Goal: Task Accomplishment & Management: Manage account settings

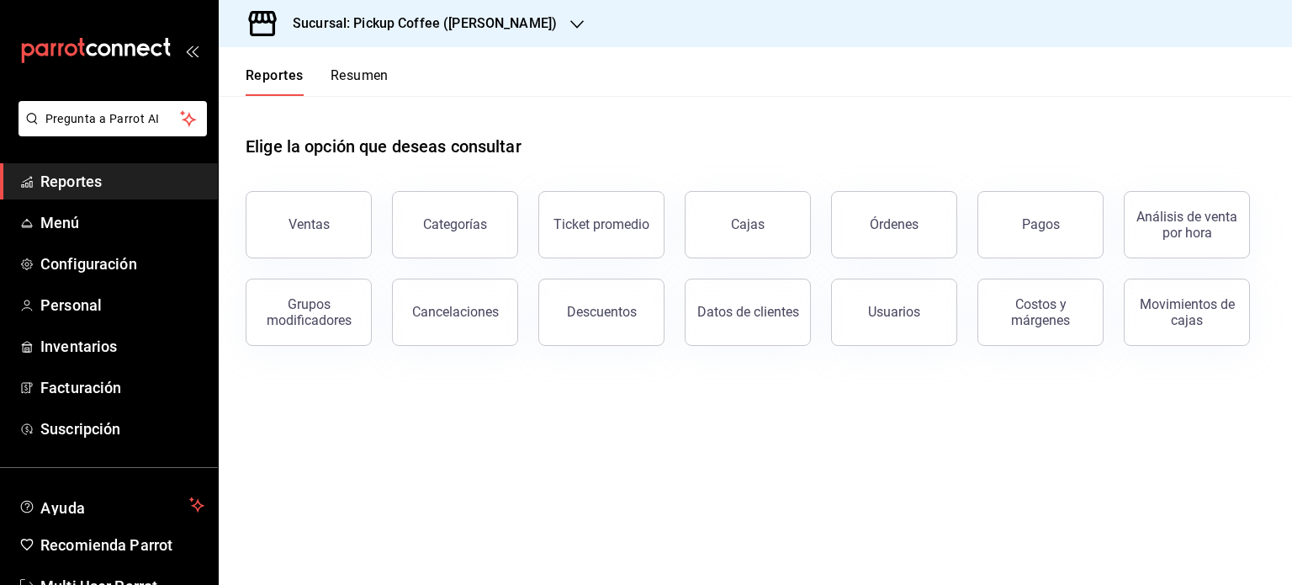
click at [431, 29] on h3 "Sucursal: Pickup Coffee ([PERSON_NAME])" at bounding box center [418, 23] width 278 height 20
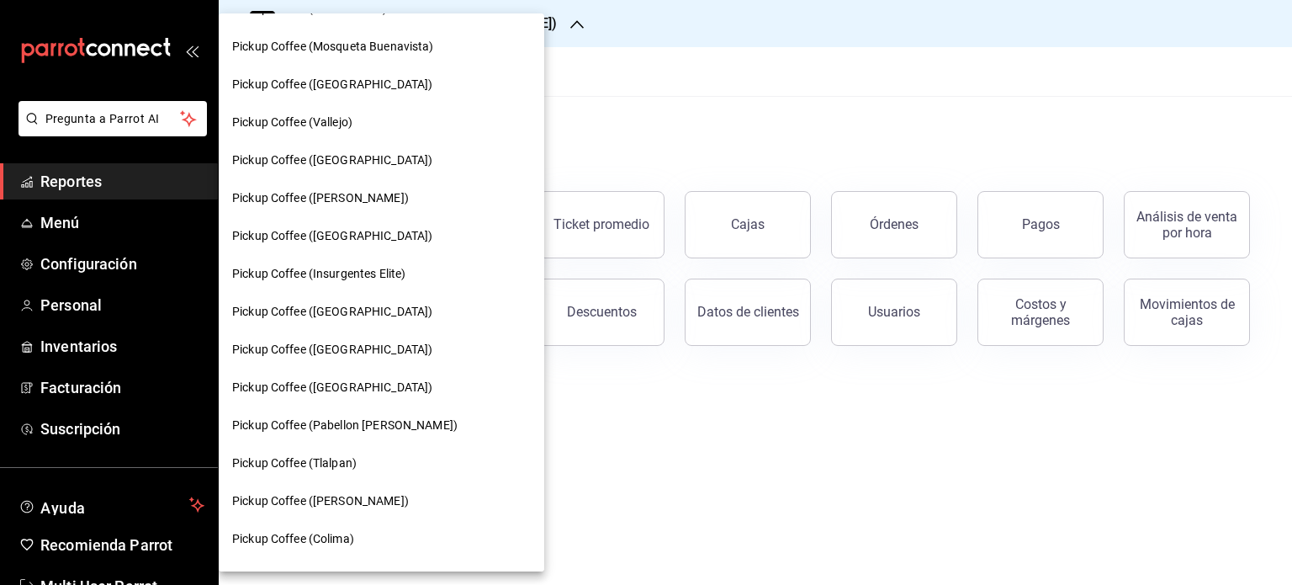
scroll to position [602, 0]
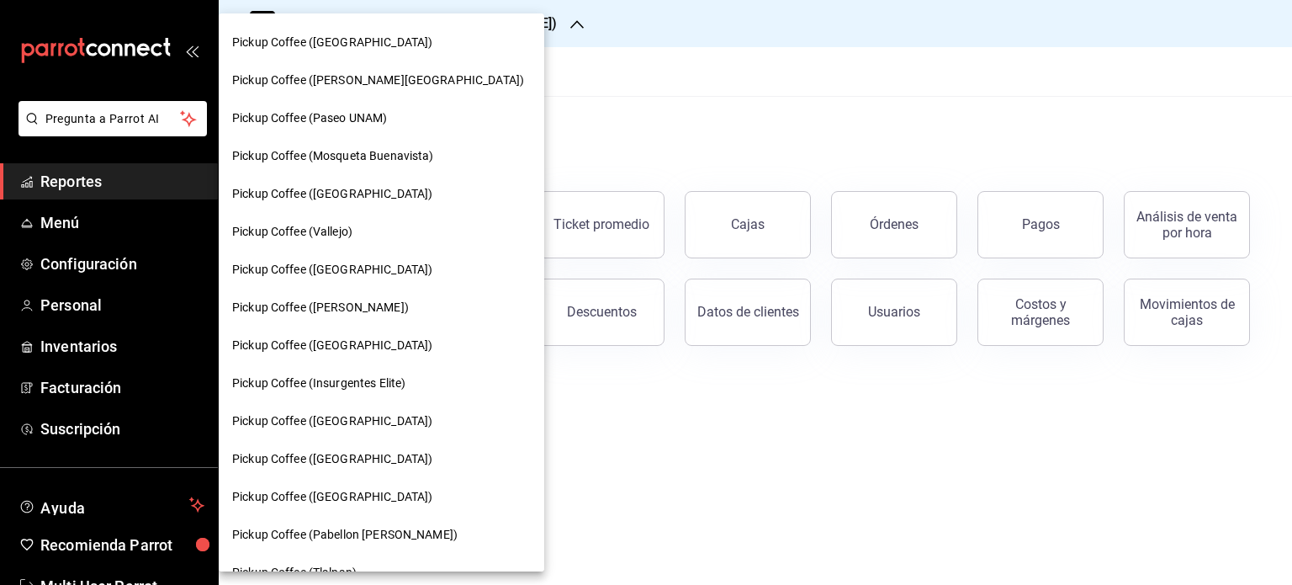
click at [587, 93] on div at bounding box center [646, 292] width 1292 height 585
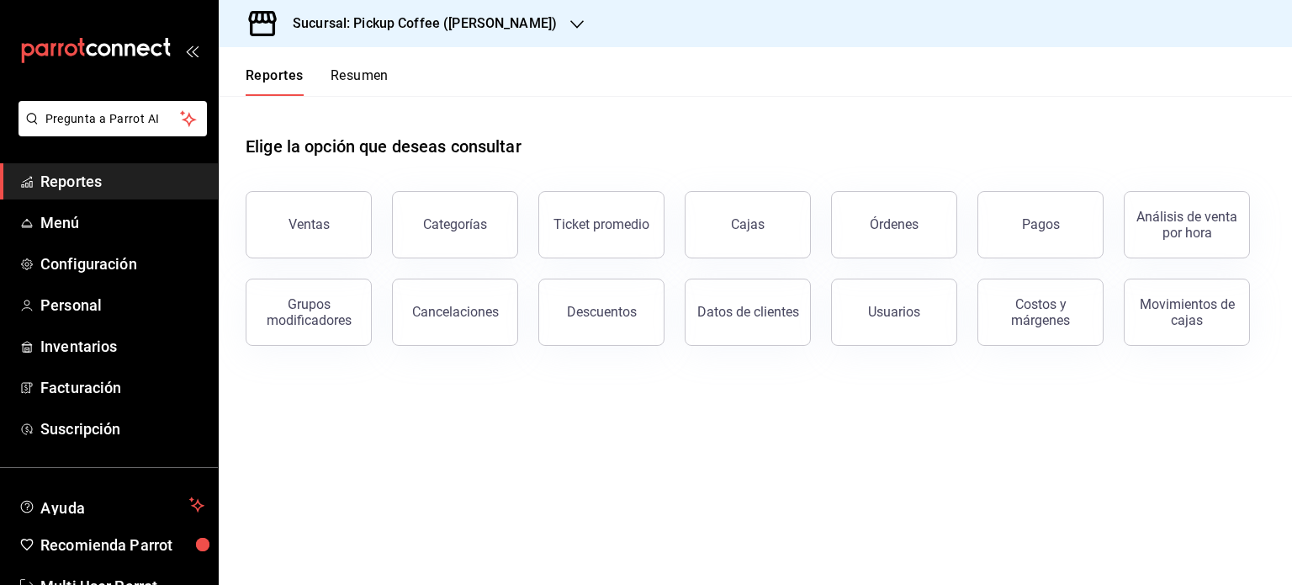
click at [350, 74] on button "Resumen" at bounding box center [360, 81] width 58 height 29
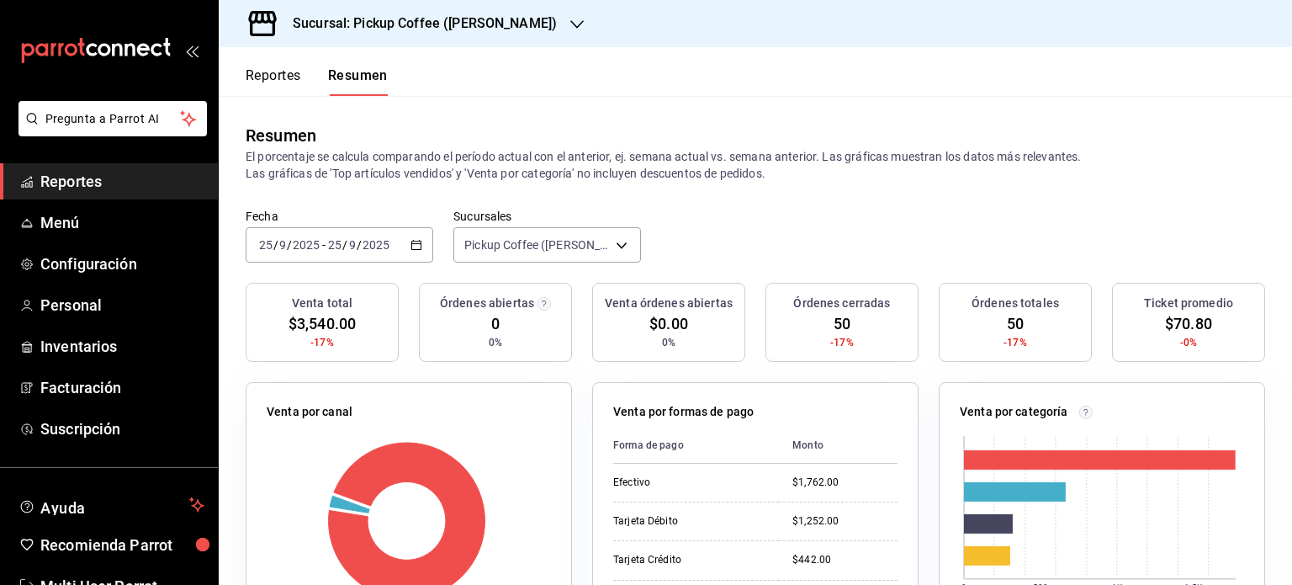
click at [504, 102] on div "Resumen El porcentaje se calcula comparando el período actual con el anterior, …" at bounding box center [755, 152] width 1073 height 113
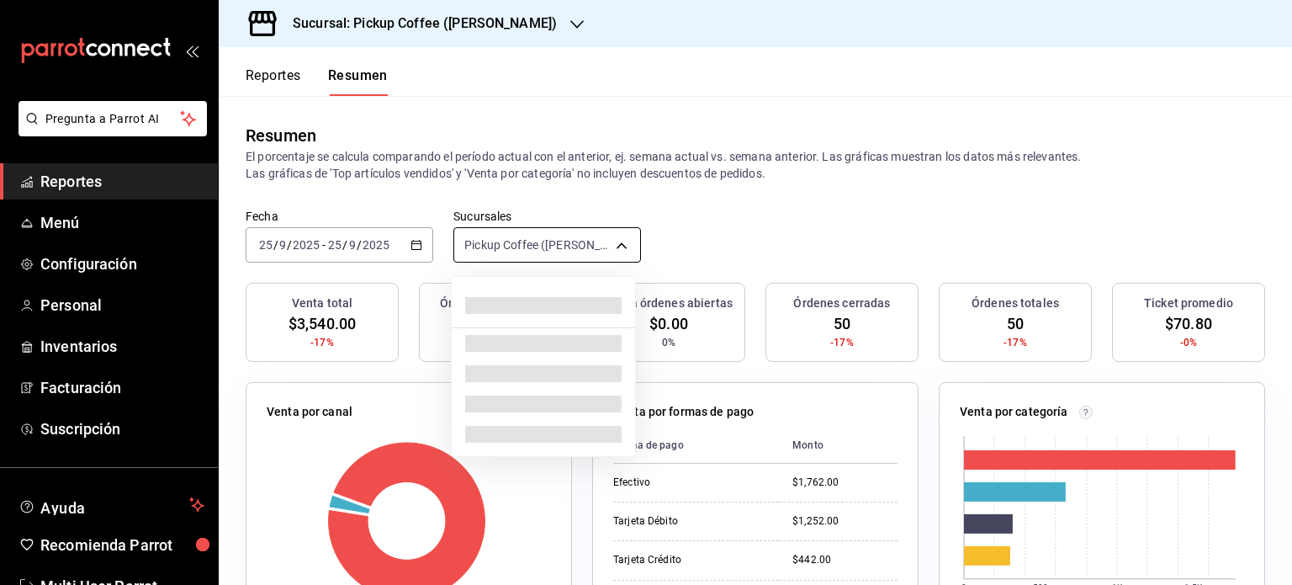
click at [619, 243] on body "Pregunta a Parrot AI Reportes Menú Configuración Personal Inventarios Facturaci…" at bounding box center [646, 292] width 1292 height 585
click at [525, 18] on div at bounding box center [646, 292] width 1292 height 585
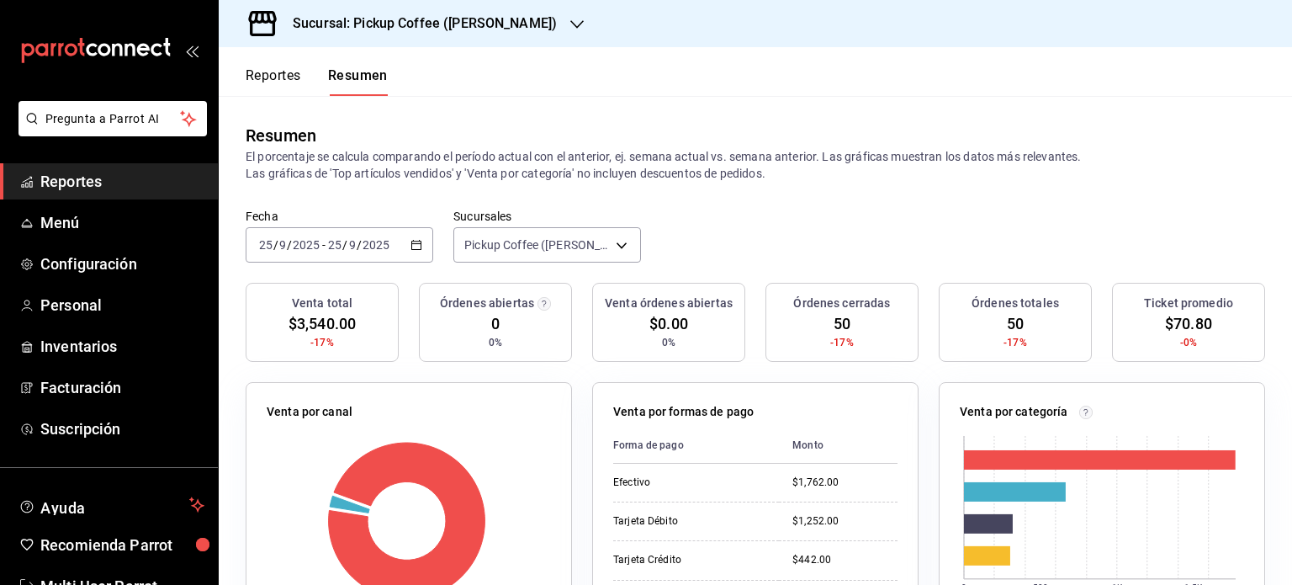
click at [570, 23] on icon "button" at bounding box center [576, 24] width 13 height 13
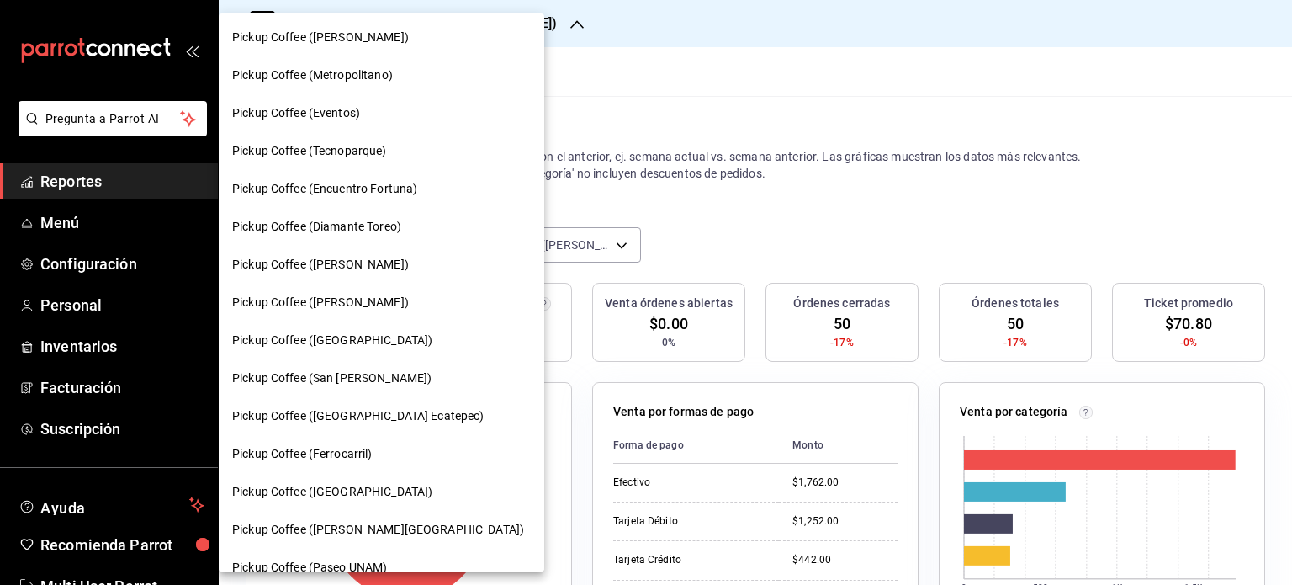
scroll to position [156, 0]
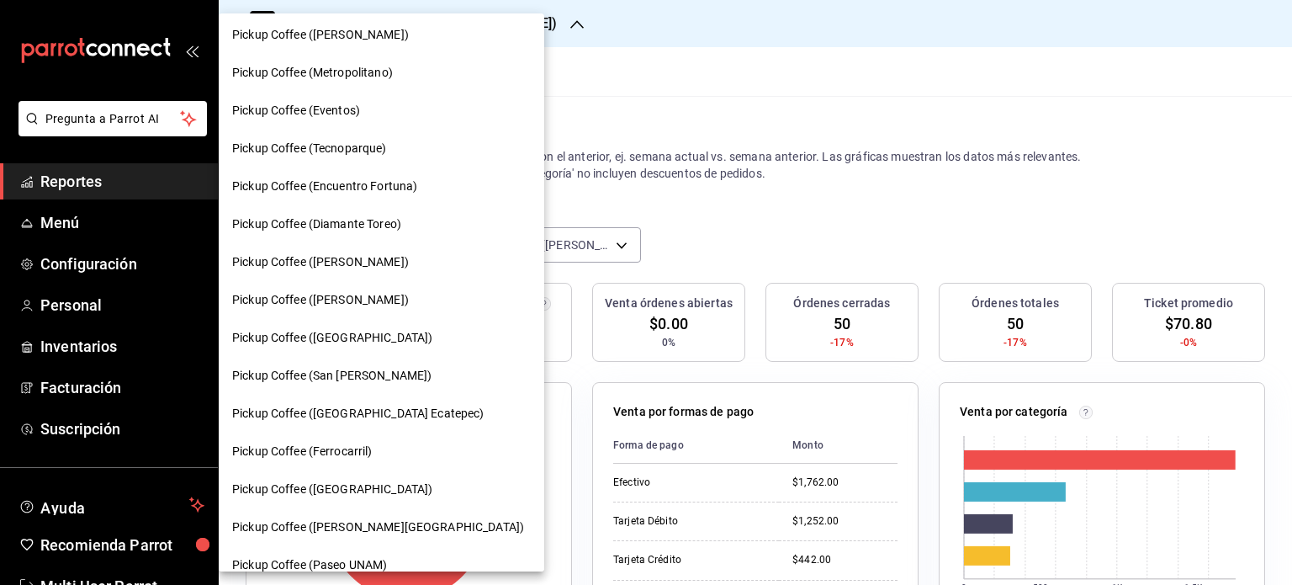
click at [413, 304] on div "Pickup Coffee ([PERSON_NAME])" at bounding box center [381, 300] width 299 height 18
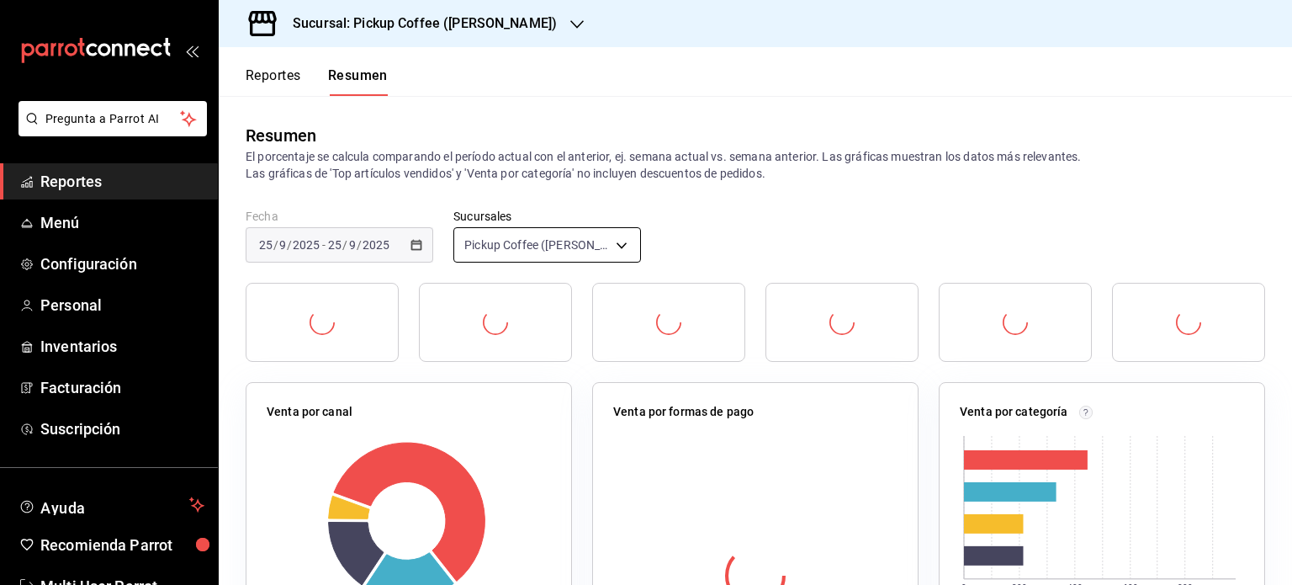
click at [605, 235] on body "Pregunta a Parrot AI Reportes Menú Configuración Personal Inventarios Facturaci…" at bounding box center [646, 292] width 1292 height 585
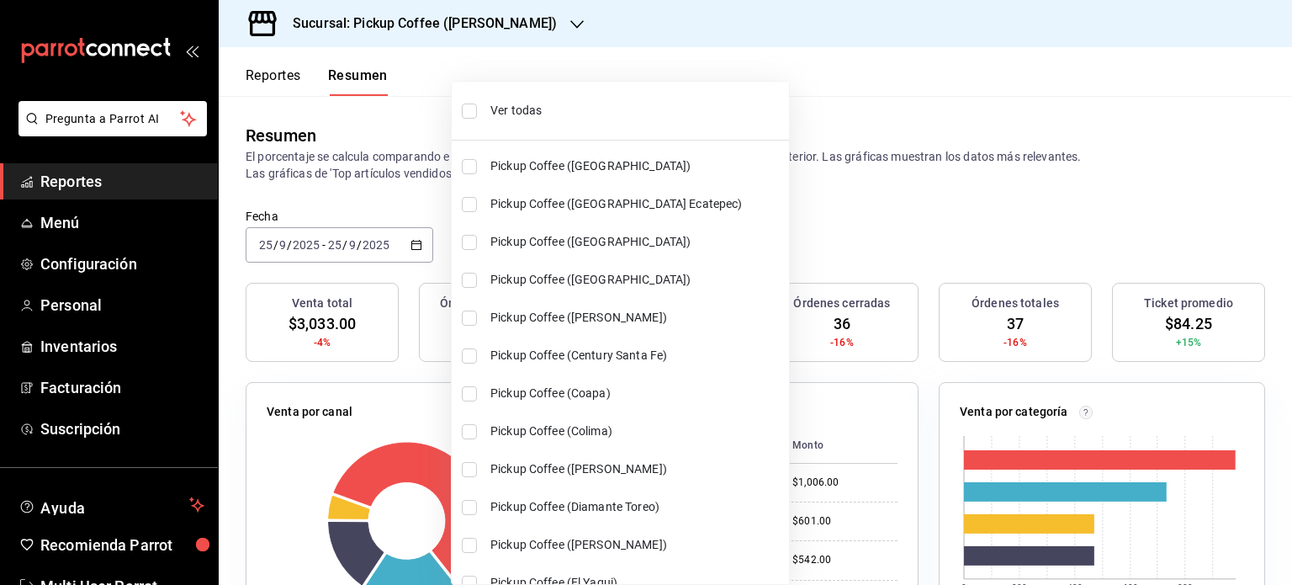
click at [474, 109] on input "checkbox" at bounding box center [469, 110] width 15 height 15
checkbox input "true"
type input "[object Object],[object Object],[object Object],[object Object],[object Object]…"
checkbox input "true"
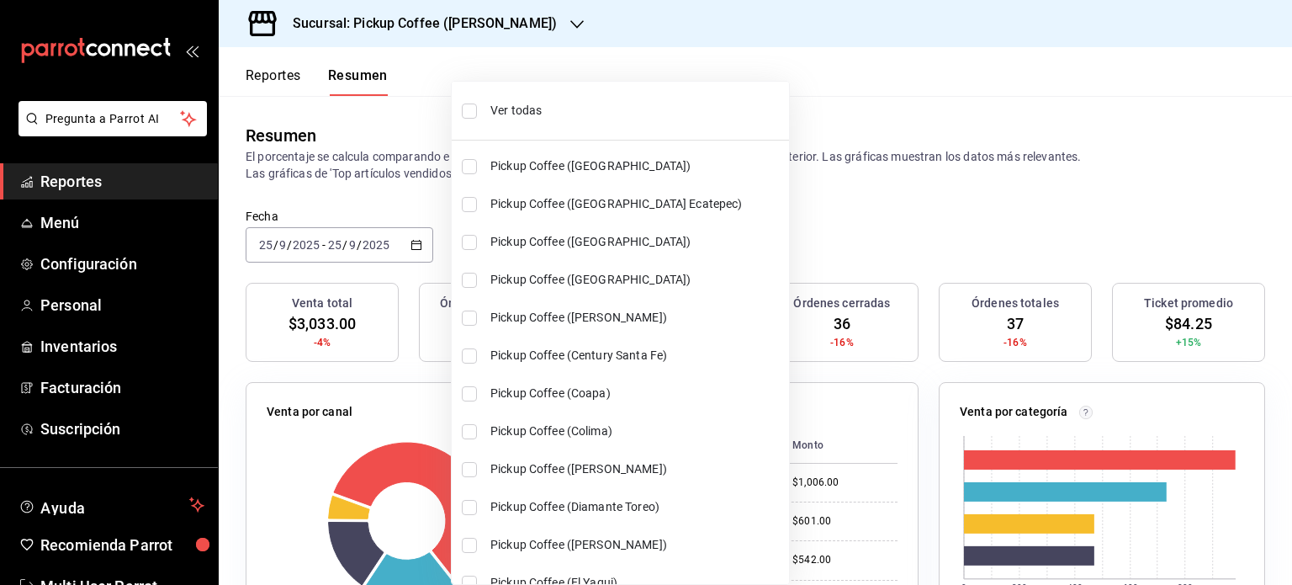
checkbox input "true"
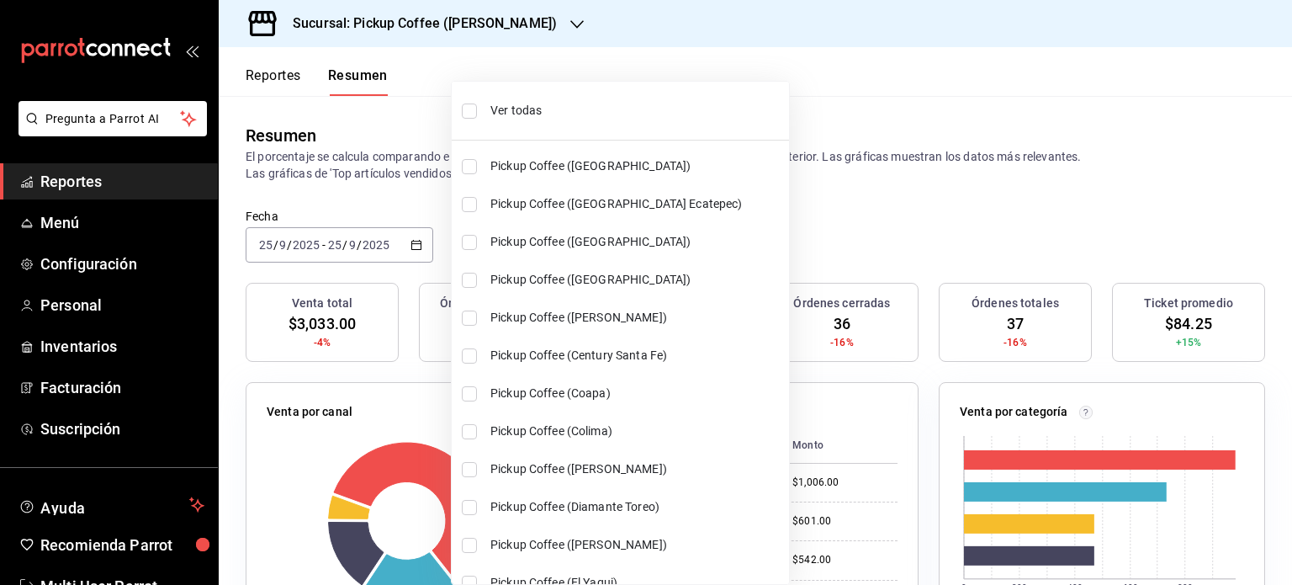
checkbox input "true"
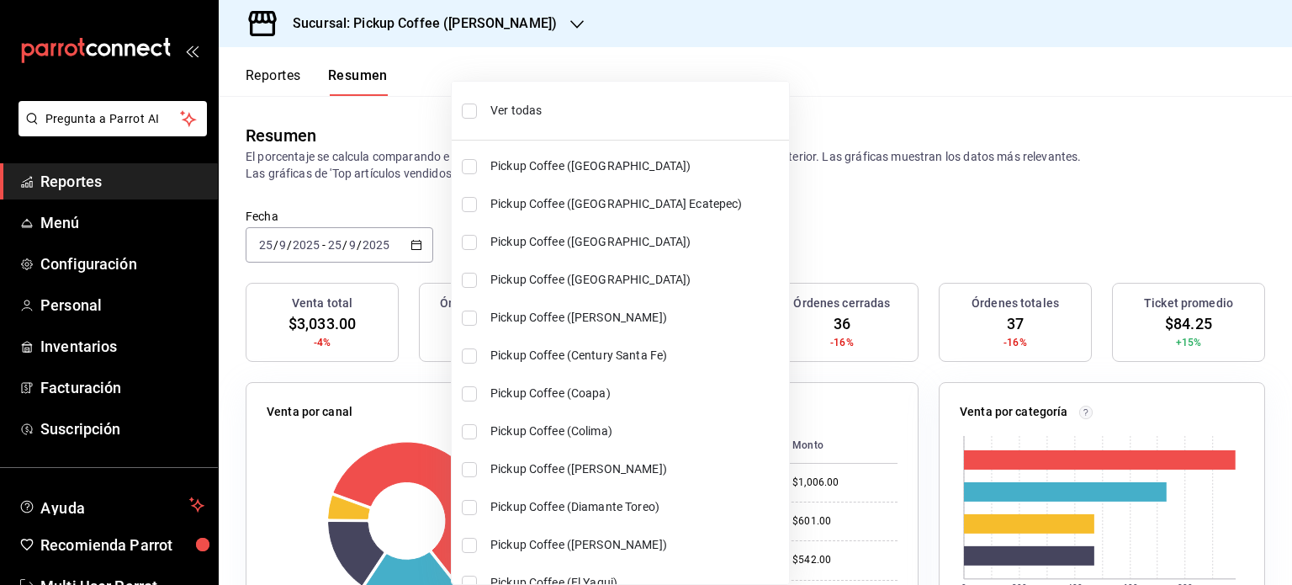
checkbox input "true"
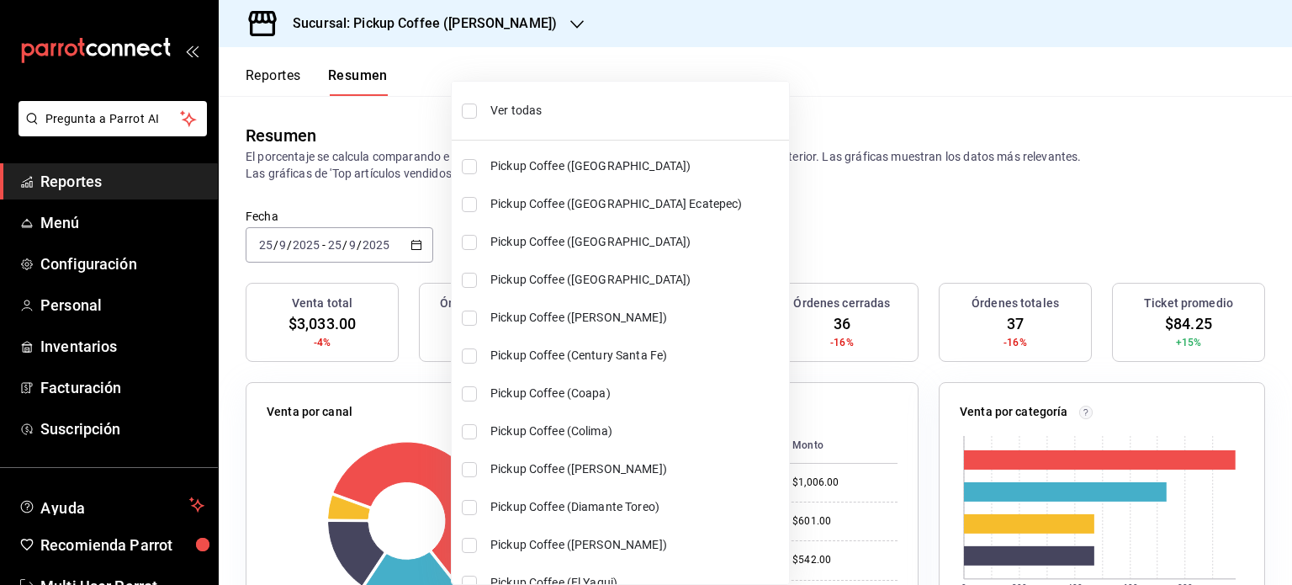
checkbox input "true"
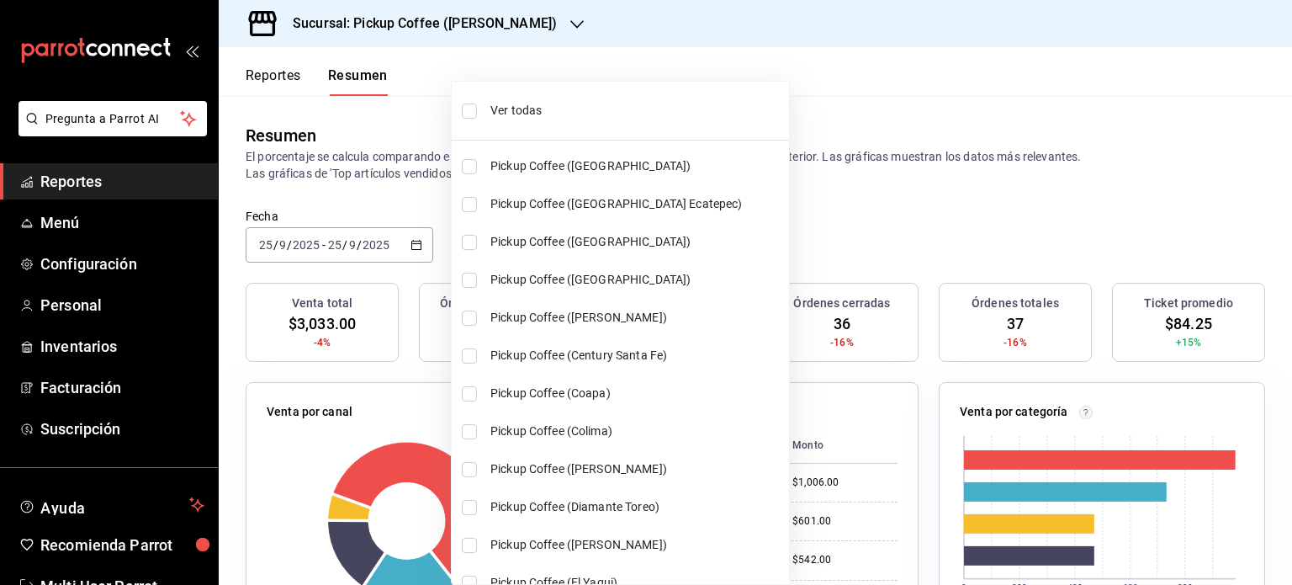
checkbox input "true"
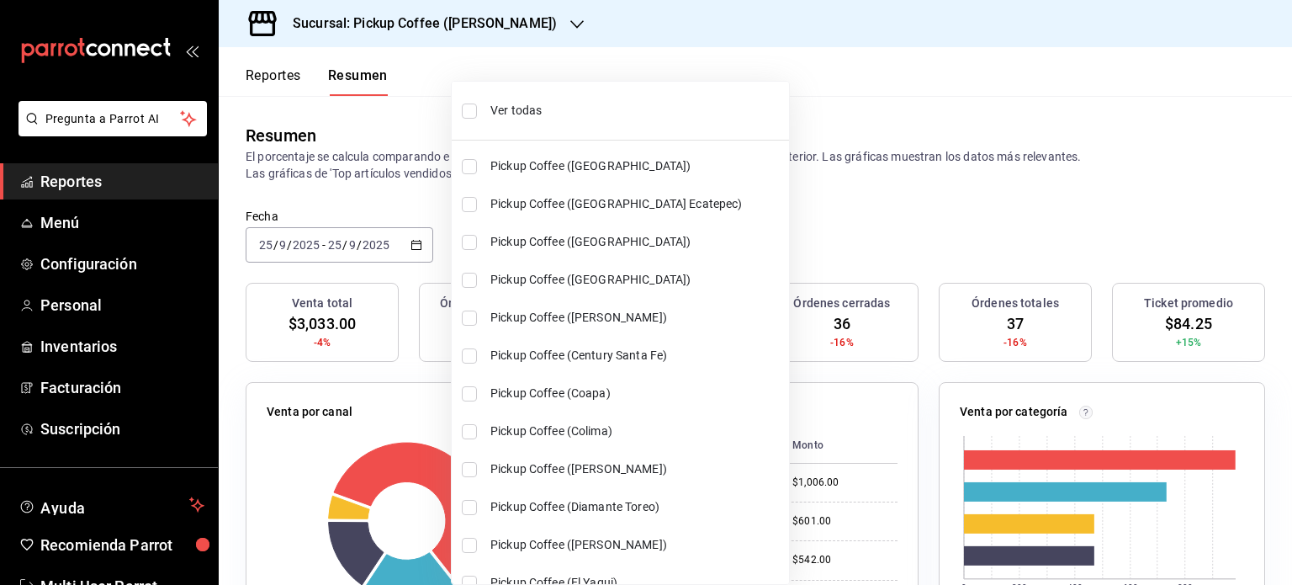
checkbox input "true"
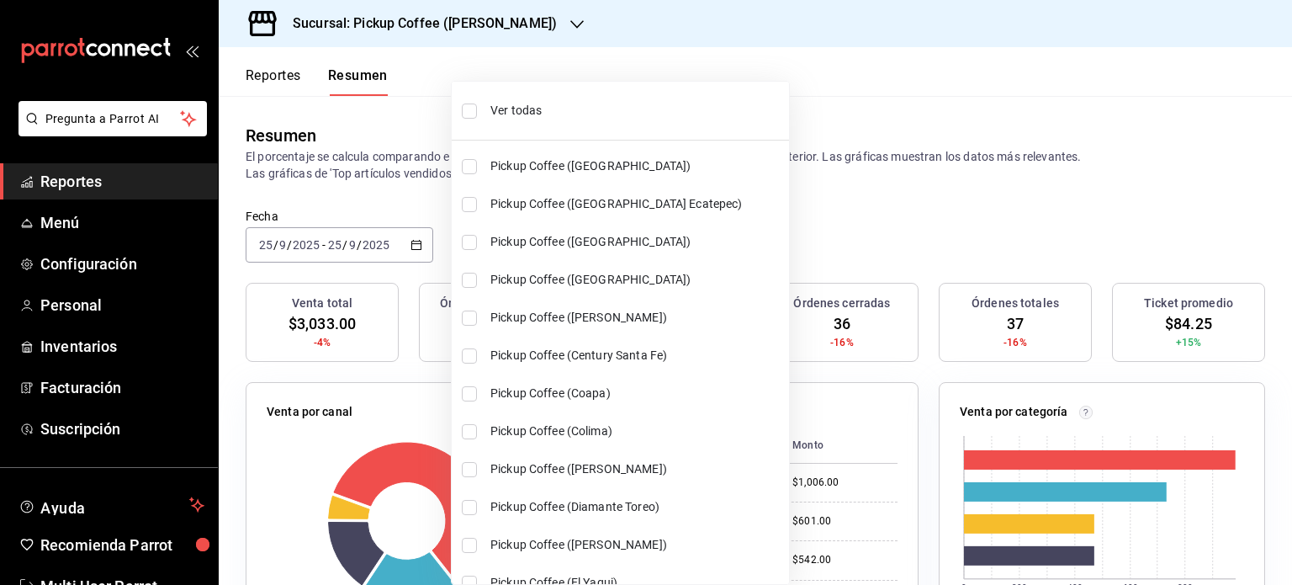
checkbox input "true"
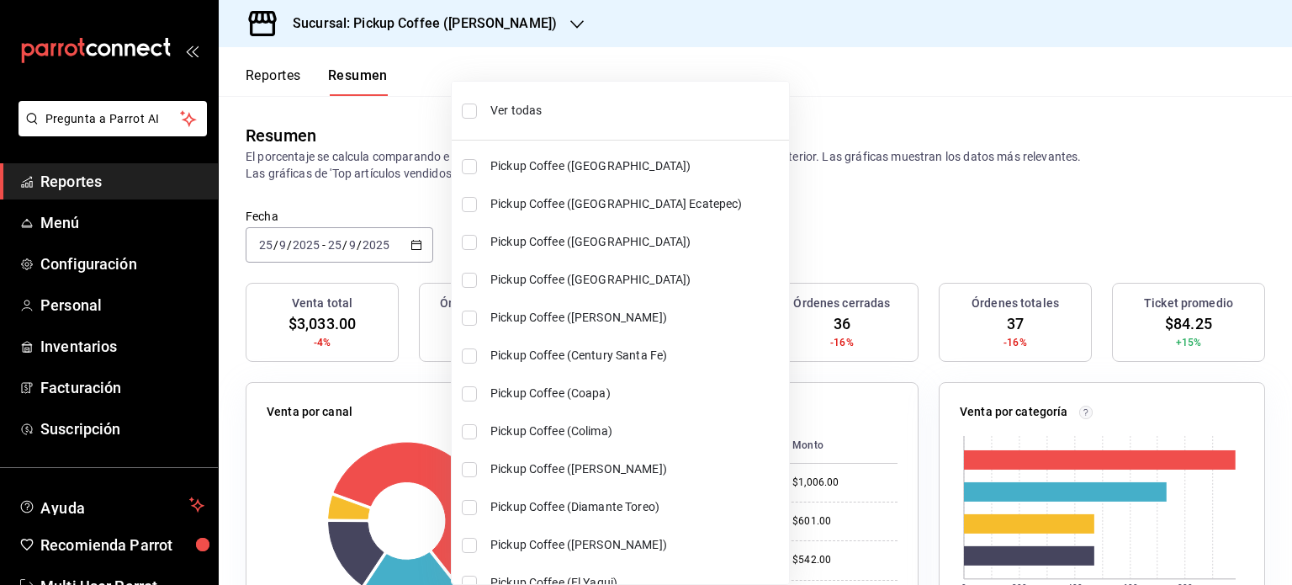
checkbox input "true"
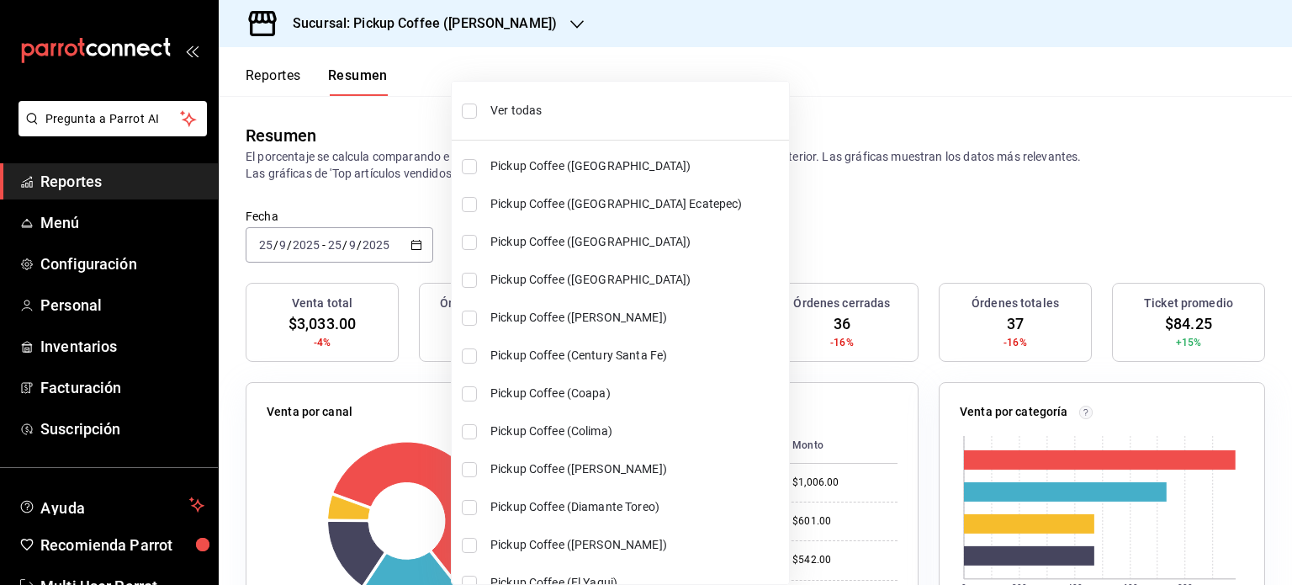
checkbox input "true"
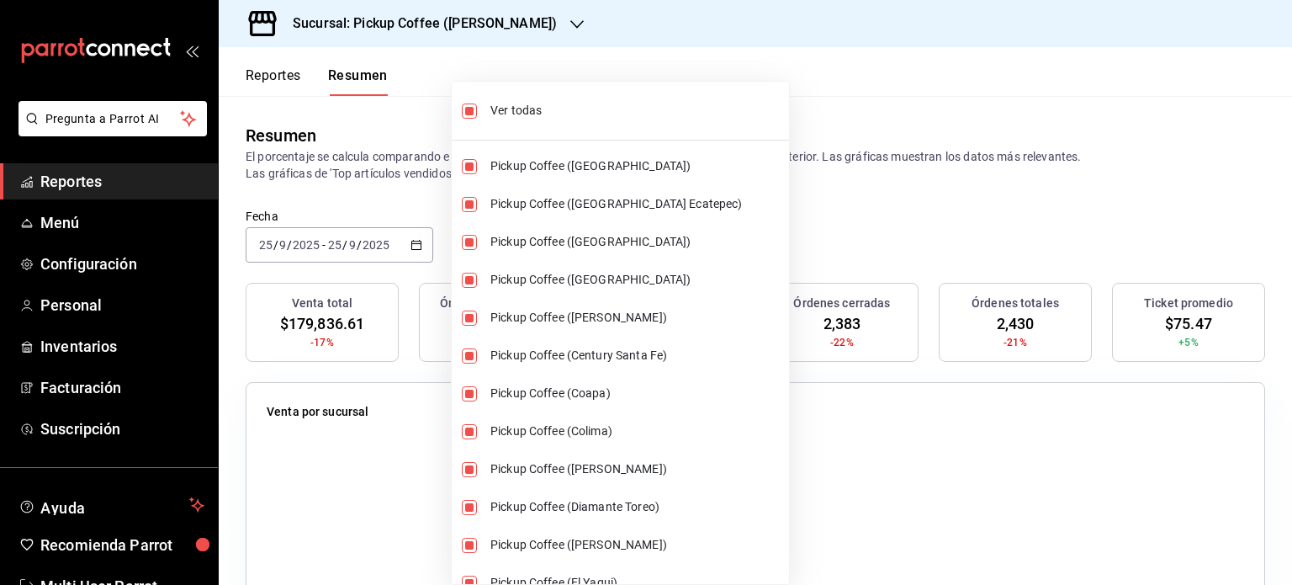
click at [841, 151] on div at bounding box center [646, 292] width 1292 height 585
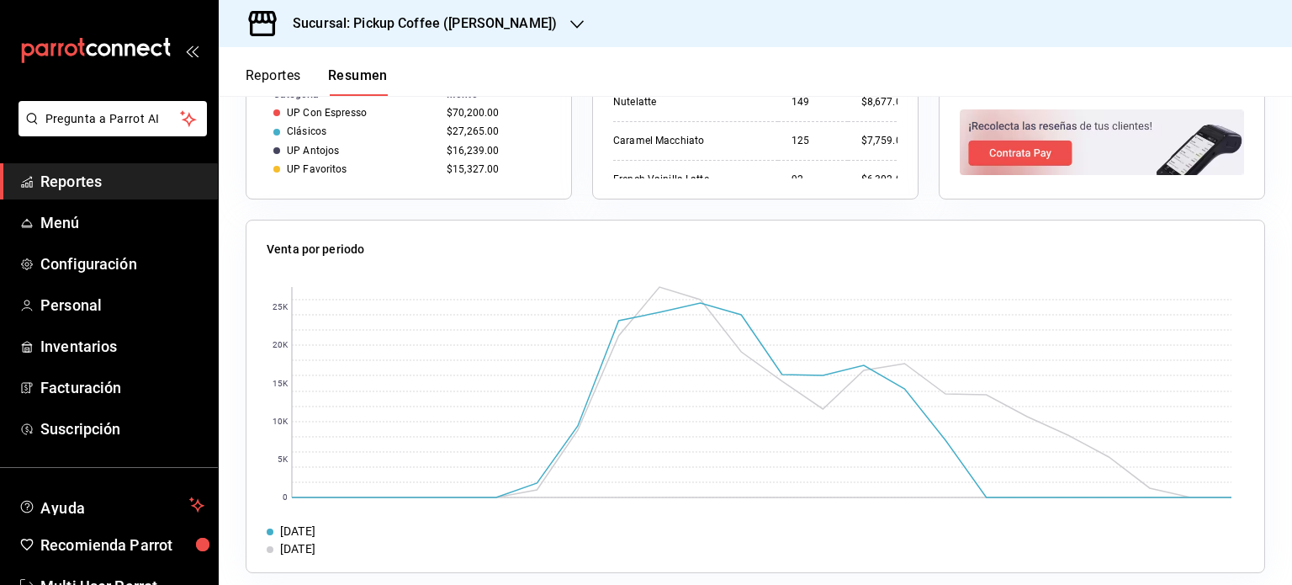
scroll to position [1298, 0]
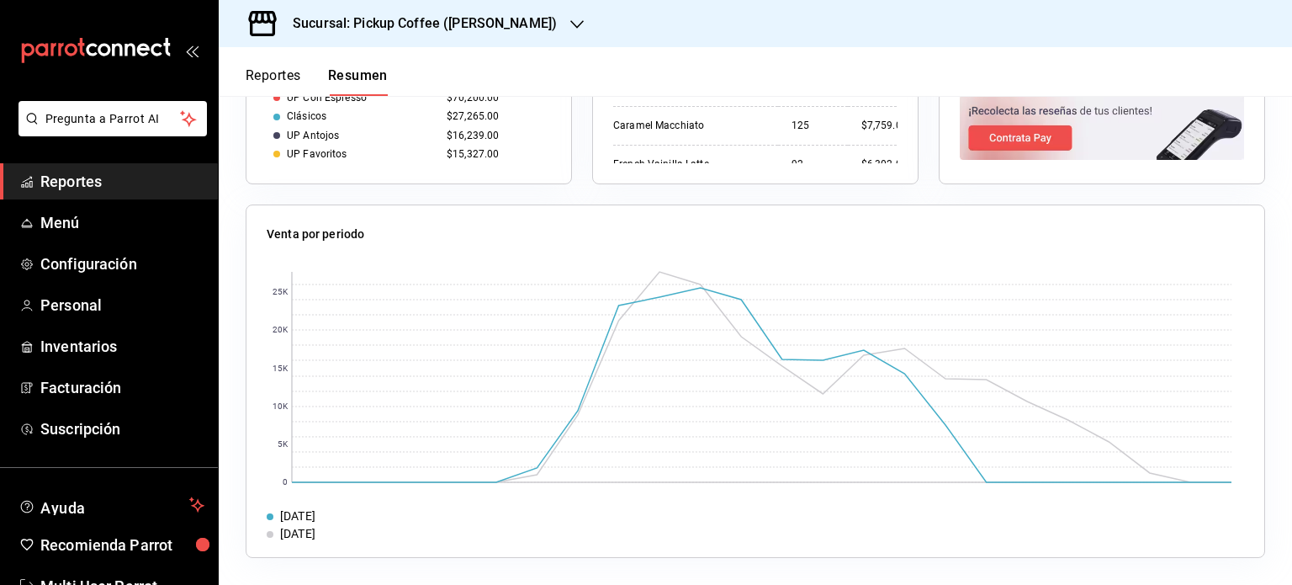
click at [407, 9] on div "Sucursal: Pickup Coffee ([PERSON_NAME])" at bounding box center [411, 23] width 358 height 47
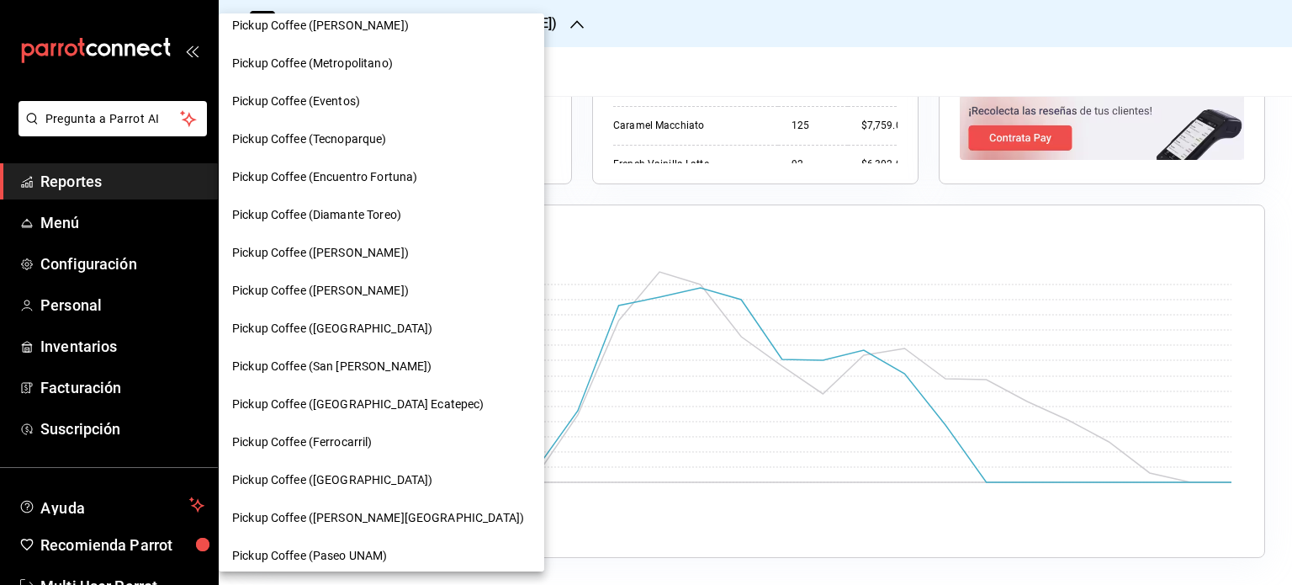
scroll to position [0, 0]
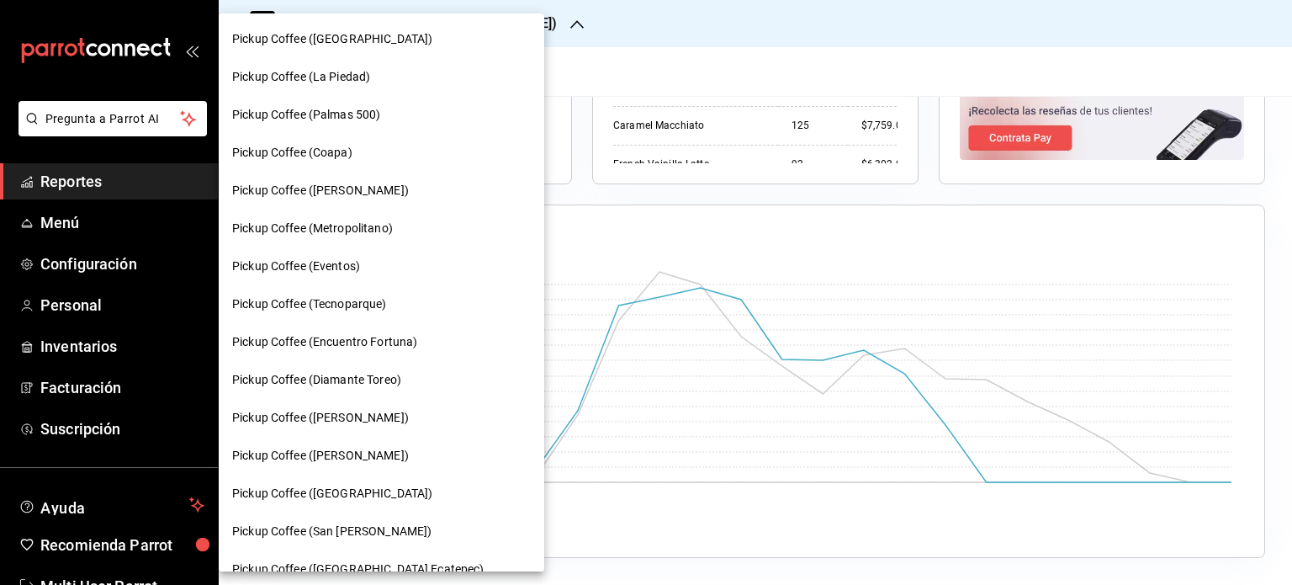
click at [609, 69] on div at bounding box center [646, 292] width 1292 height 585
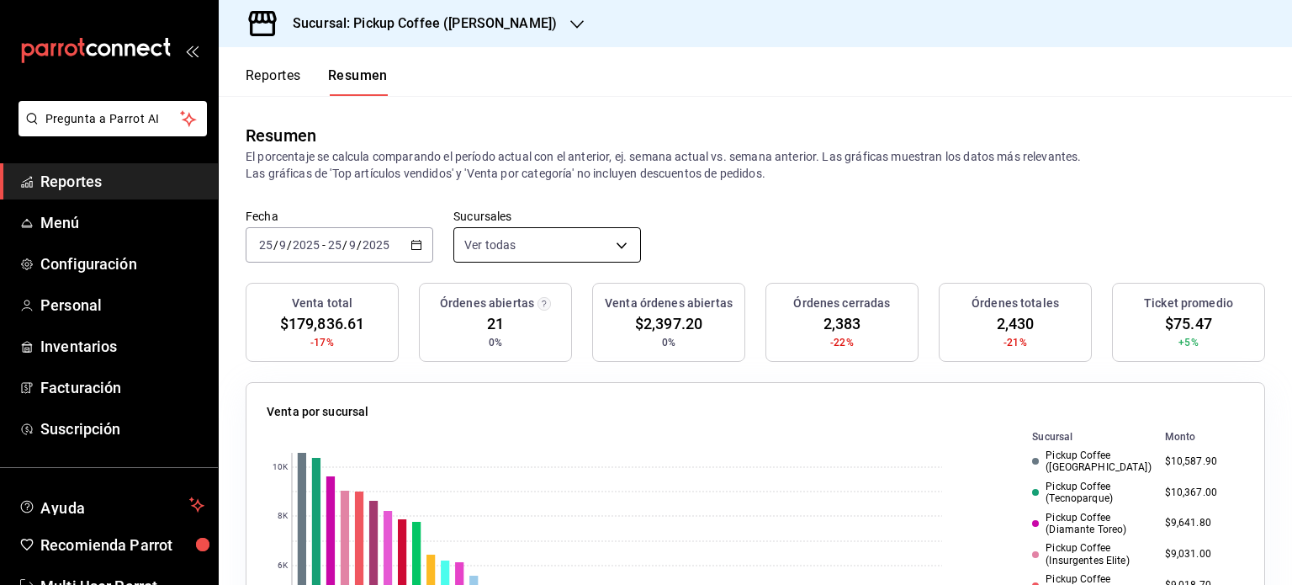
click at [596, 241] on body "Pregunta a Parrot AI Reportes Menú Configuración Personal Inventarios Facturaci…" at bounding box center [646, 292] width 1292 height 585
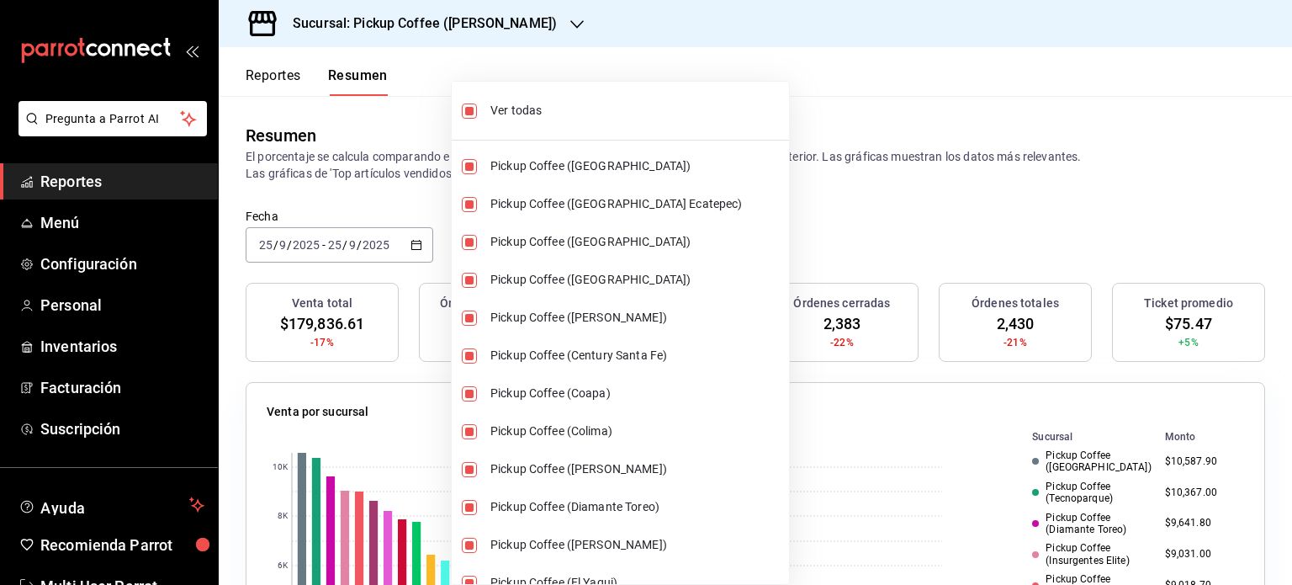
click at [474, 108] on input "checkbox" at bounding box center [469, 110] width 15 height 15
checkbox input "false"
type input "[object Object]"
checkbox input "false"
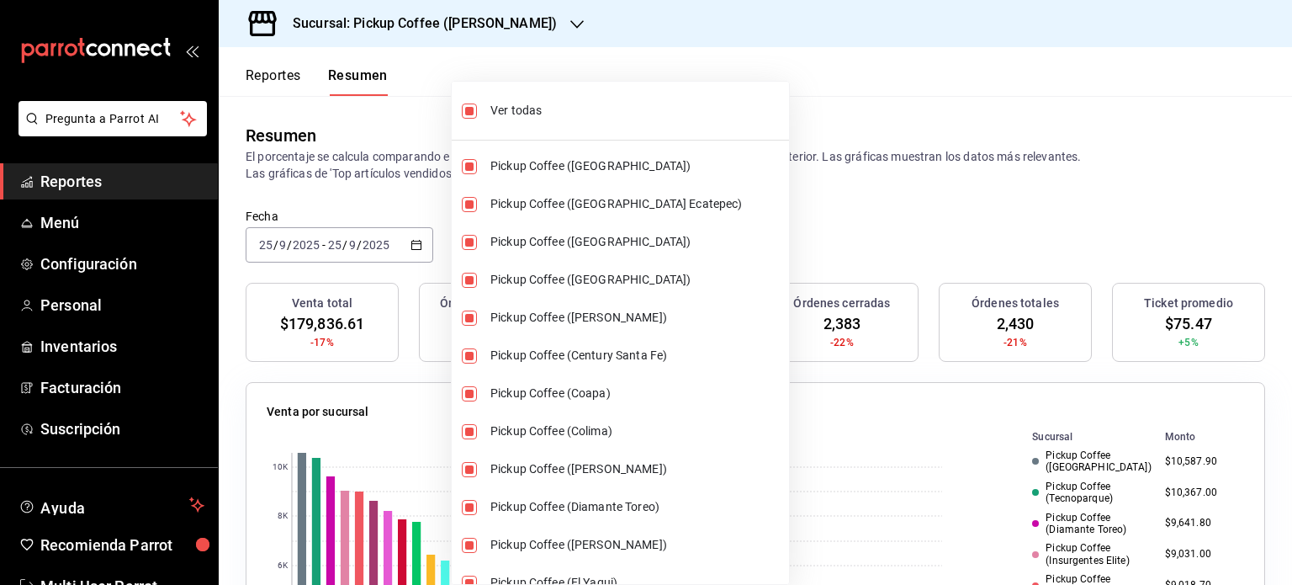
checkbox input "false"
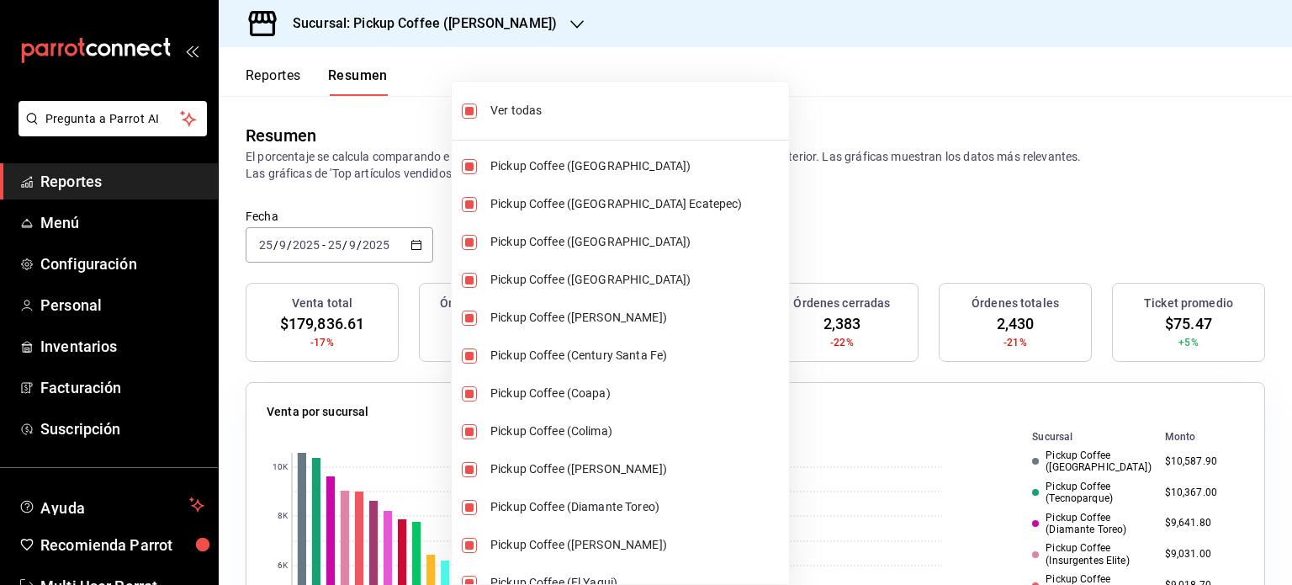
checkbox input "false"
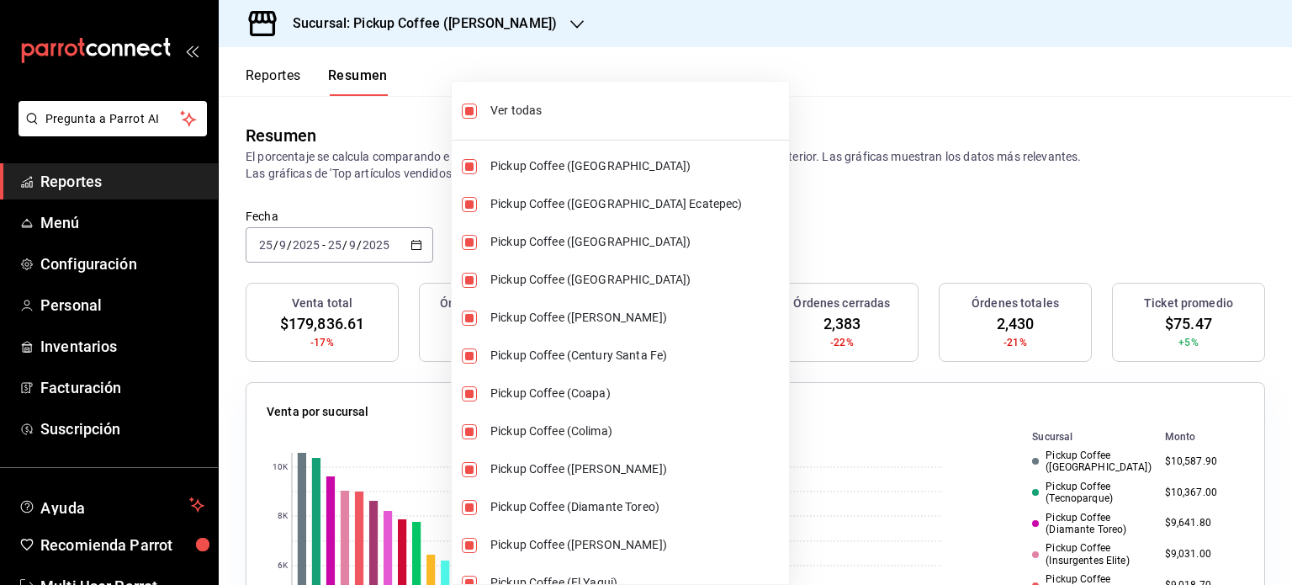
checkbox input "false"
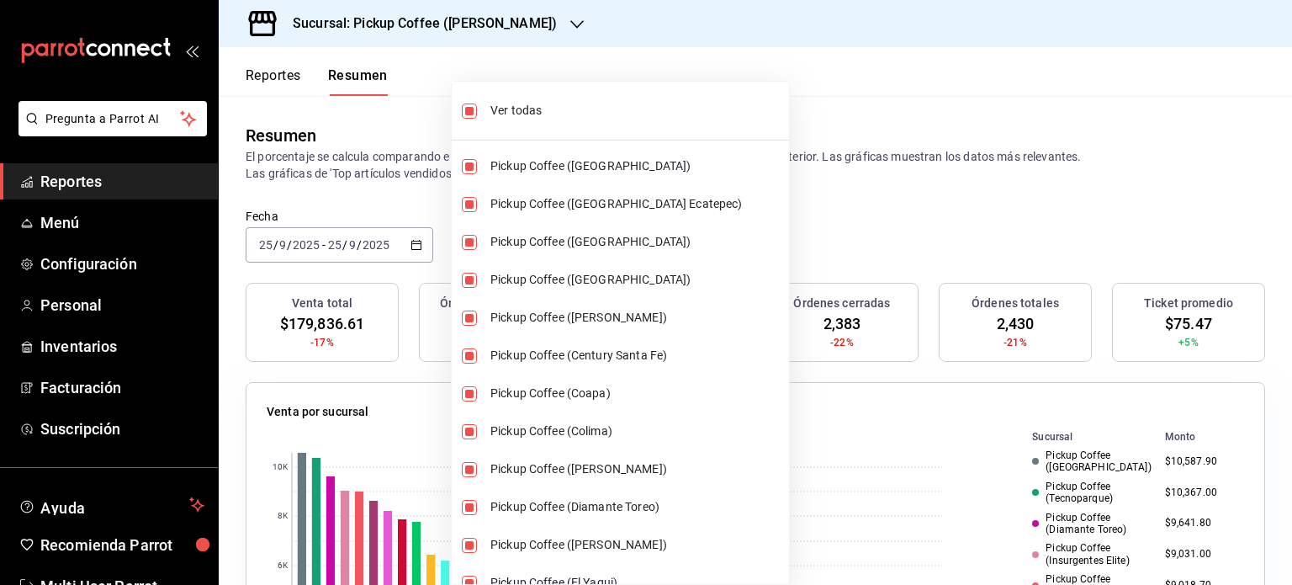
checkbox input "false"
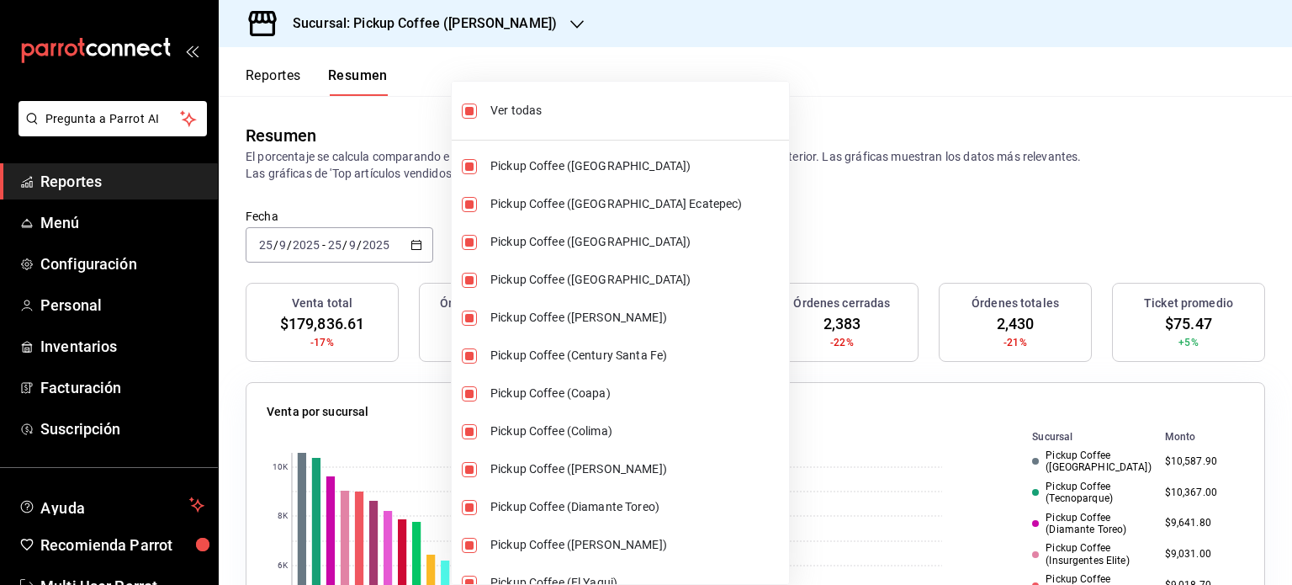
checkbox input "false"
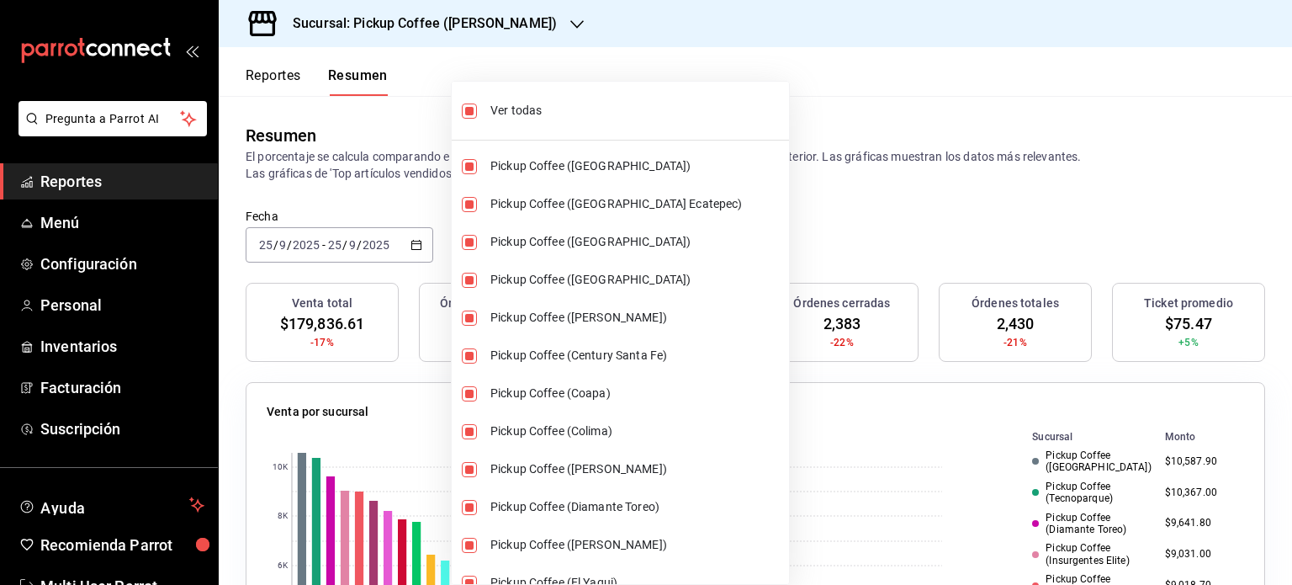
checkbox input "false"
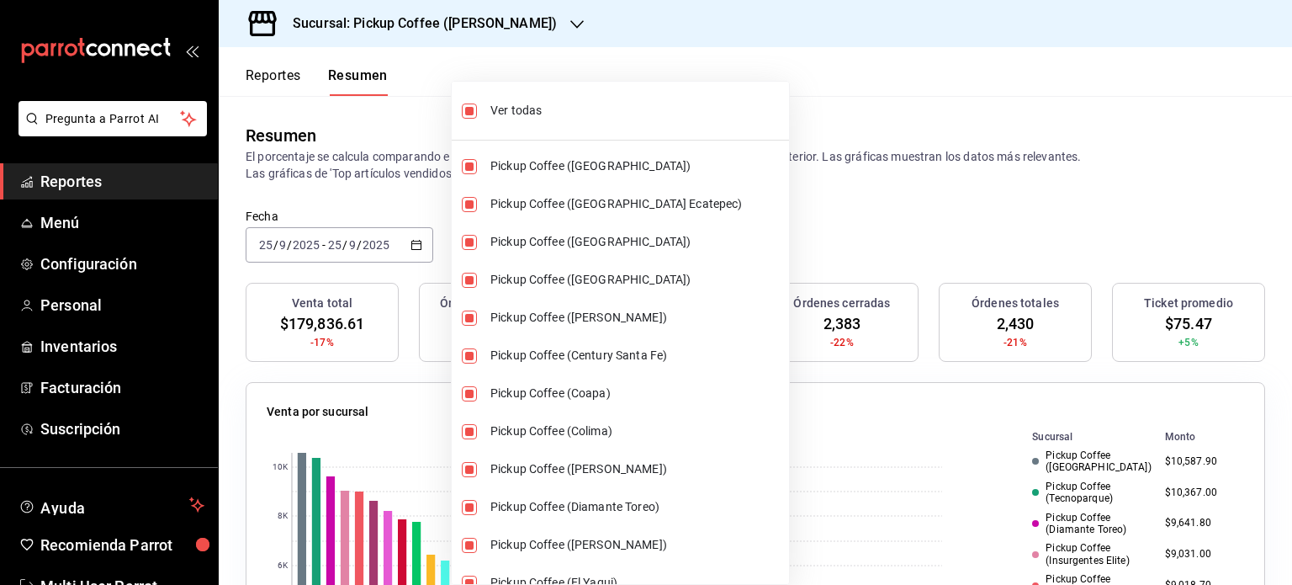
checkbox input "false"
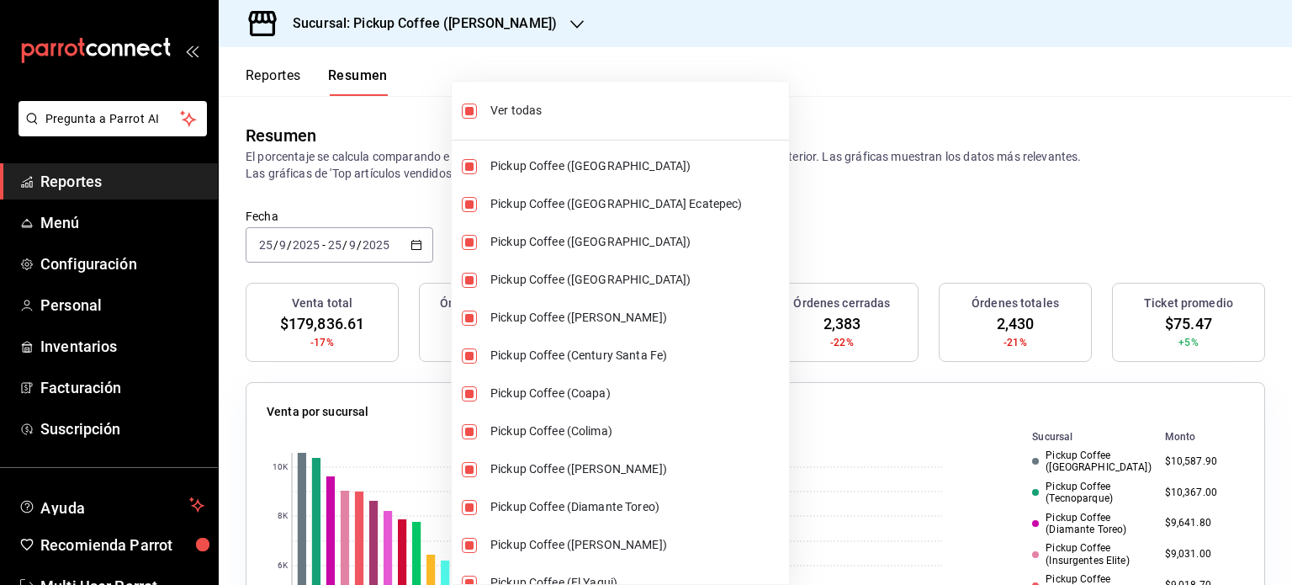
checkbox input "false"
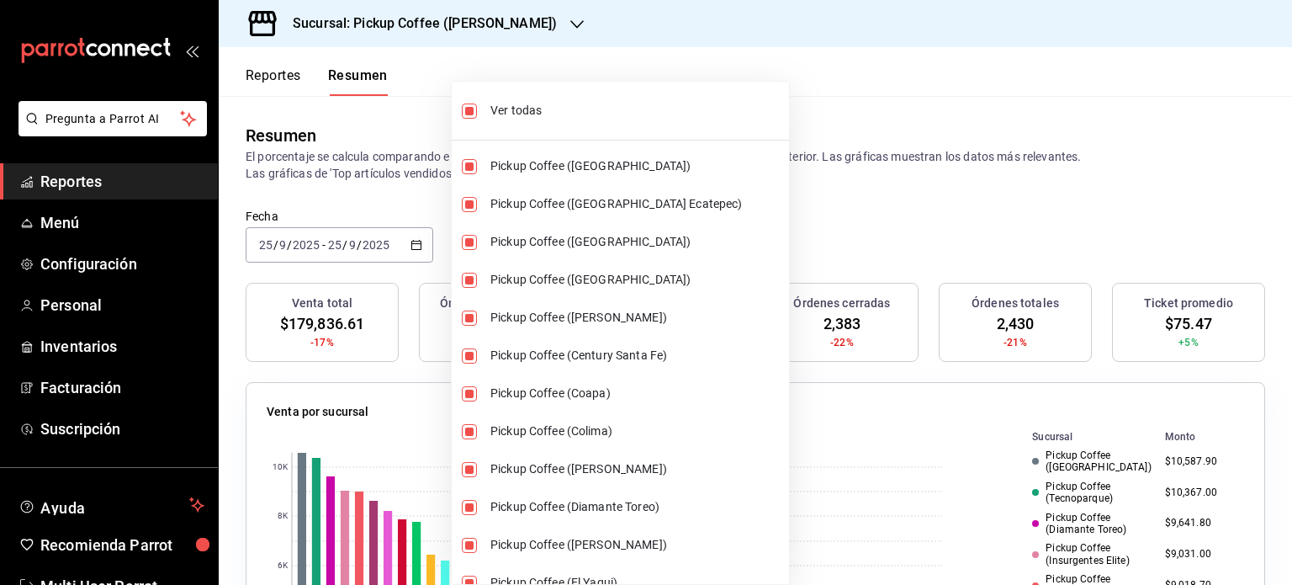
checkbox input "false"
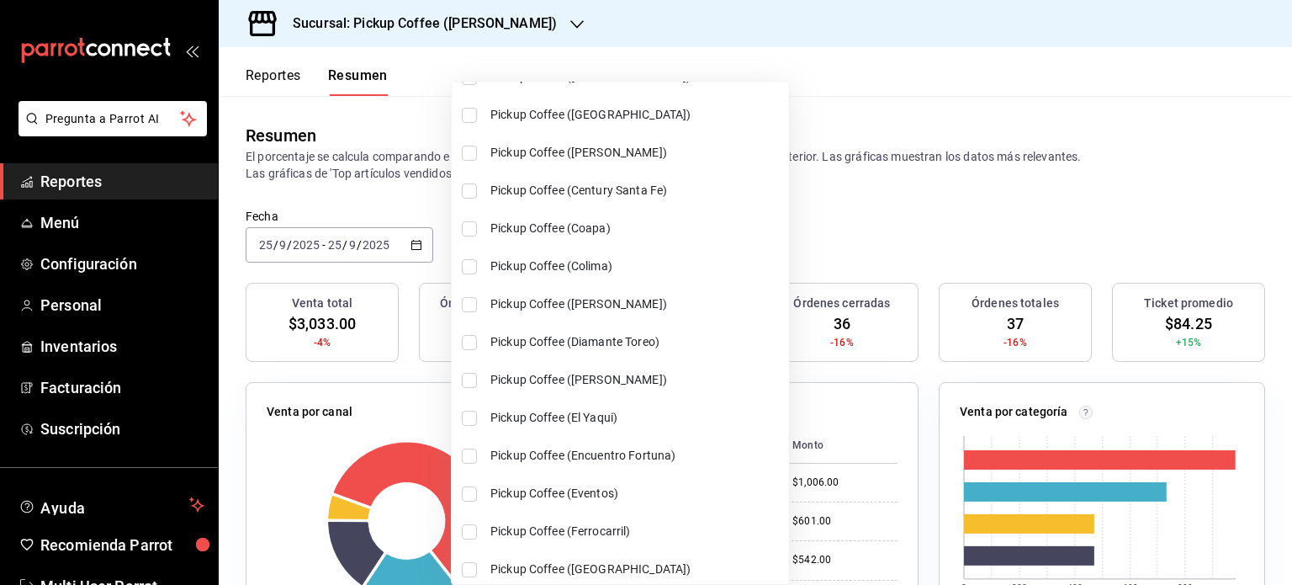
click at [474, 225] on input "checkbox" at bounding box center [469, 228] width 15 height 15
checkbox input "true"
type input "[object Object],[object Object]"
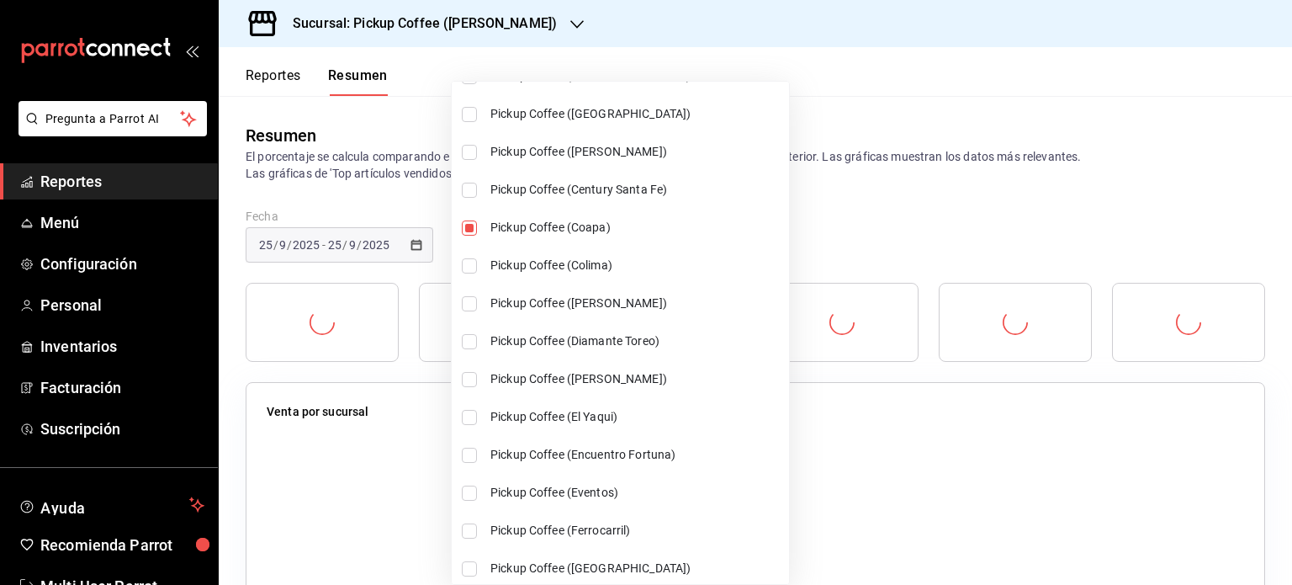
scroll to position [167, 0]
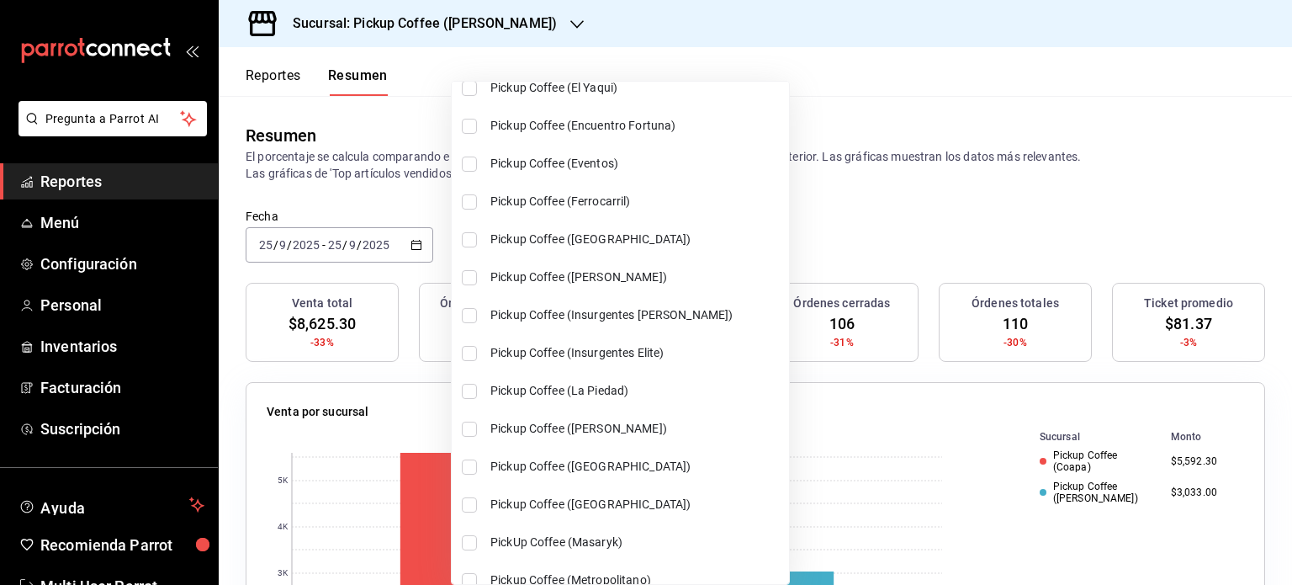
click at [466, 236] on input "checkbox" at bounding box center [469, 239] width 15 height 15
checkbox input "true"
type input "[object Object],[object Object],[object Object]"
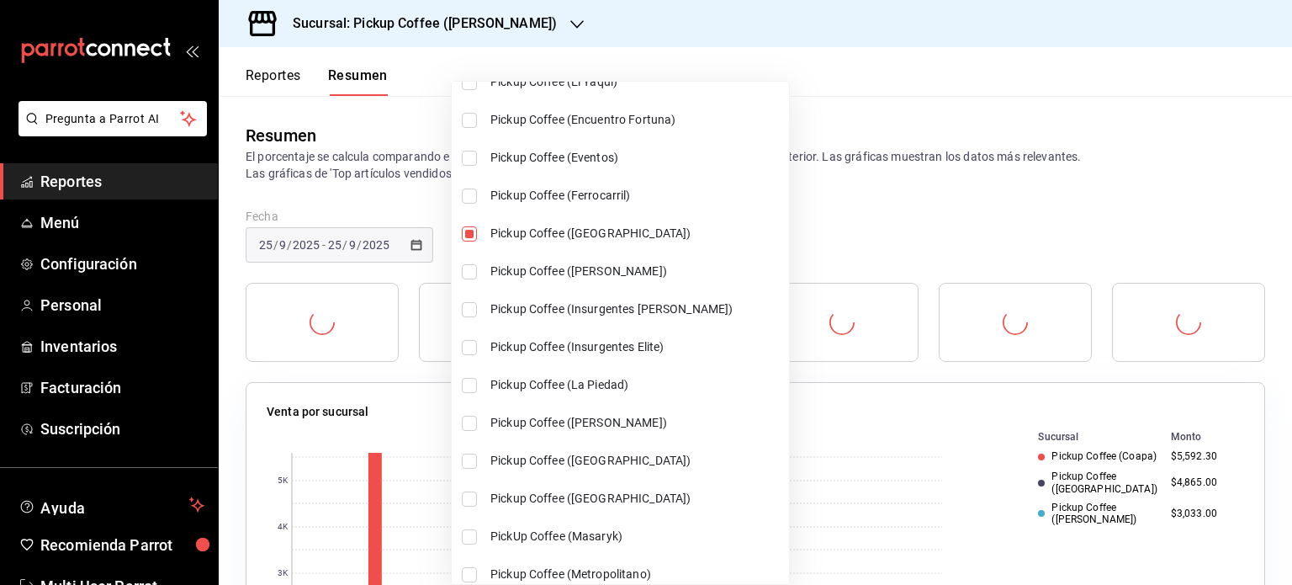
scroll to position [502, 0]
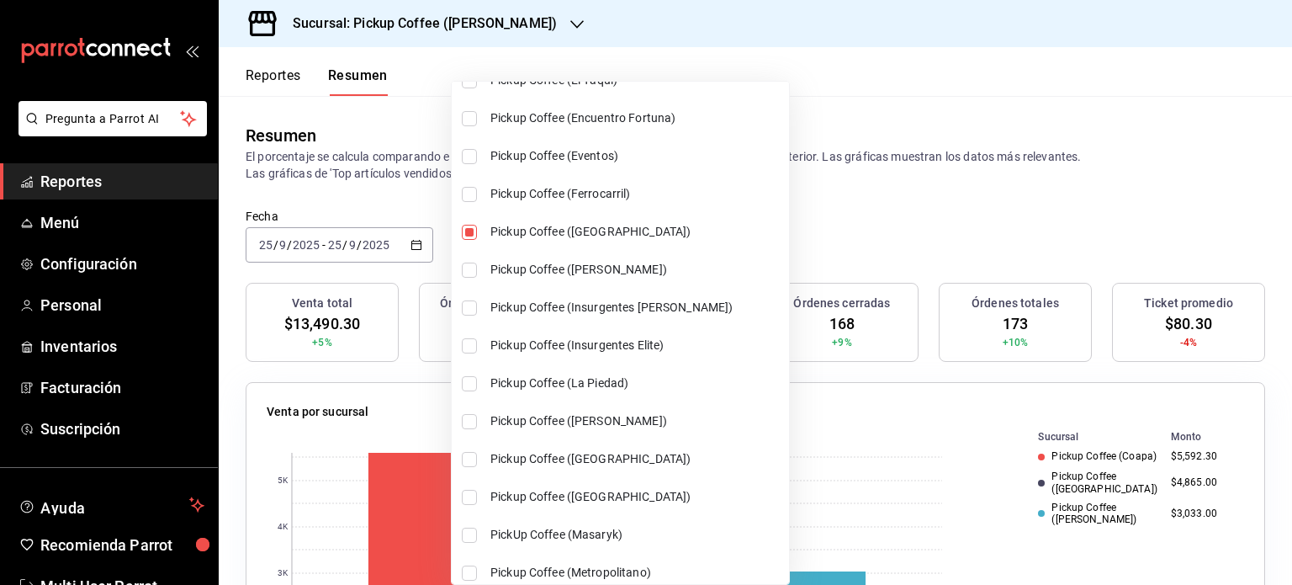
click at [471, 342] on input "checkbox" at bounding box center [469, 345] width 15 height 15
checkbox input "true"
type input "[object Object],[object Object],[object Object],[object Object]"
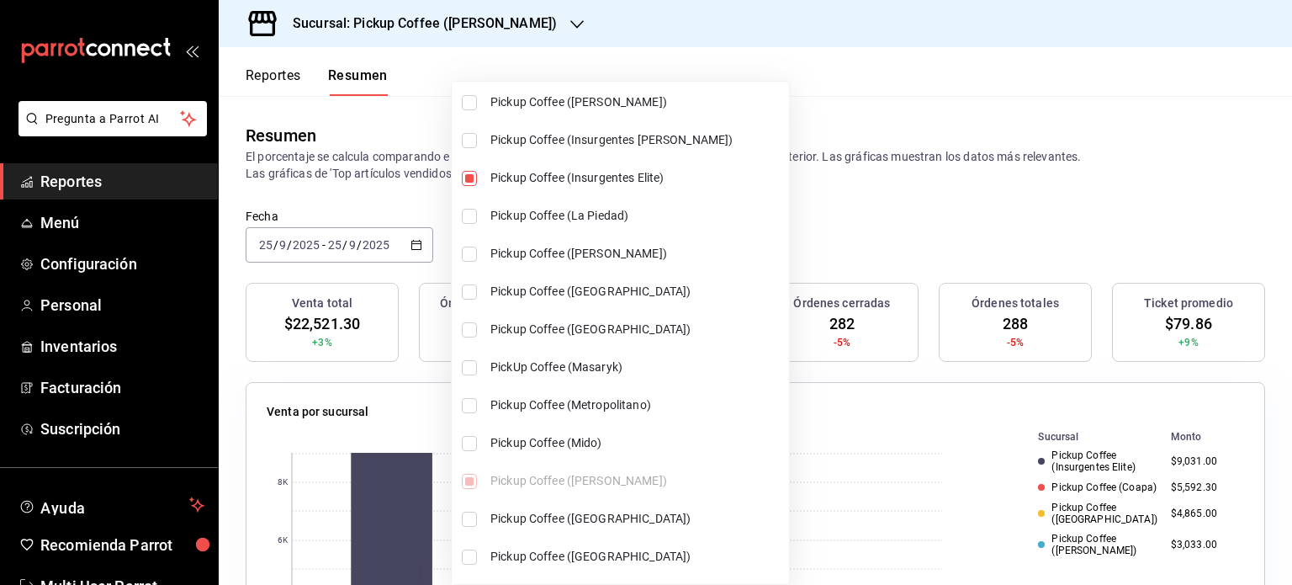
click at [471, 179] on input "checkbox" at bounding box center [469, 178] width 15 height 15
checkbox input "false"
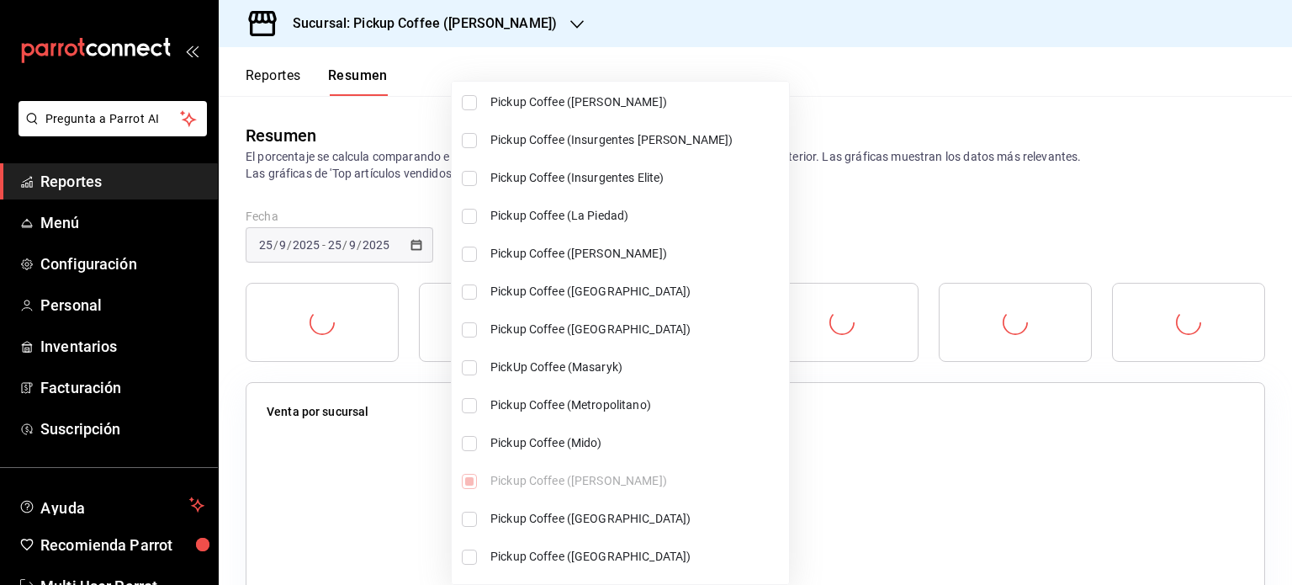
scroll to position [670, 0]
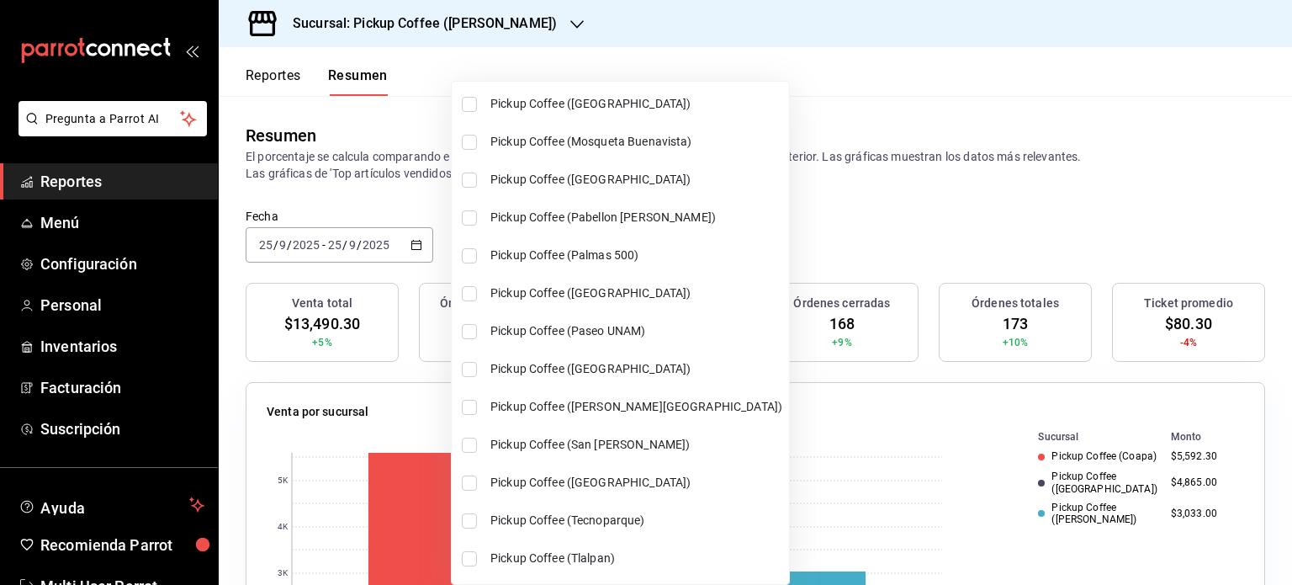
click at [475, 331] on li "Pickup Coffee (Paseo UNAM)" at bounding box center [620, 331] width 337 height 38
type input "[object Object],[object Object],[object Object],[object Object]"
checkbox input "true"
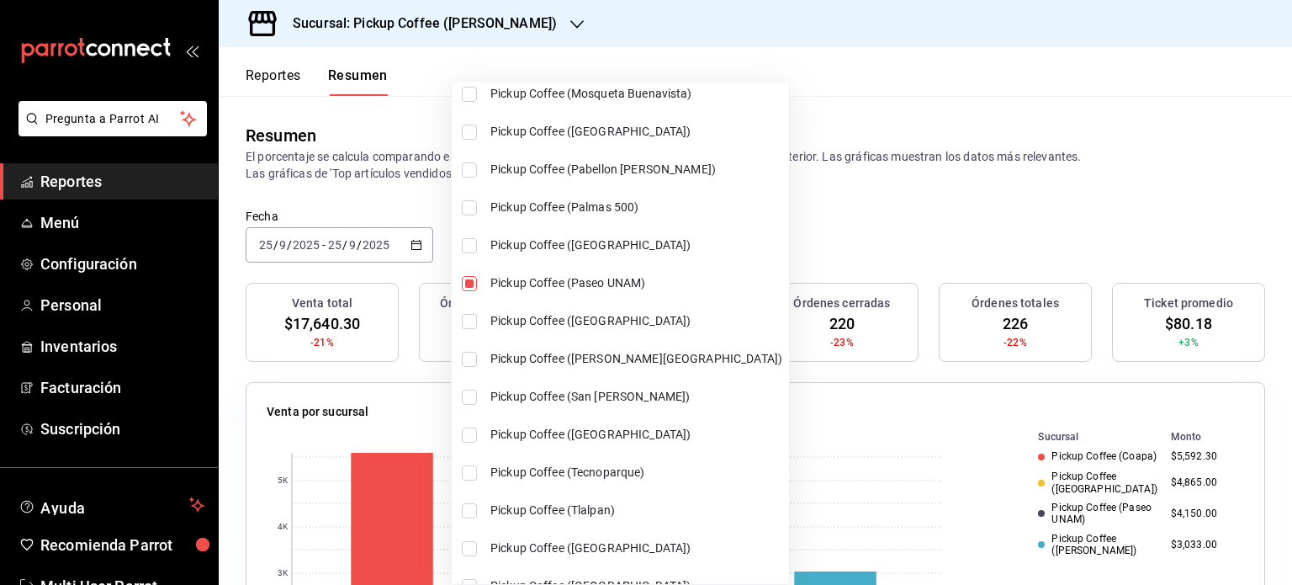
click at [468, 328] on li "Pickup Coffee ([GEOGRAPHIC_DATA])" at bounding box center [620, 321] width 337 height 38
type input "[object Object],[object Object],[object Object],[object Object],[object Object]"
checkbox input "true"
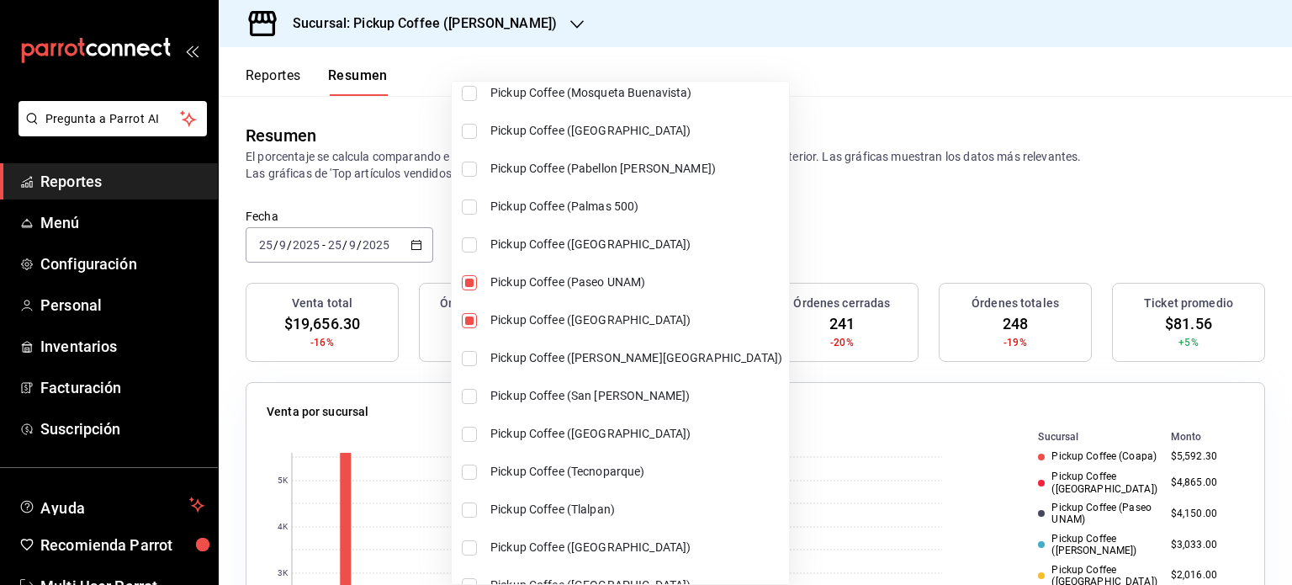
scroll to position [1273, 0]
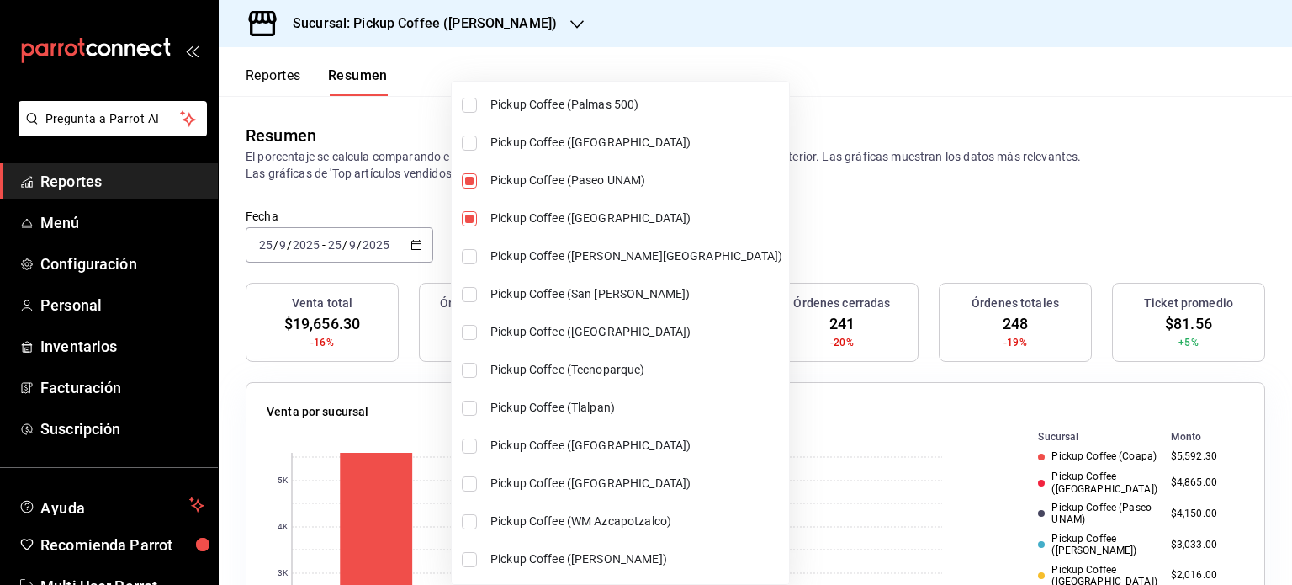
click at [468, 294] on input "checkbox" at bounding box center [469, 294] width 15 height 15
checkbox input "true"
type input "[object Object],[object Object],[object Object],[object Object],[object Object]…"
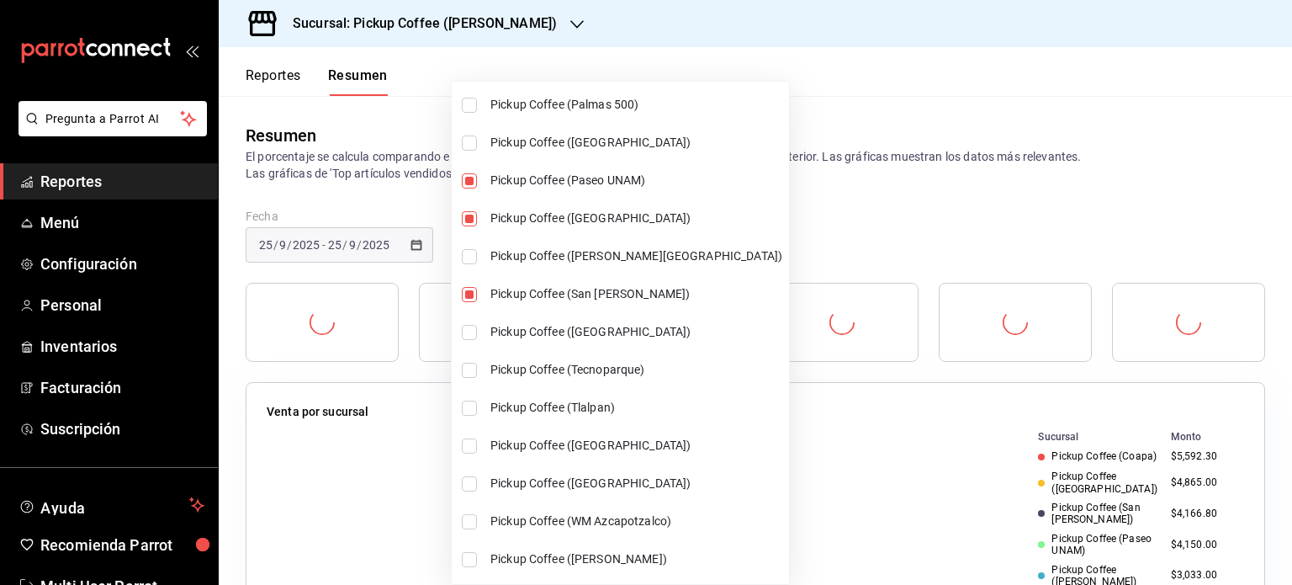
click at [474, 438] on input "checkbox" at bounding box center [469, 445] width 15 height 15
checkbox input "true"
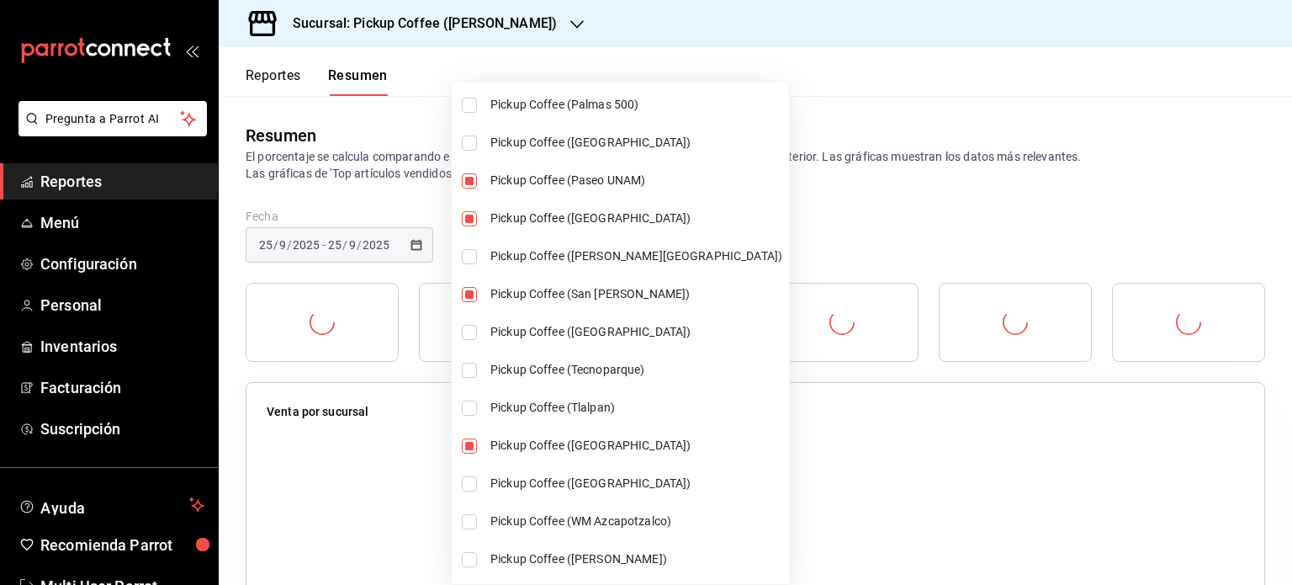
type input "[object Object],[object Object],[object Object],[object Object],[object Object]…"
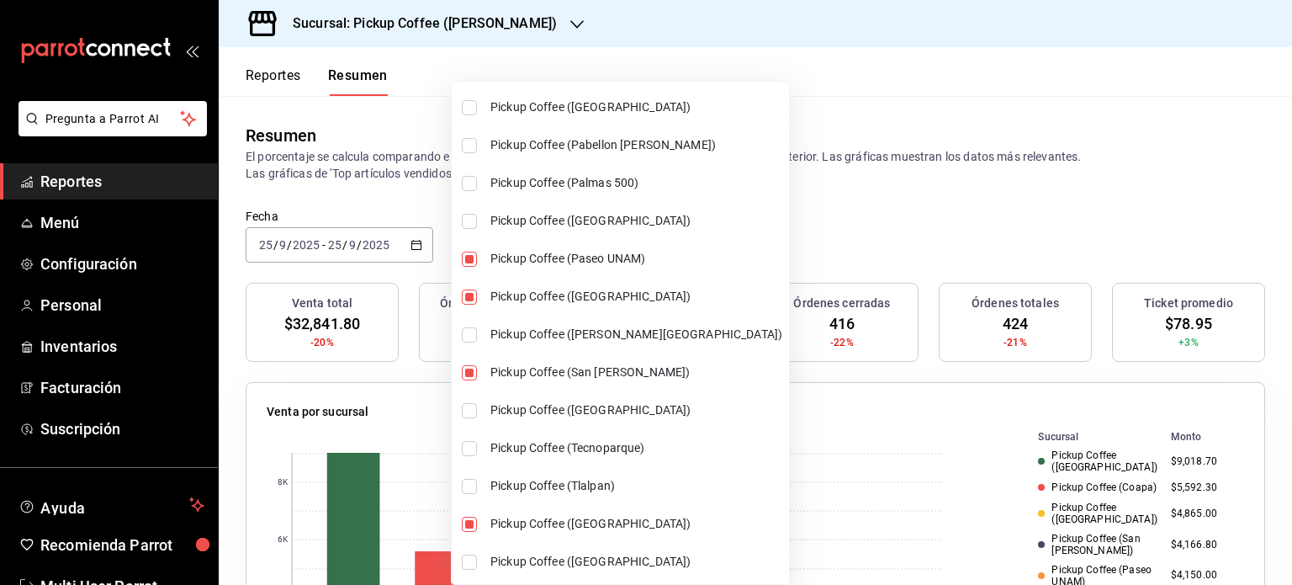
scroll to position [1194, 0]
click at [474, 480] on input "checkbox" at bounding box center [469, 486] width 15 height 15
checkbox input "true"
type input "[object Object],[object Object],[object Object],[object Object],[object Object]…"
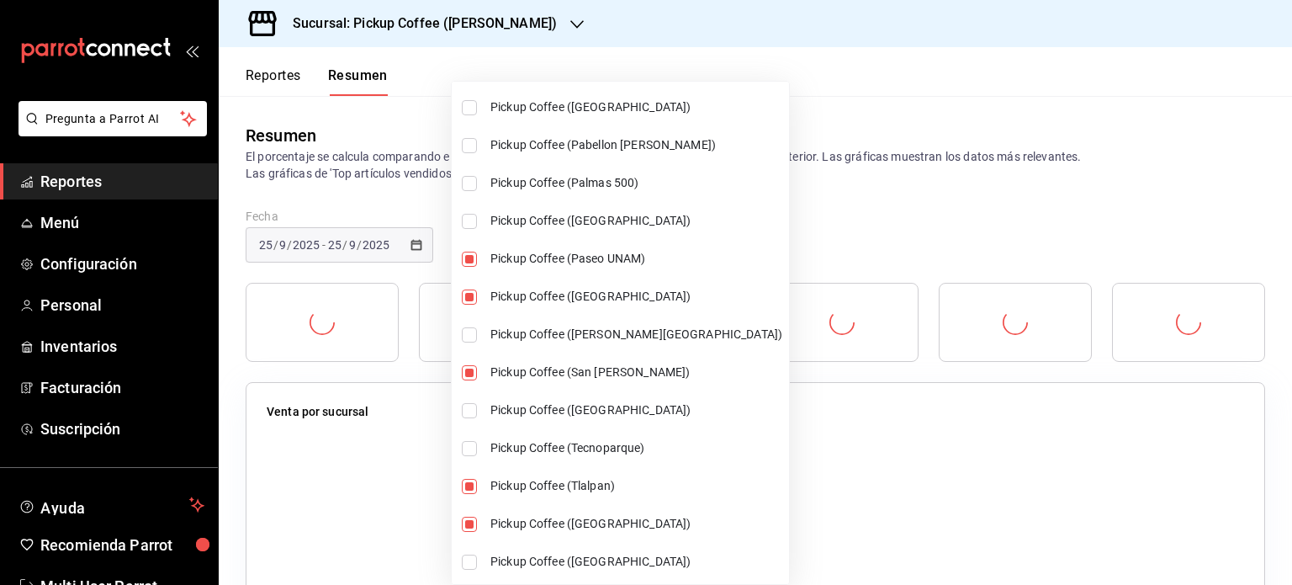
click at [919, 204] on div at bounding box center [646, 292] width 1292 height 585
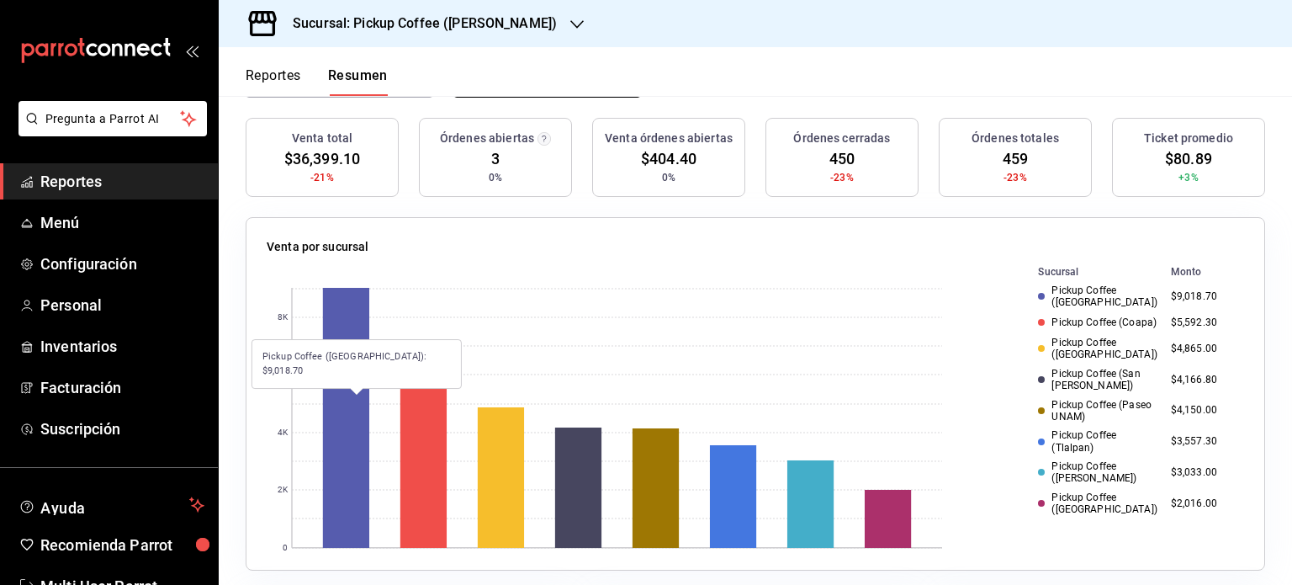
scroll to position [165, 0]
click at [570, 18] on icon "button" at bounding box center [576, 24] width 13 height 13
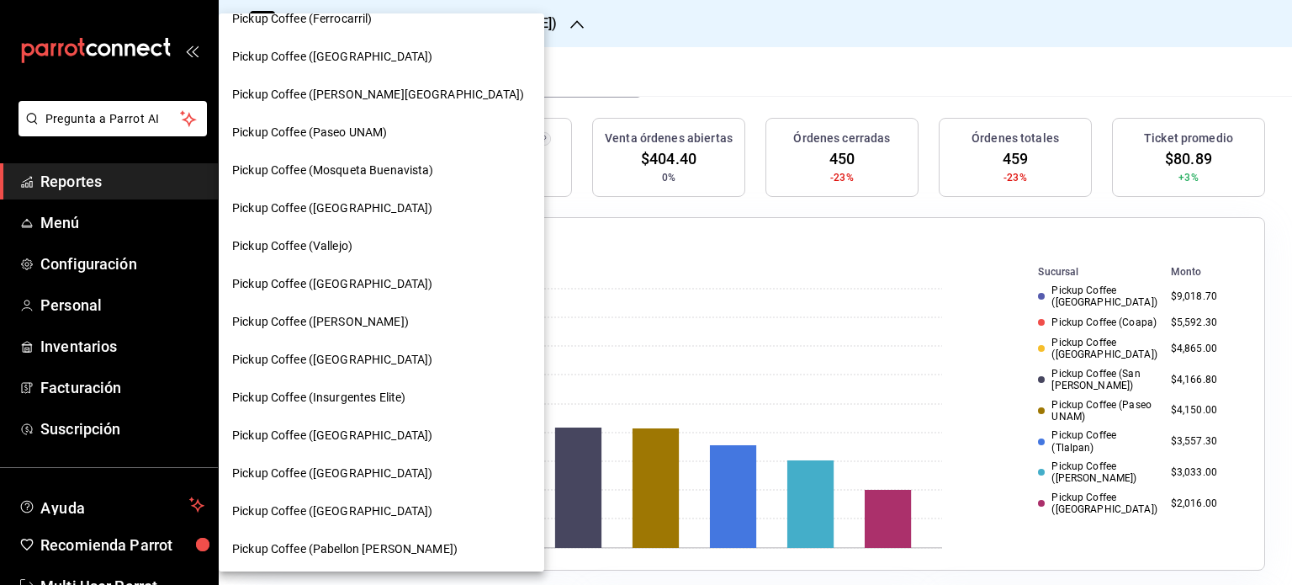
scroll to position [587, 0]
click at [372, 480] on span "Pickup Coffee ([GEOGRAPHIC_DATA])" at bounding box center [332, 474] width 200 height 18
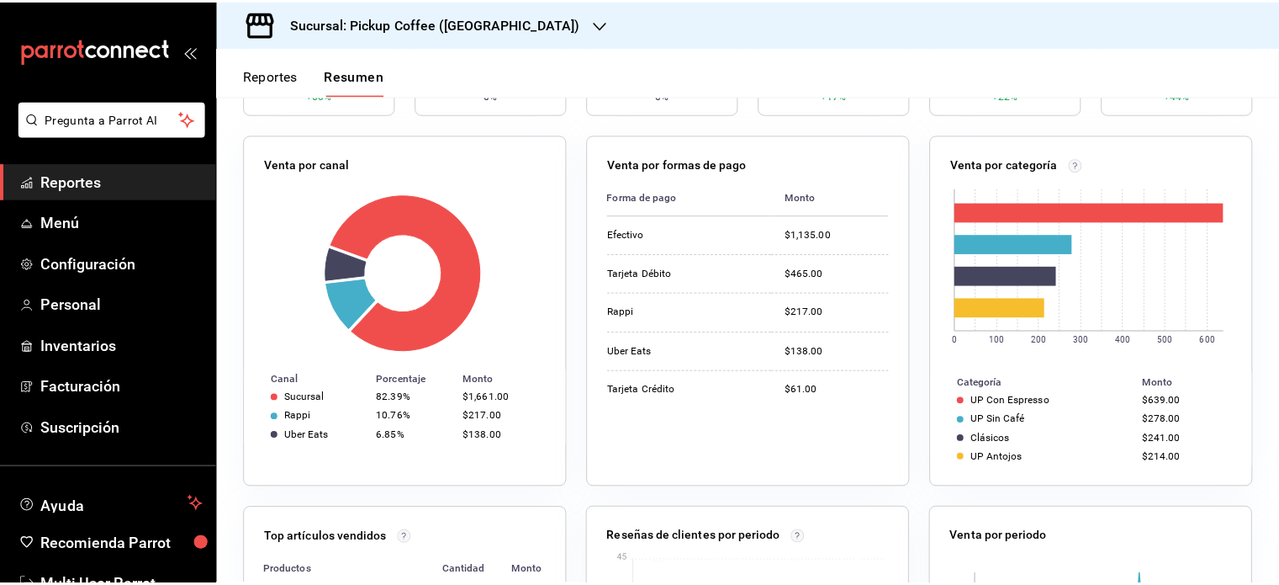
scroll to position [246, 0]
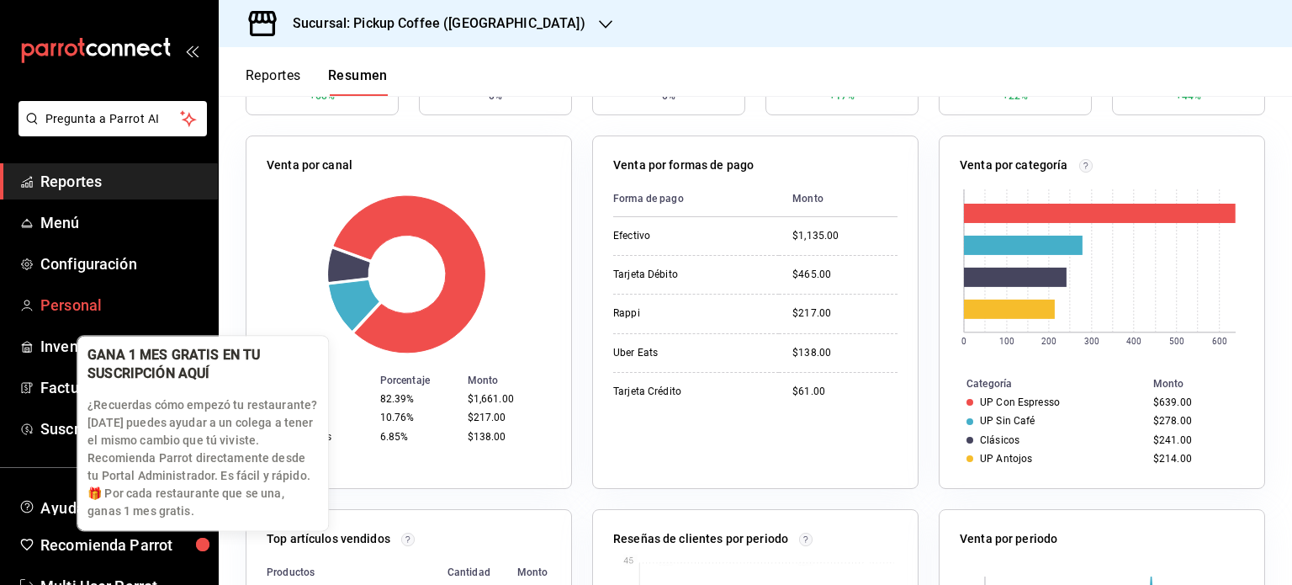
click at [112, 299] on span "Personal" at bounding box center [122, 305] width 164 height 23
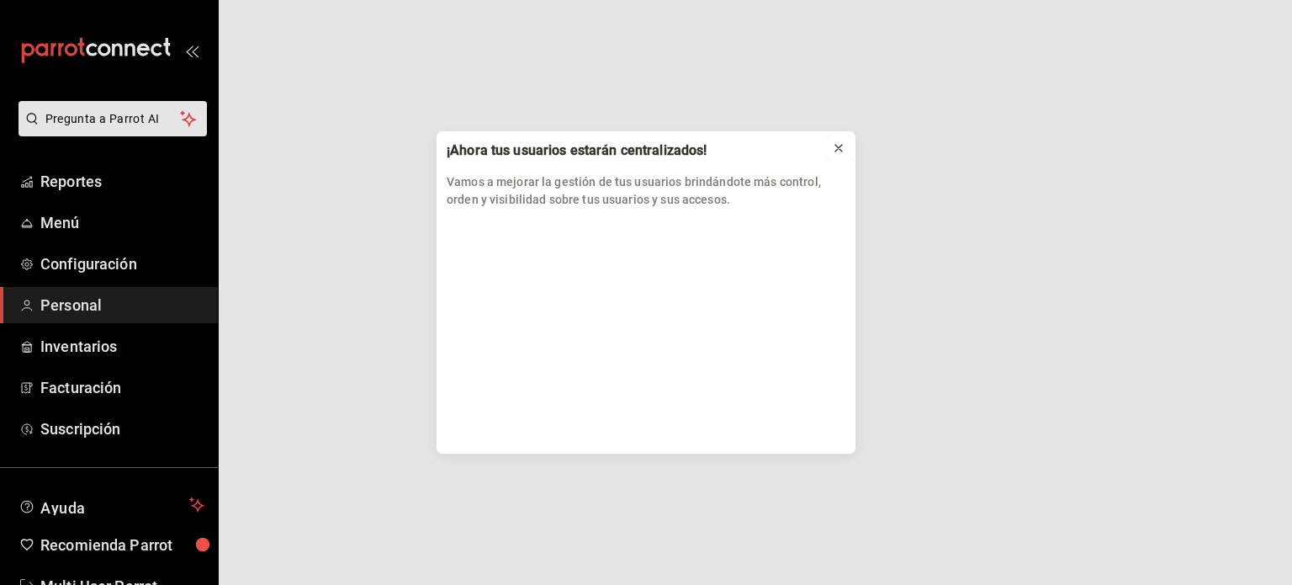
click at [840, 145] on icon at bounding box center [838, 147] width 13 height 13
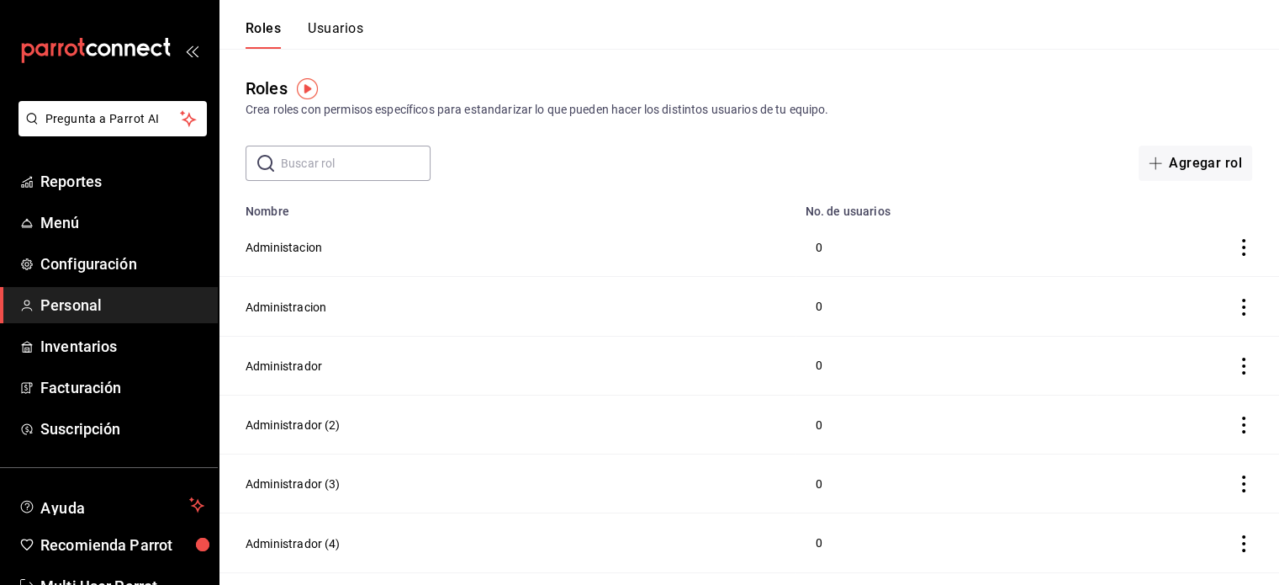
click at [350, 24] on button "Usuarios" at bounding box center [336, 34] width 56 height 29
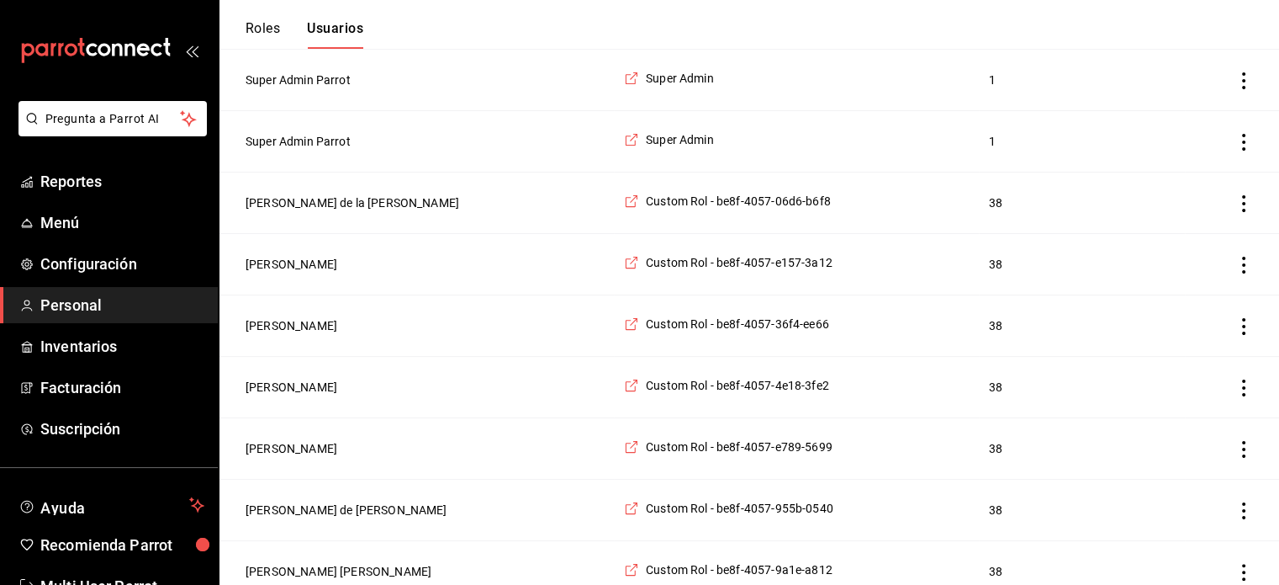
scroll to position [252, 0]
click at [1241, 201] on icon "actions" at bounding box center [1244, 204] width 17 height 17
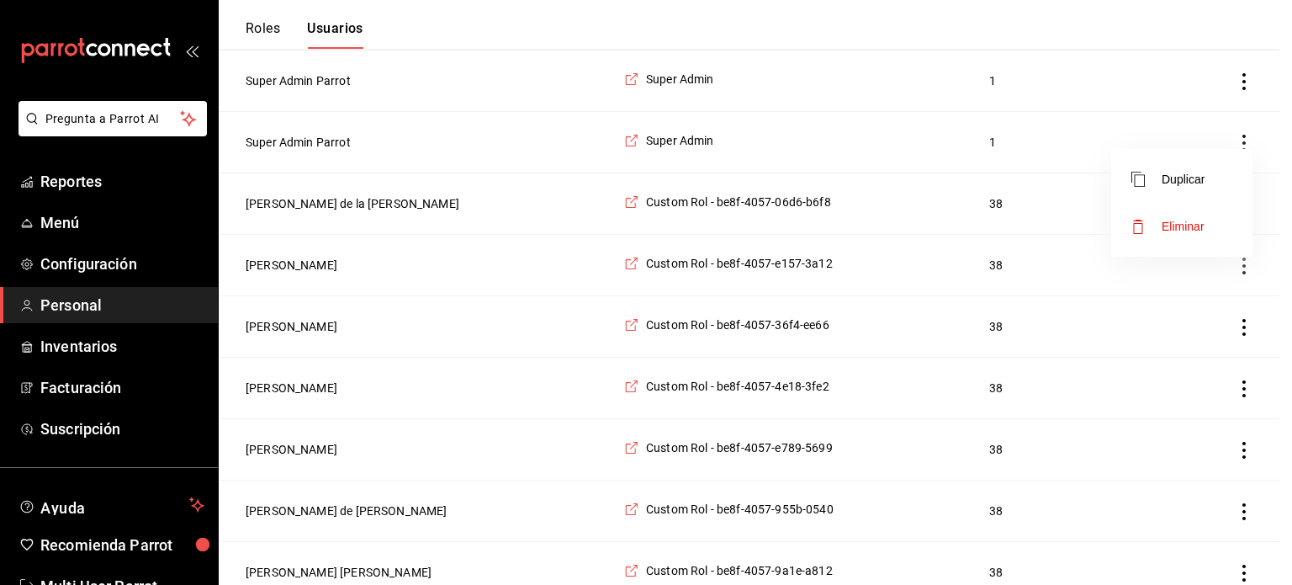
click at [326, 201] on div at bounding box center [646, 292] width 1292 height 585
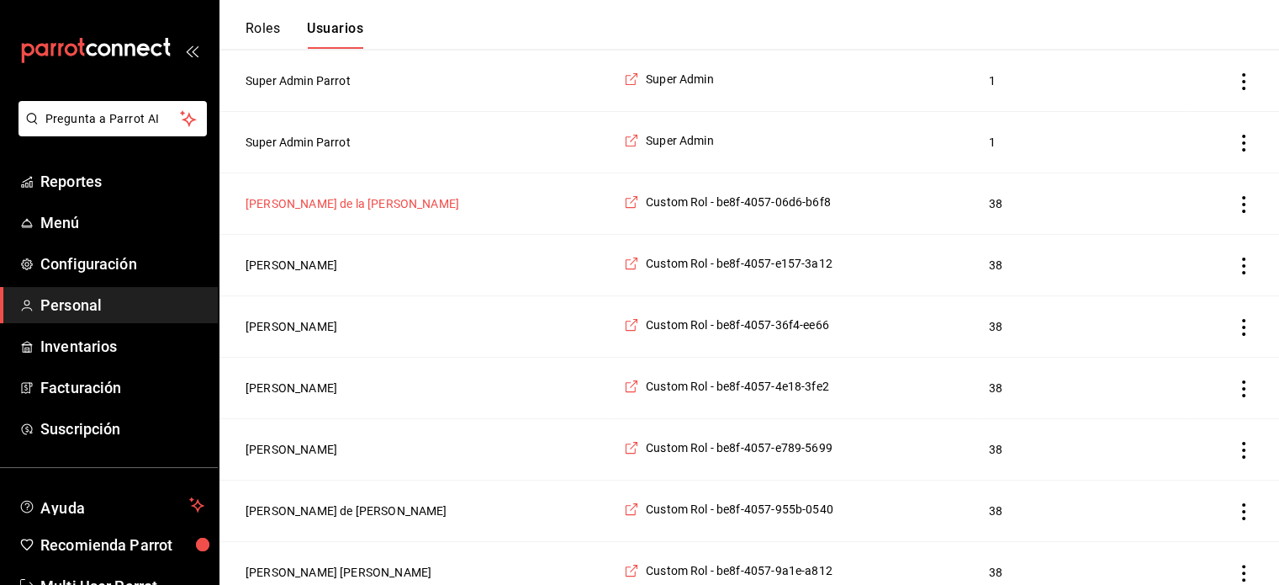
click at [318, 205] on button "[PERSON_NAME] de la [PERSON_NAME]" at bounding box center [353, 203] width 214 height 17
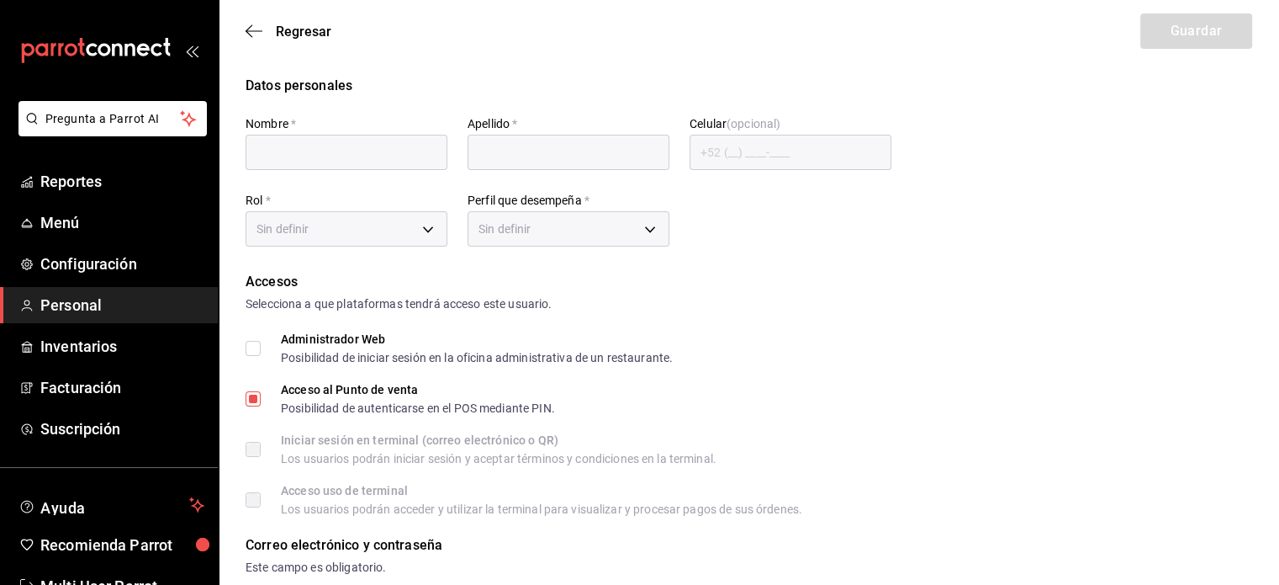
type input "[PERSON_NAME]"
type input "de la [PERSON_NAME]"
checkbox input "true"
type input "[EMAIL_ADDRESS][DOMAIN_NAME]"
type input "184585"
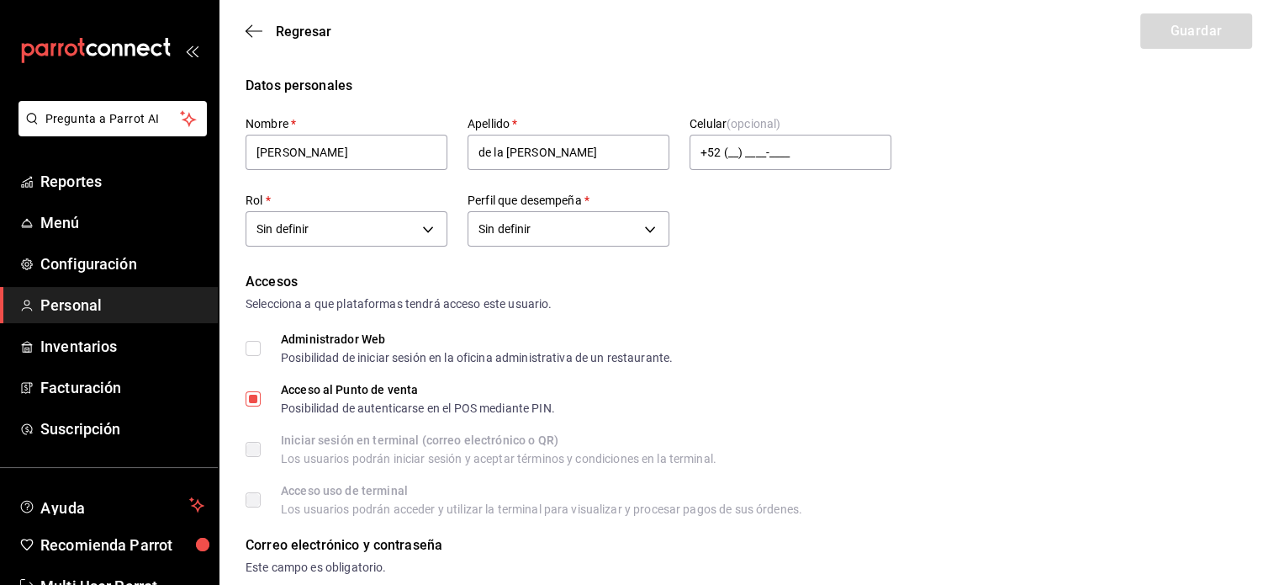
type input "[PHONE_NUMBER]"
type input "150fd6ae-9b56-4181-aac5-49e7a9352cbc"
type input "UNDEFINED"
checkbox input "true"
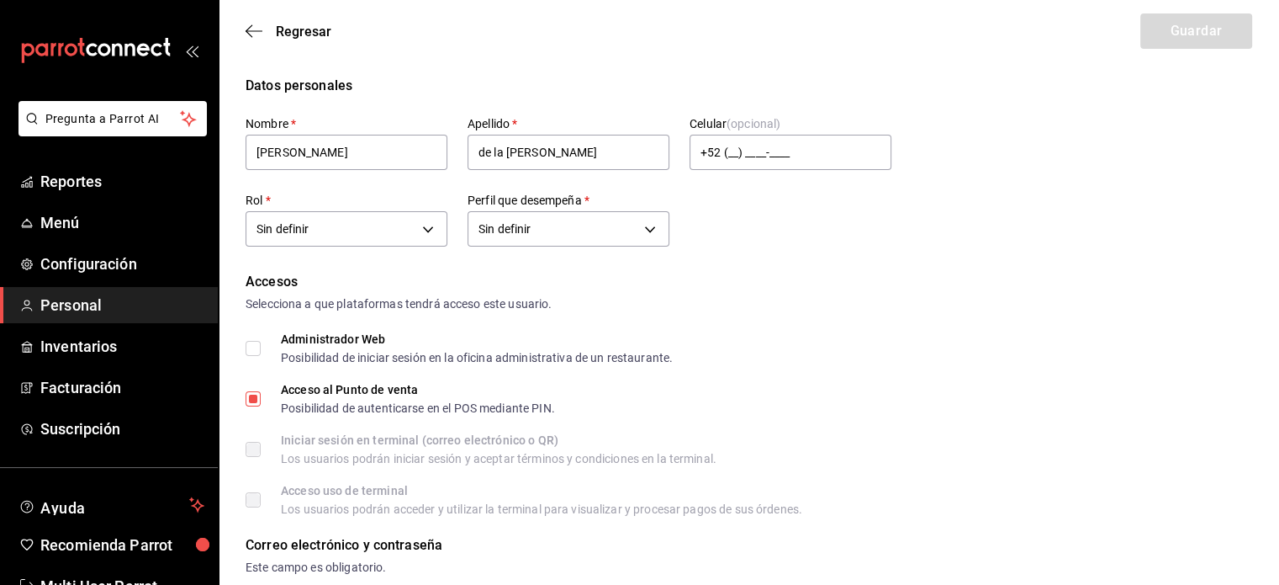
checkbox input "true"
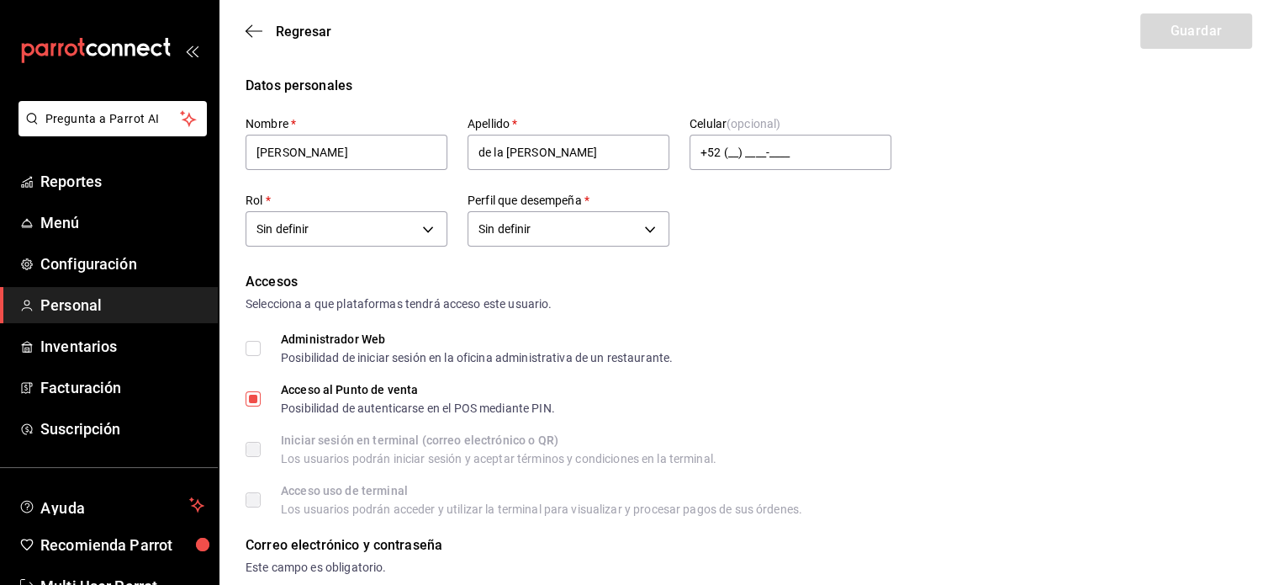
checkbox input "true"
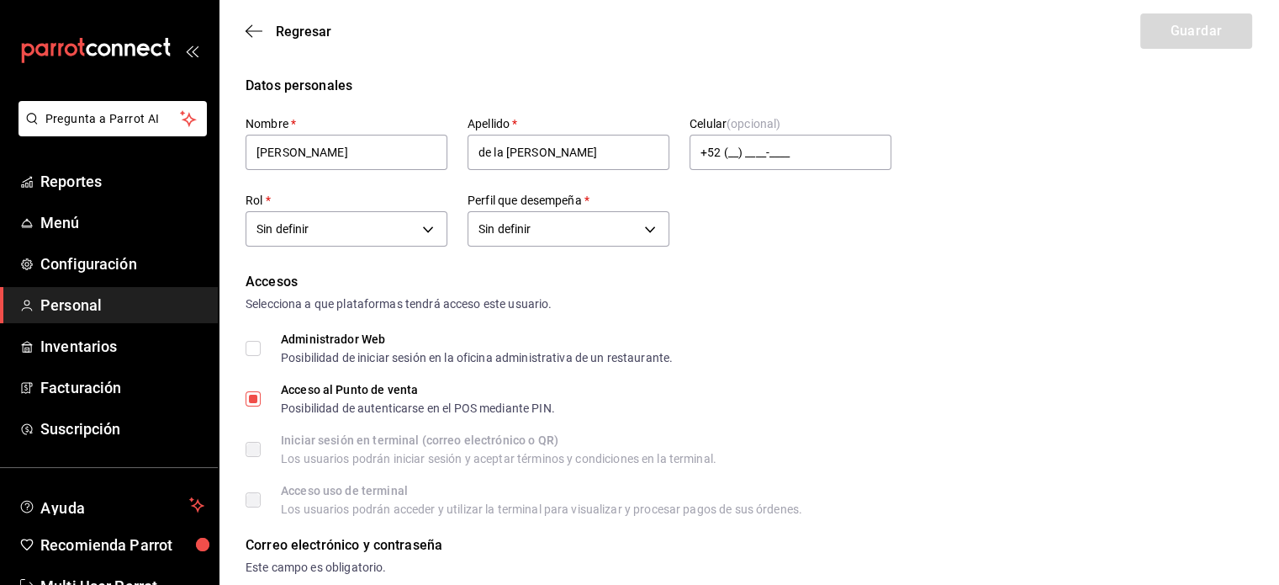
checkbox input "true"
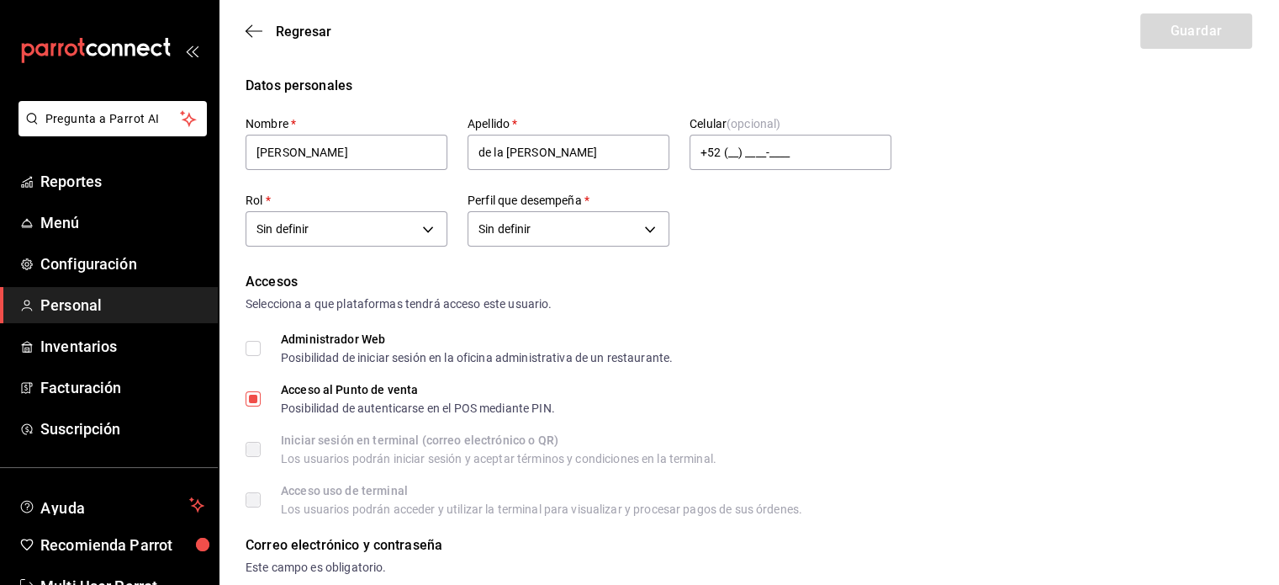
checkbox input "true"
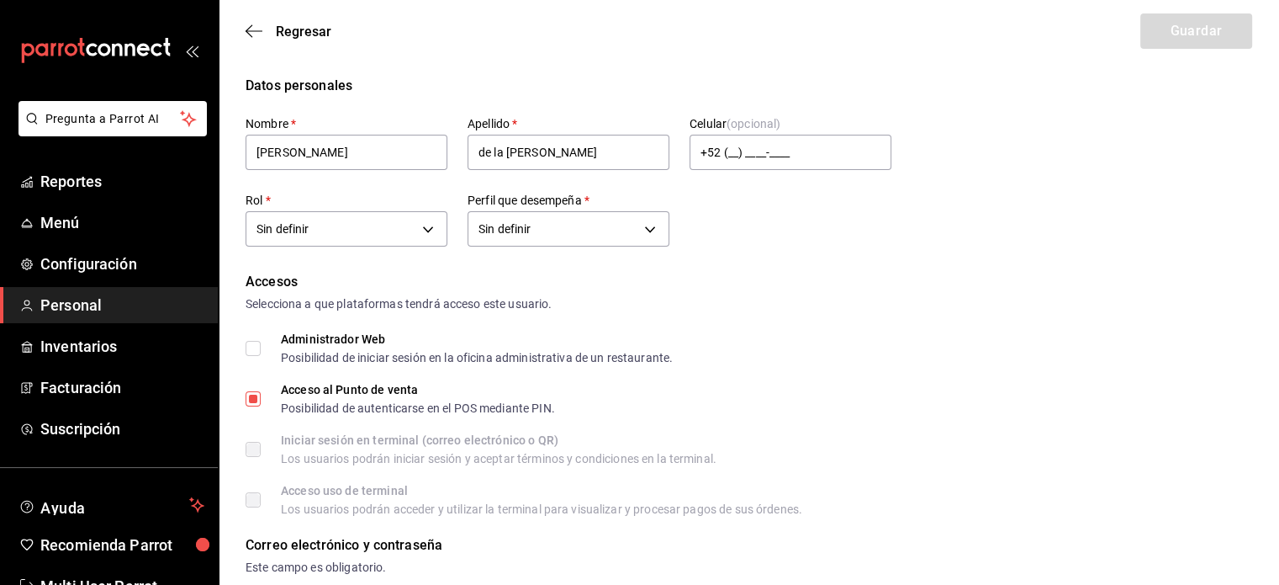
checkbox input "true"
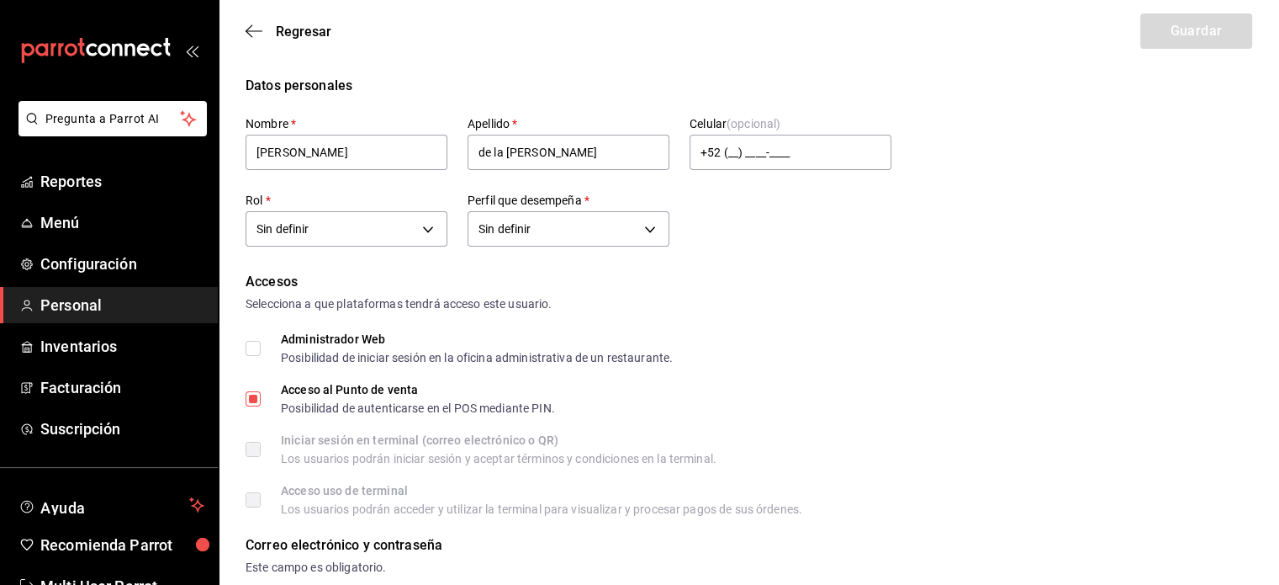
checkbox input "true"
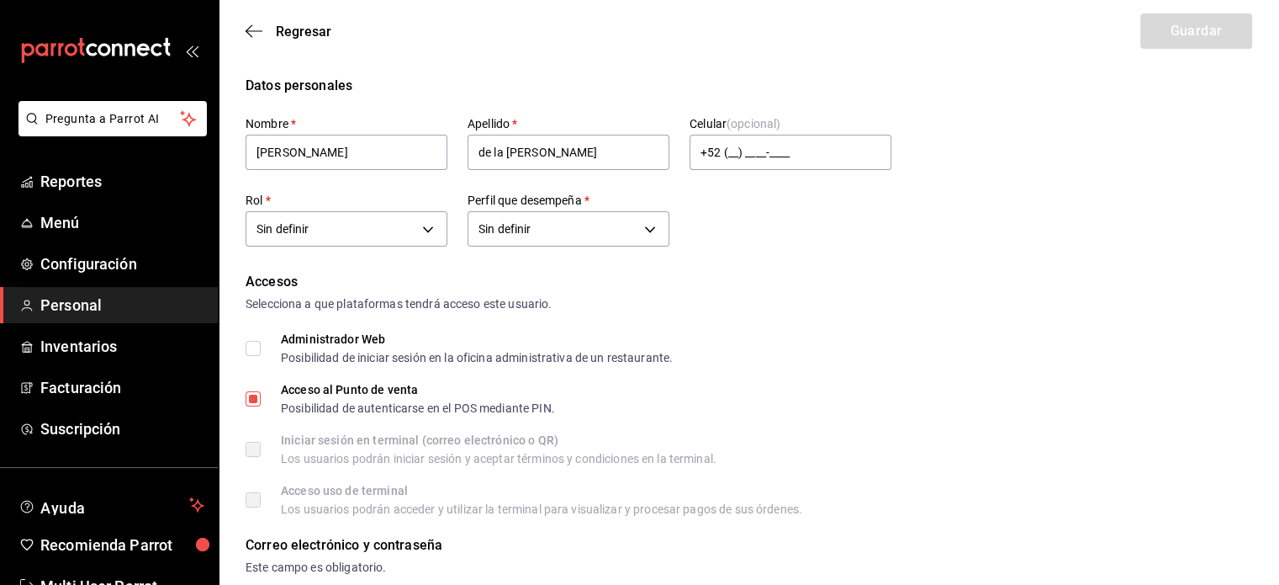
checkbox input "true"
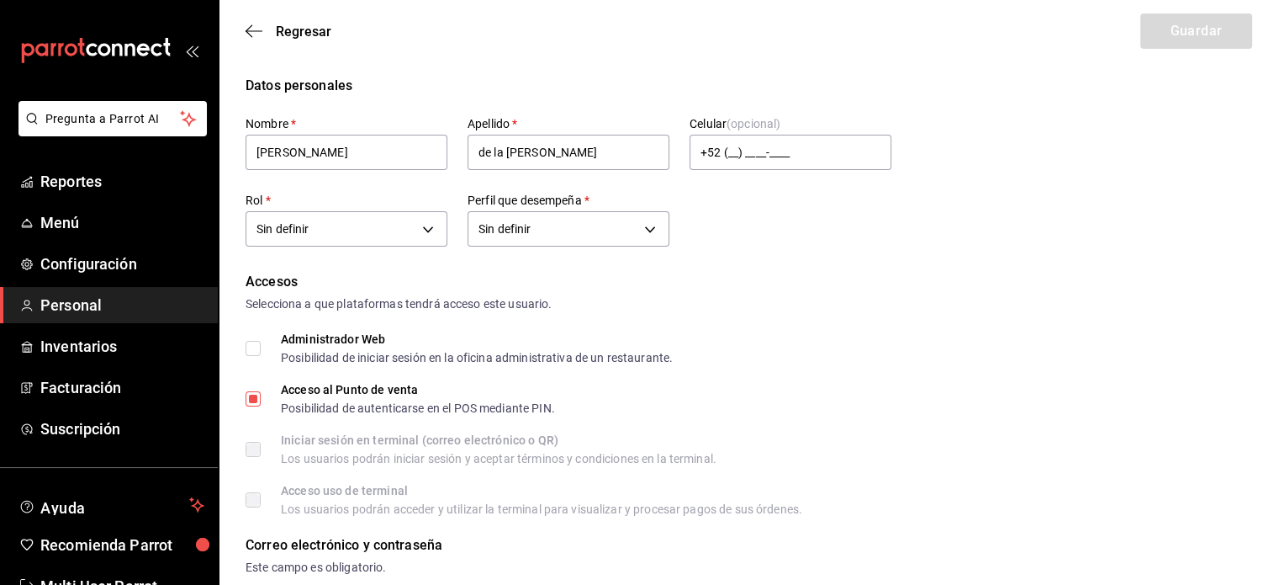
checkbox input "true"
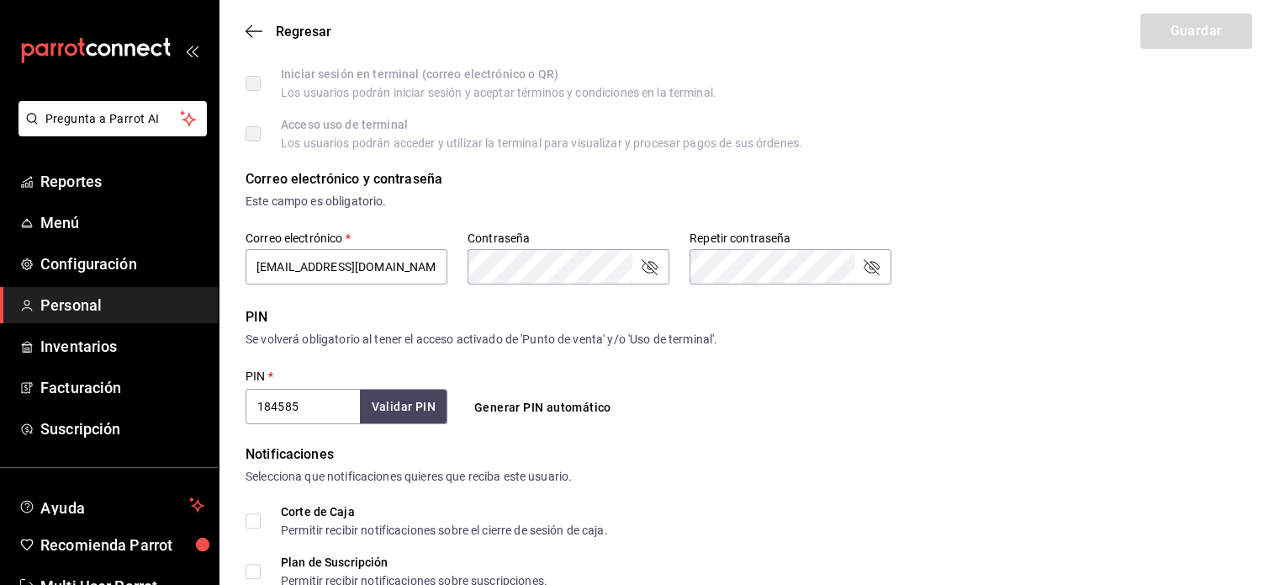
scroll to position [367, 0]
drag, startPoint x: 328, startPoint y: 392, endPoint x: 235, endPoint y: 392, distance: 93.4
click at [235, 392] on div "Datos personales Nombre   * [PERSON_NAME]   * de la [PERSON_NAME] Celular (opci…" at bounding box center [749, 589] width 1061 height 1760
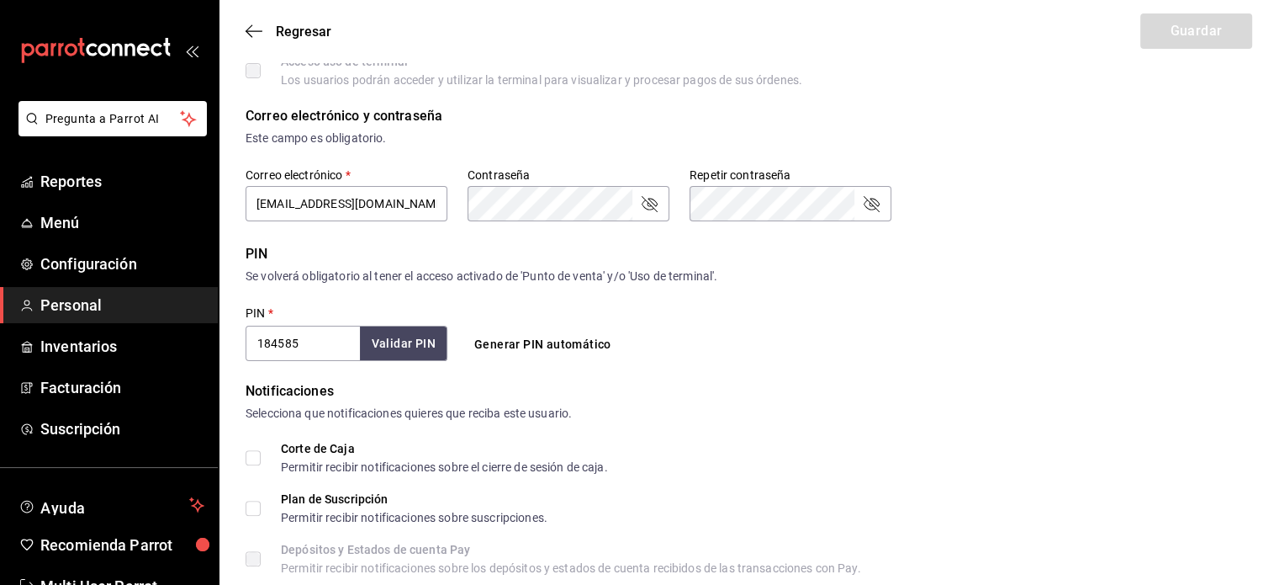
scroll to position [430, 0]
click at [331, 352] on input "184585" at bounding box center [303, 342] width 114 height 35
click at [307, 342] on input "184585" at bounding box center [303, 342] width 114 height 35
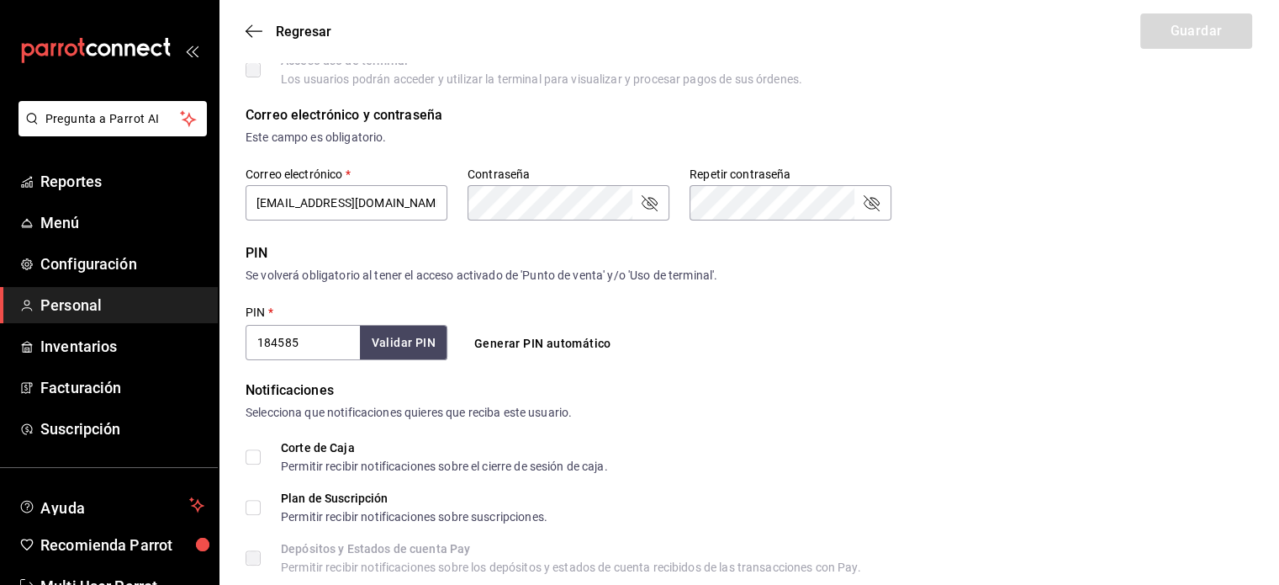
paste input "240524"
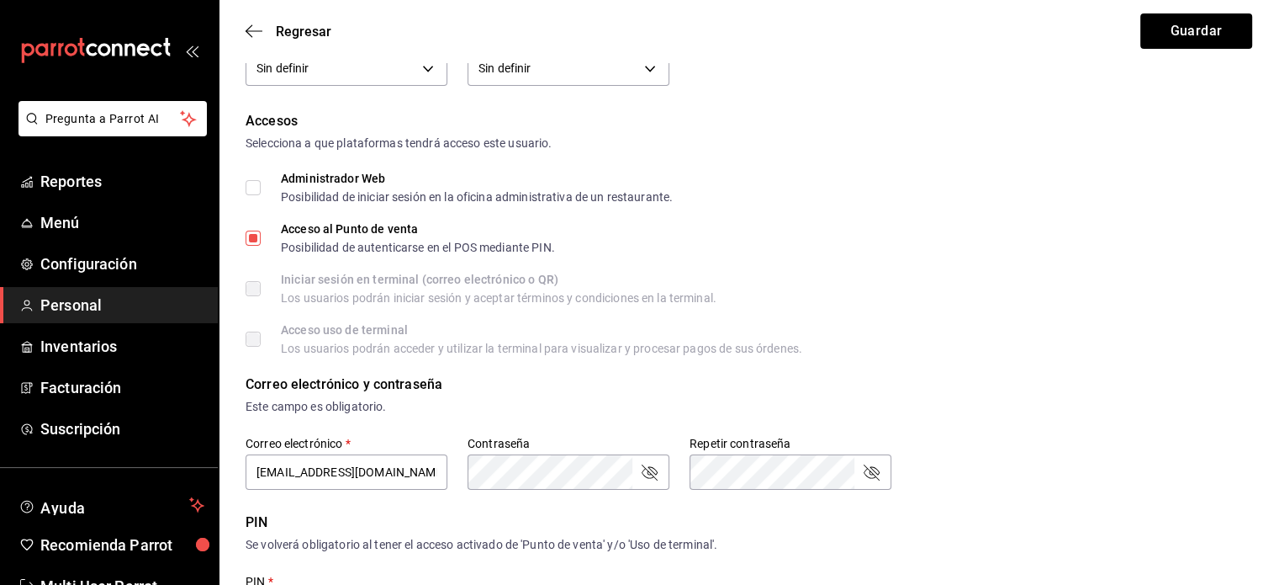
scroll to position [0, 0]
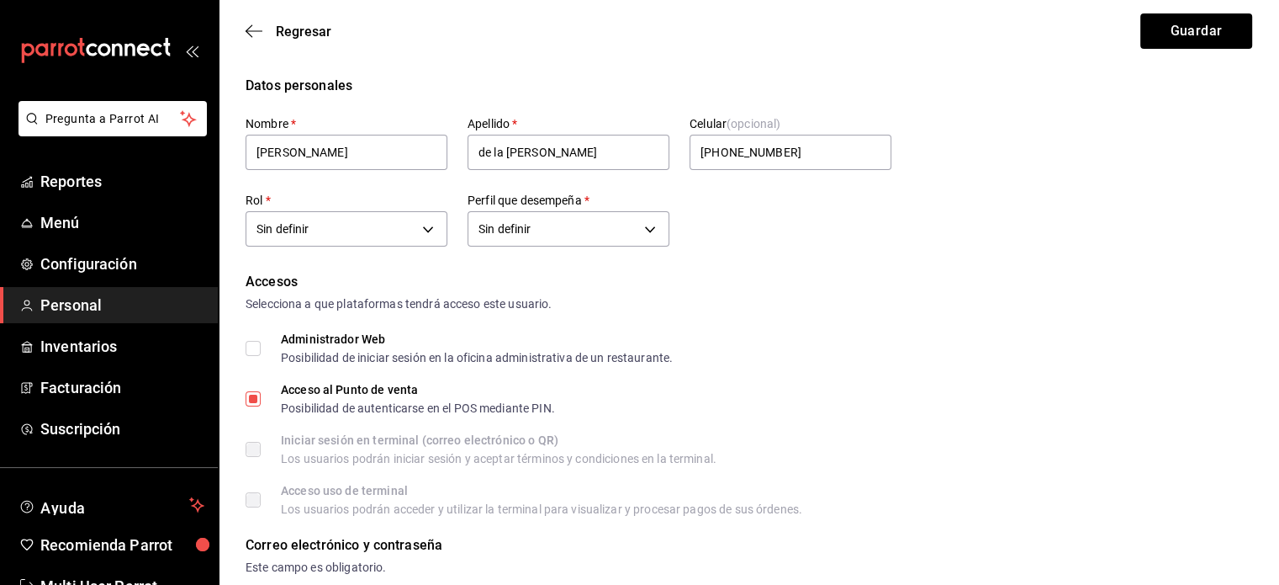
type input "240524"
click at [740, 155] on input "[PHONE_NUMBER]" at bounding box center [791, 152] width 202 height 35
type input "[PHONE_NUMBER]"
click at [837, 357] on div "Administrador Web Posibilidad de iniciar sesión en la oficina administrativa de…" at bounding box center [749, 348] width 1007 height 30
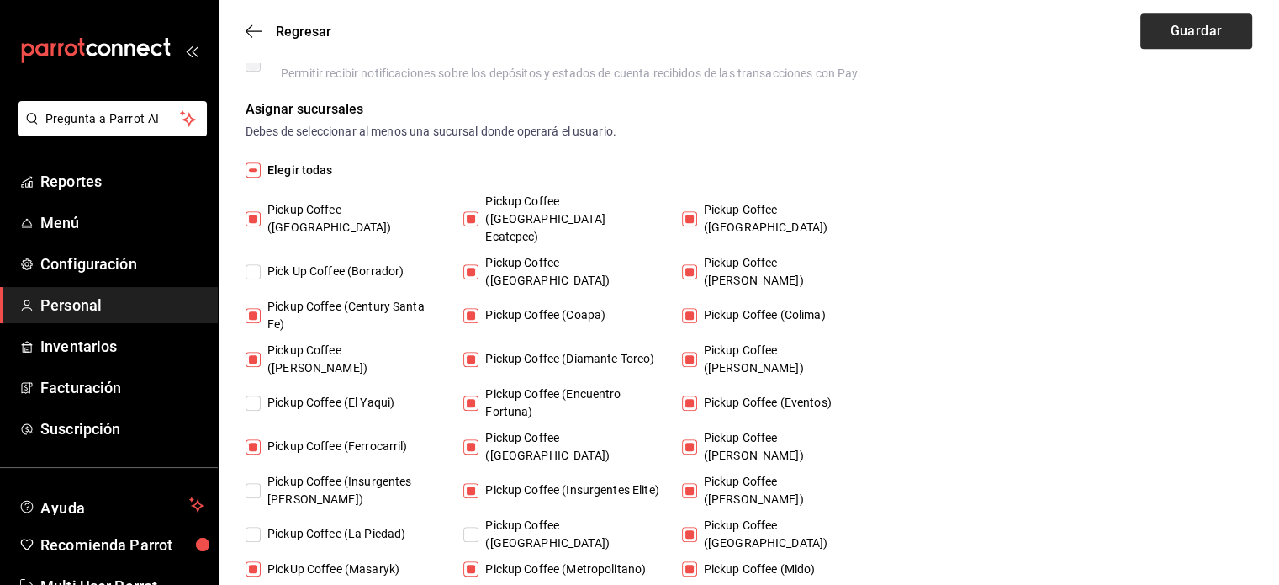
scroll to position [924, 0]
click at [1195, 19] on button "Guardar" at bounding box center [1196, 30] width 112 height 35
click at [1176, 29] on button "Guardar" at bounding box center [1196, 30] width 112 height 35
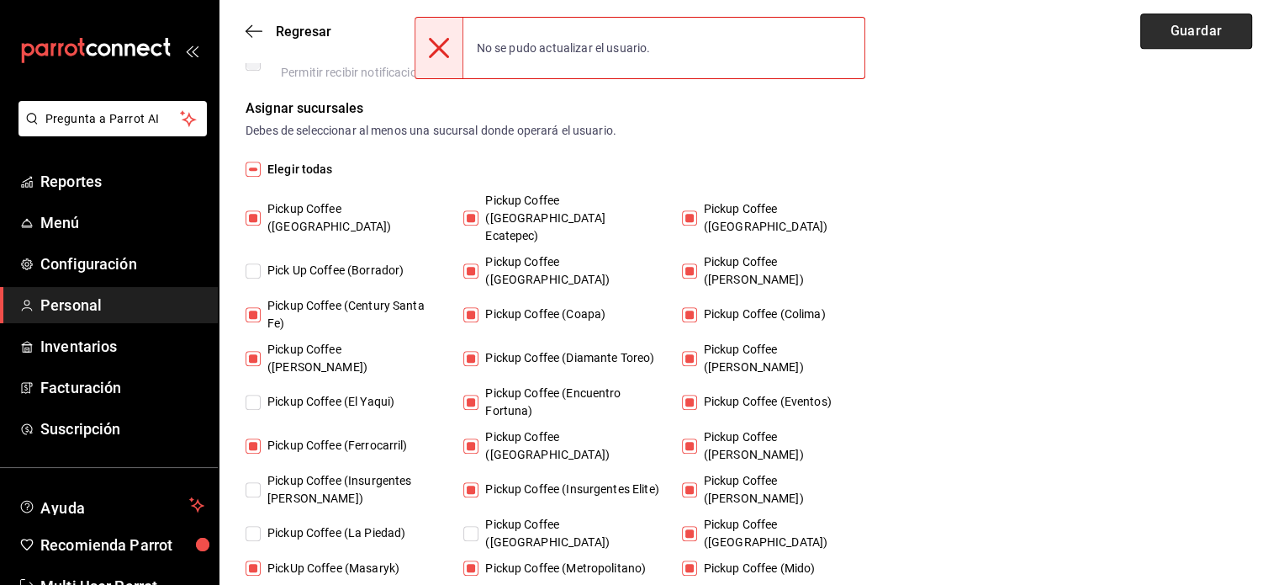
click at [1176, 29] on button "Guardar" at bounding box center [1196, 30] width 112 height 35
click at [252, 169] on input "Elegir todas" at bounding box center [253, 168] width 15 height 15
checkbox input "true"
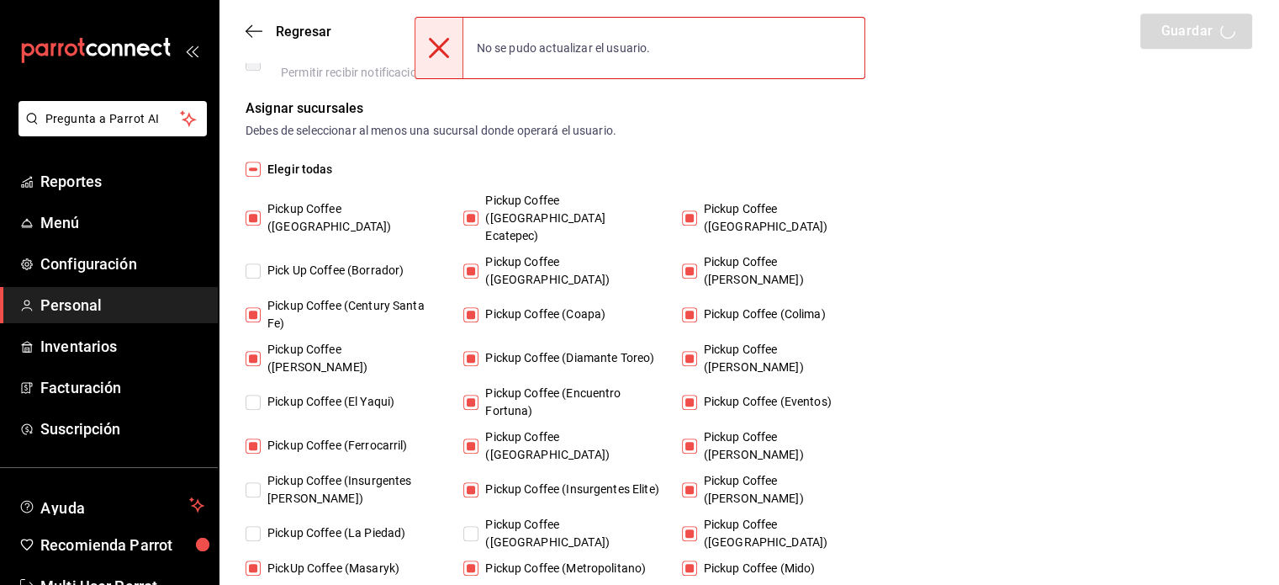
checkbox input "true"
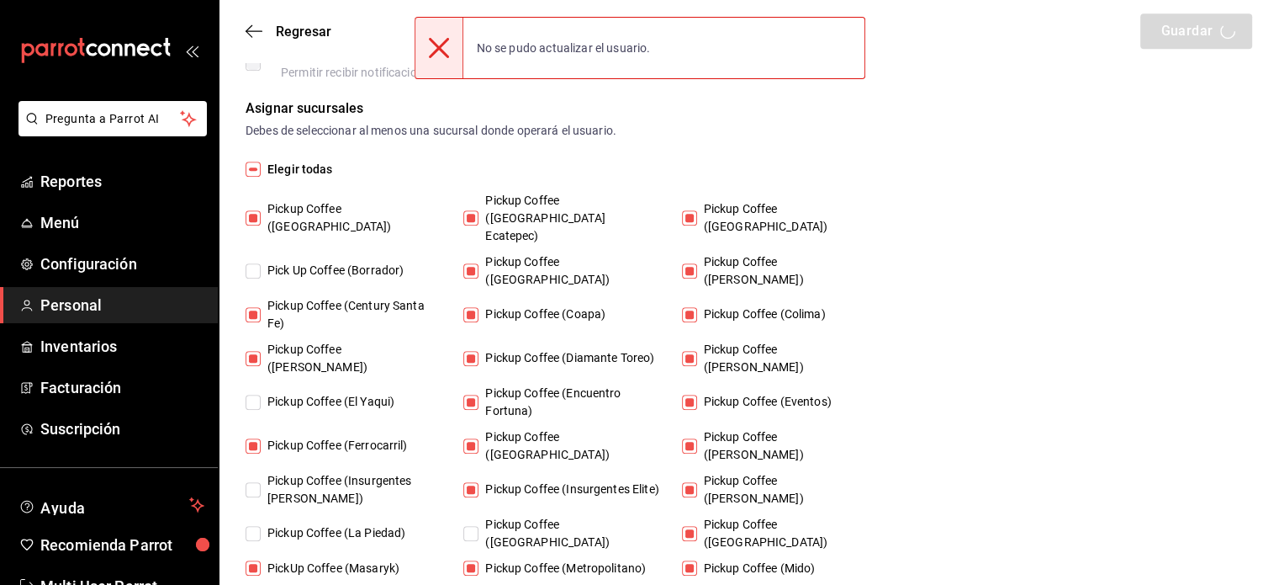
checkbox input "true"
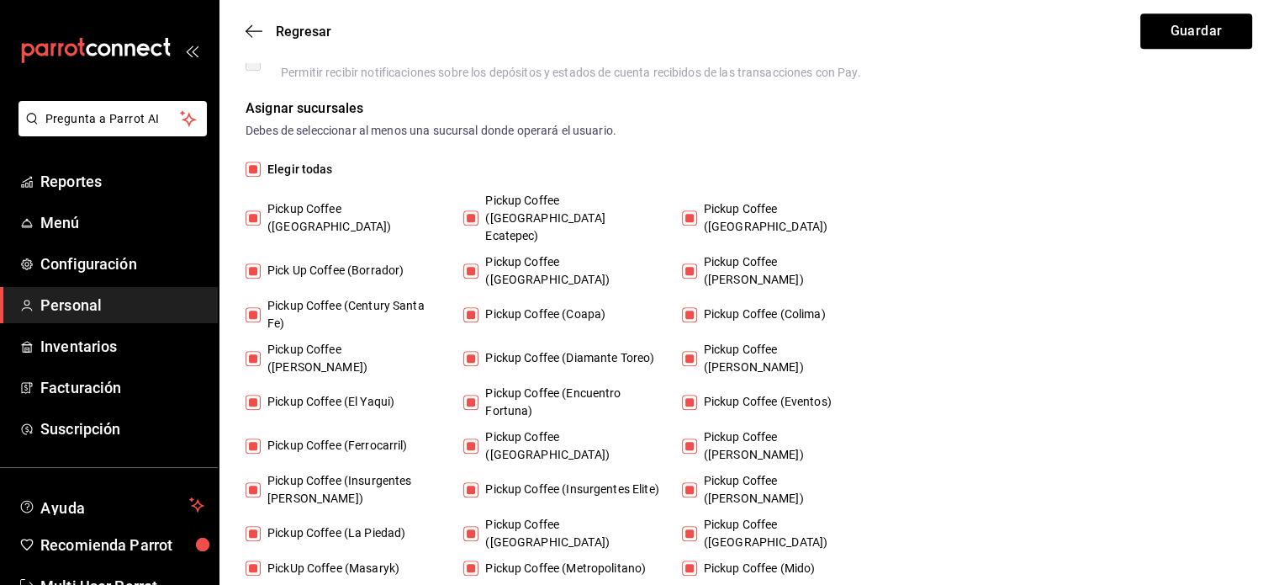
click at [252, 169] on input "Elegir todas" at bounding box center [253, 168] width 15 height 15
checkbox input "false"
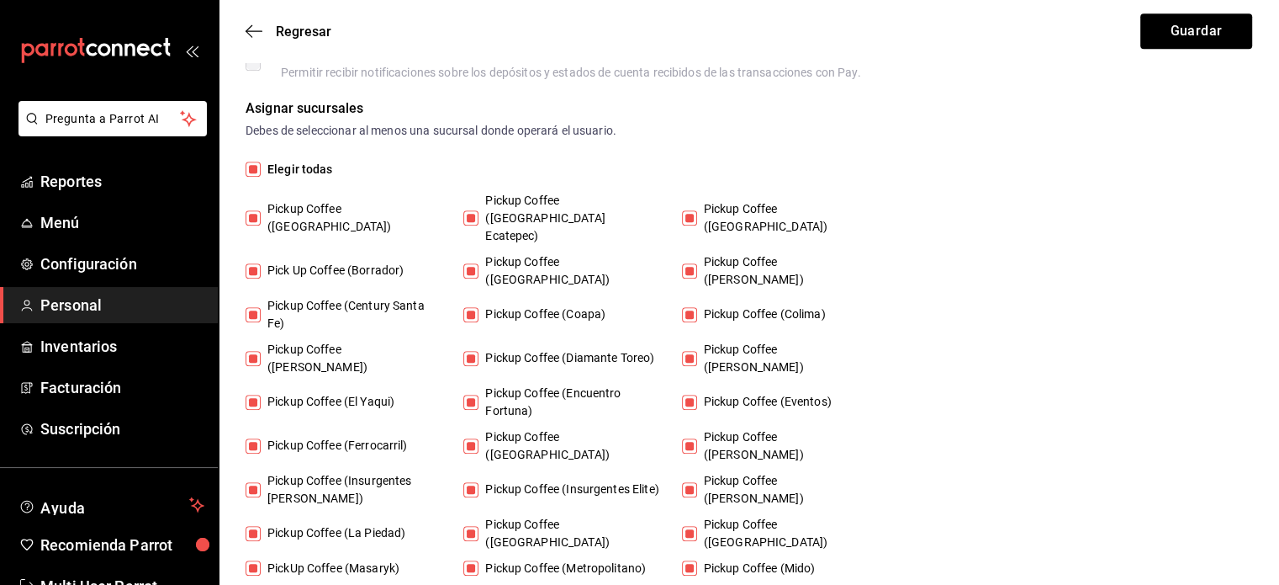
checkbox input "false"
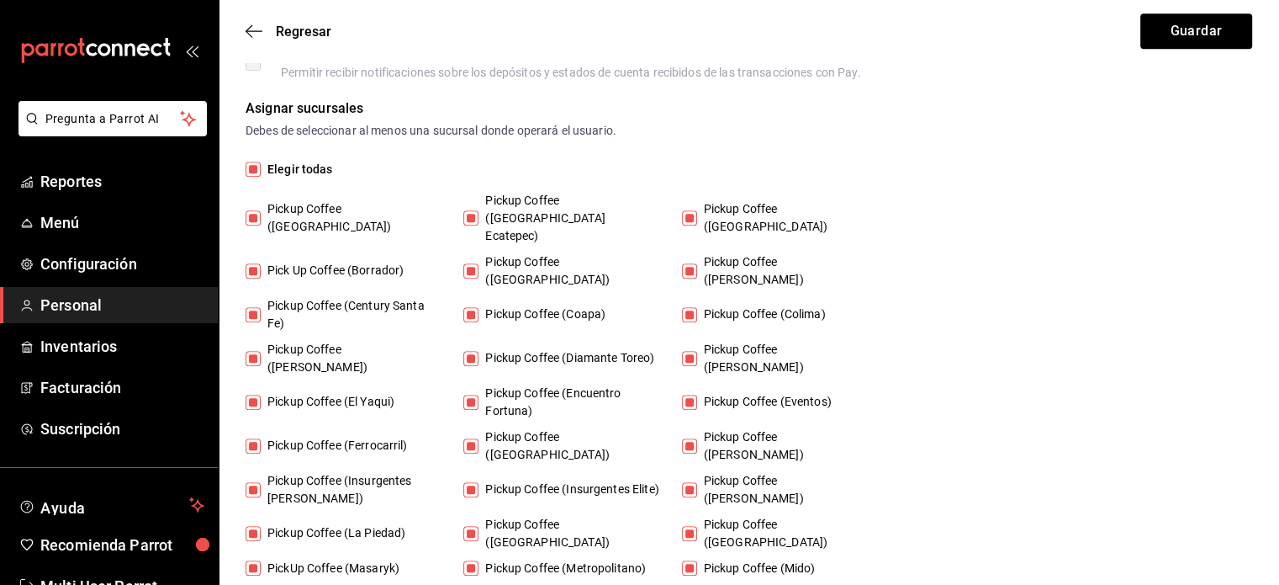
checkbox input "false"
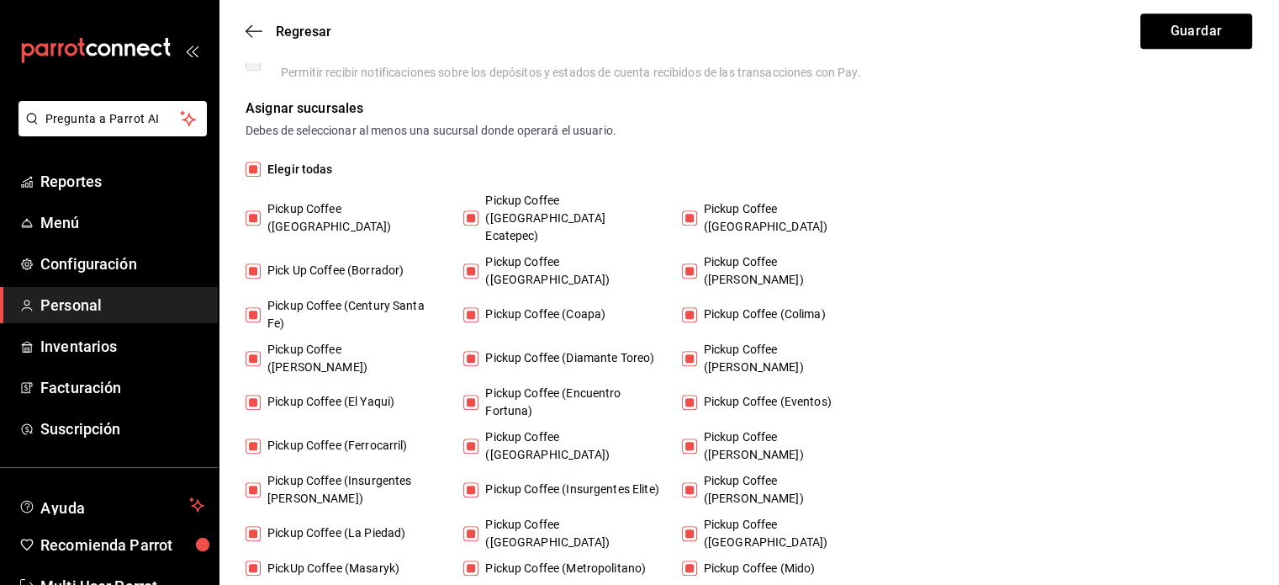
checkbox input "false"
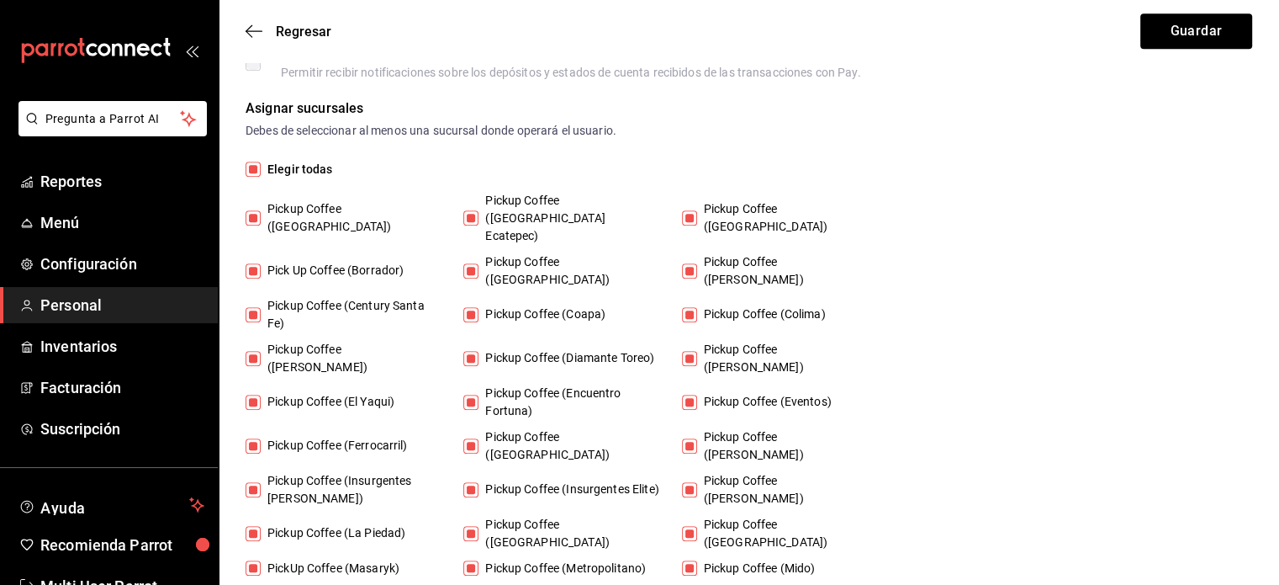
checkbox input "false"
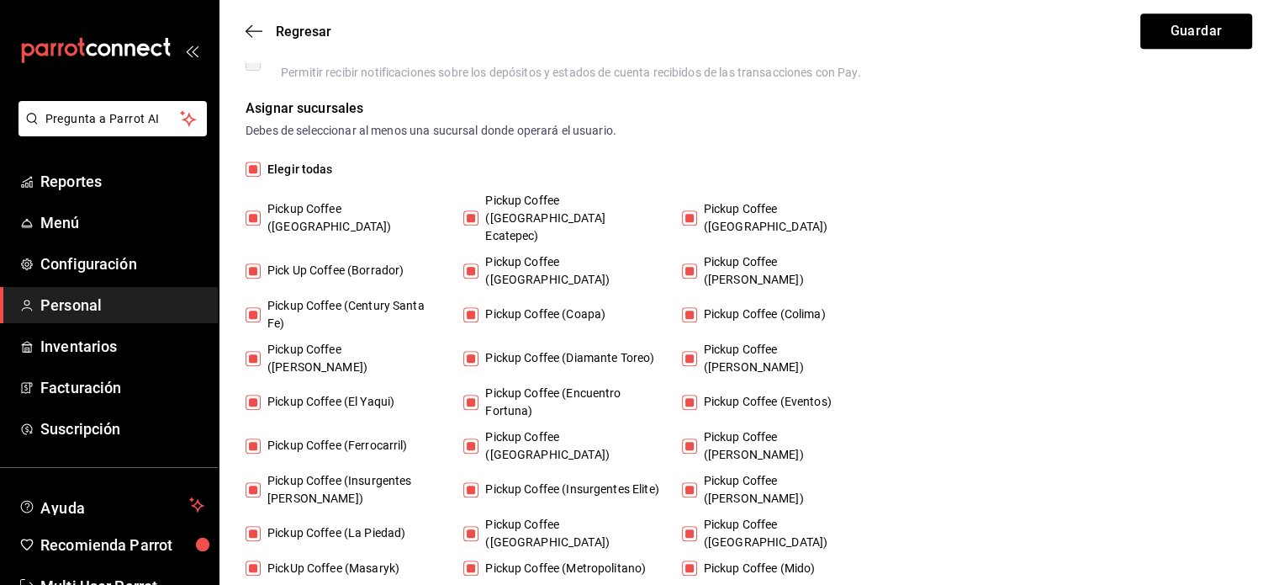
checkbox input "false"
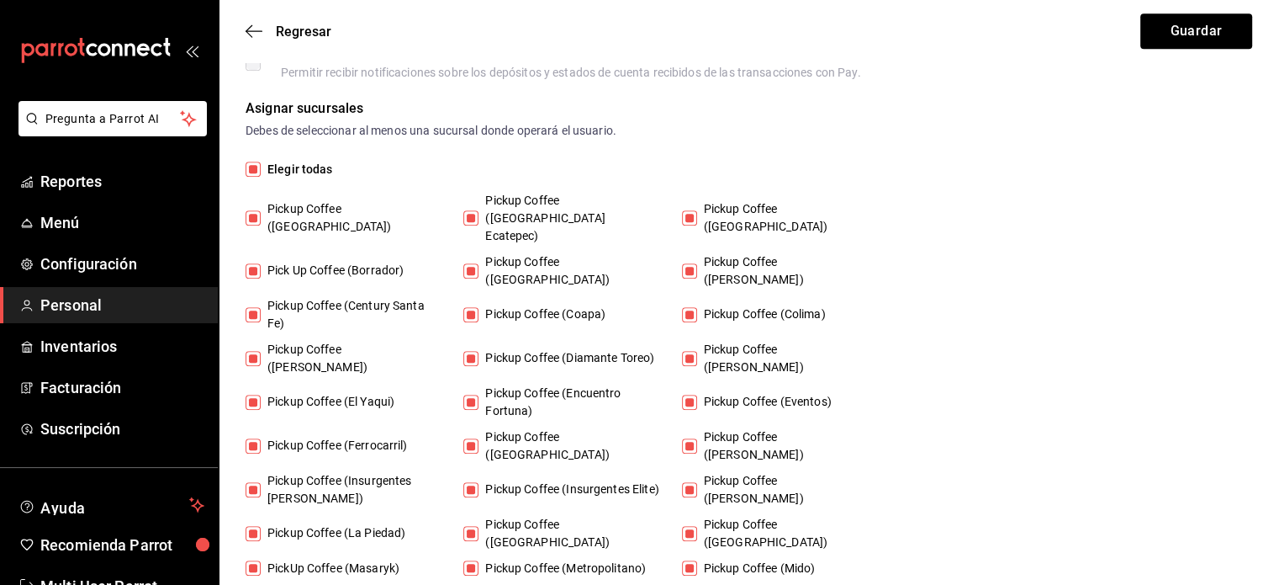
checkbox input "false"
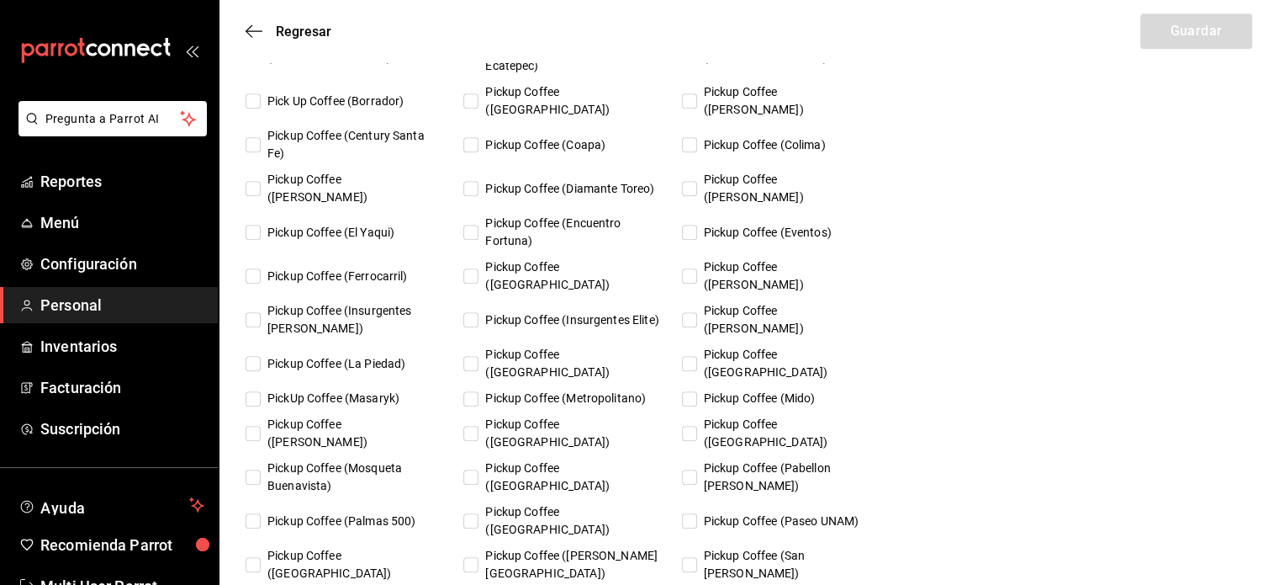
scroll to position [1151, 0]
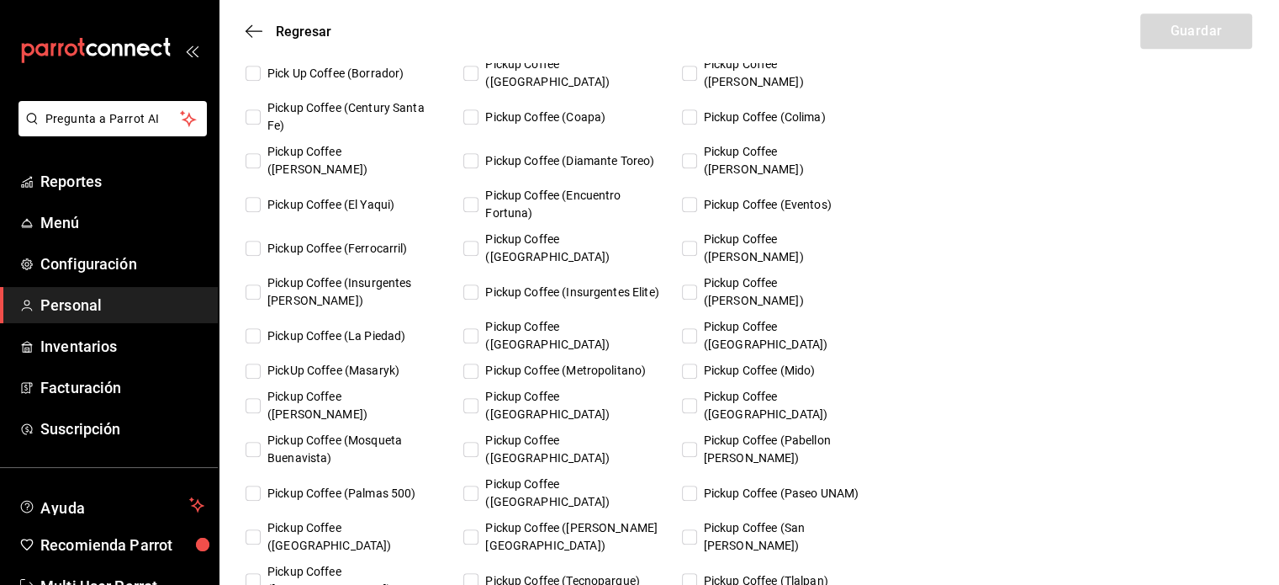
click at [368, 519] on span "Pickup Coffee ([GEOGRAPHIC_DATA])" at bounding box center [351, 536] width 181 height 35
click at [261, 529] on input "Pickup Coffee ([GEOGRAPHIC_DATA])" at bounding box center [253, 536] width 15 height 15
click at [1157, 26] on button "Guardar" at bounding box center [1196, 30] width 112 height 35
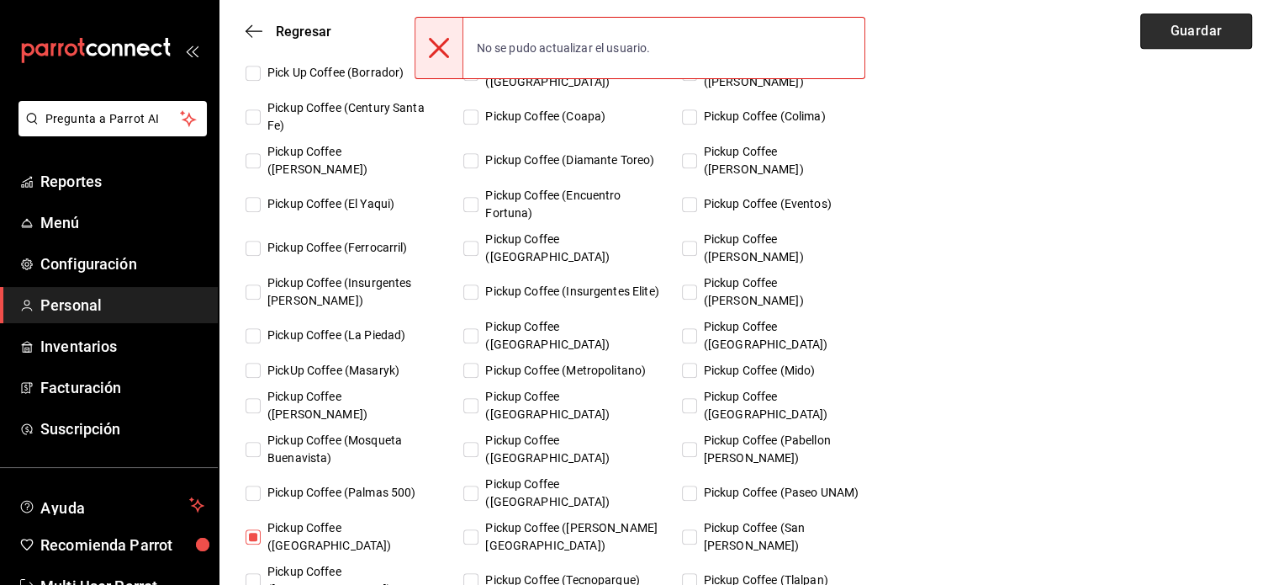
click at [1169, 40] on button "Guardar" at bounding box center [1196, 30] width 112 height 35
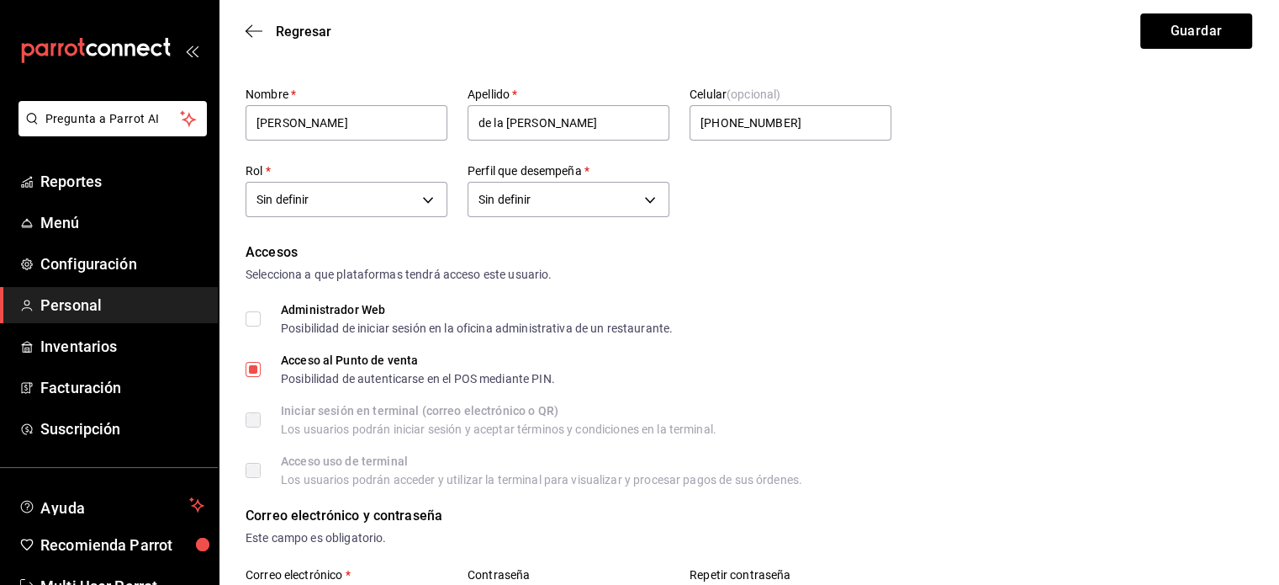
scroll to position [0, 0]
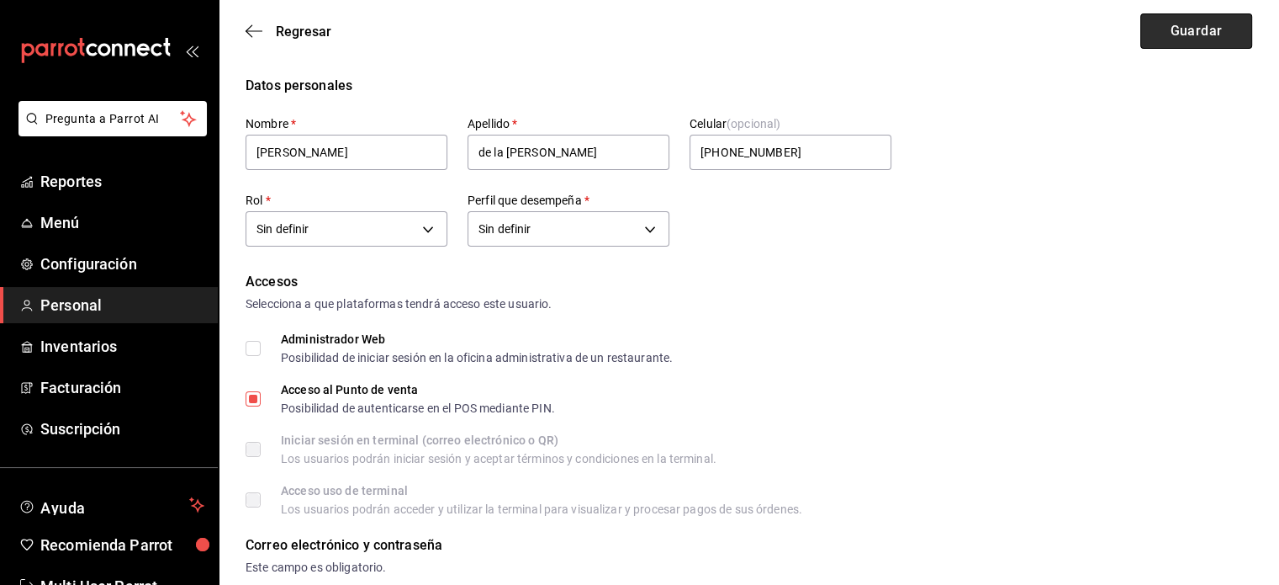
click at [1237, 25] on button "Guardar" at bounding box center [1196, 30] width 112 height 35
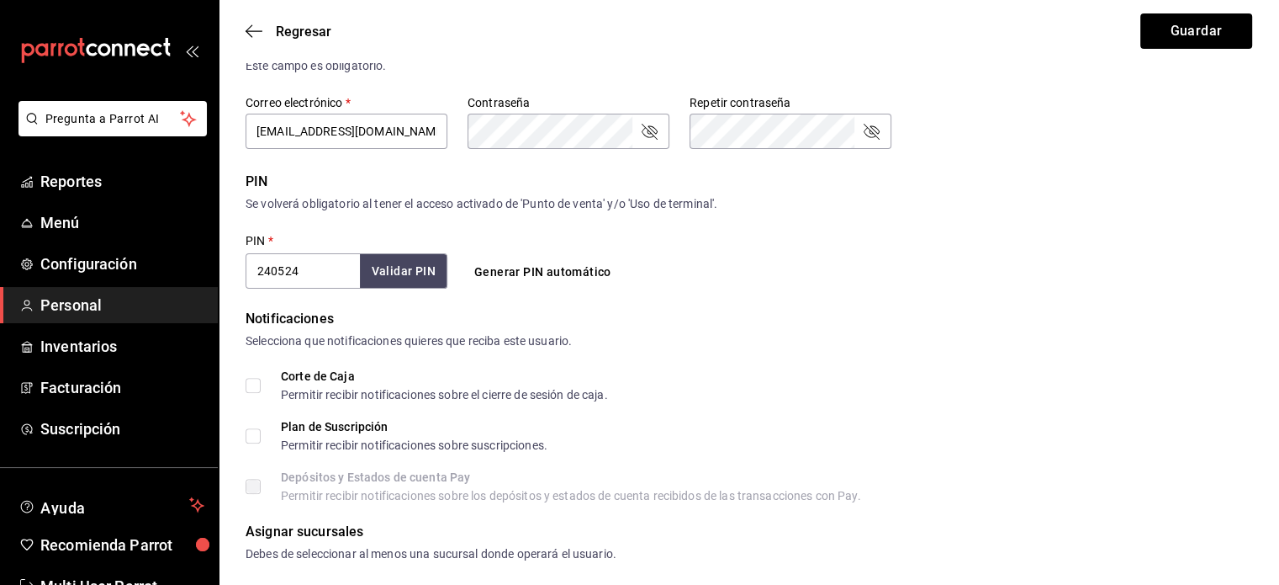
scroll to position [502, 0]
click at [1207, 19] on button "Guardar" at bounding box center [1196, 30] width 112 height 35
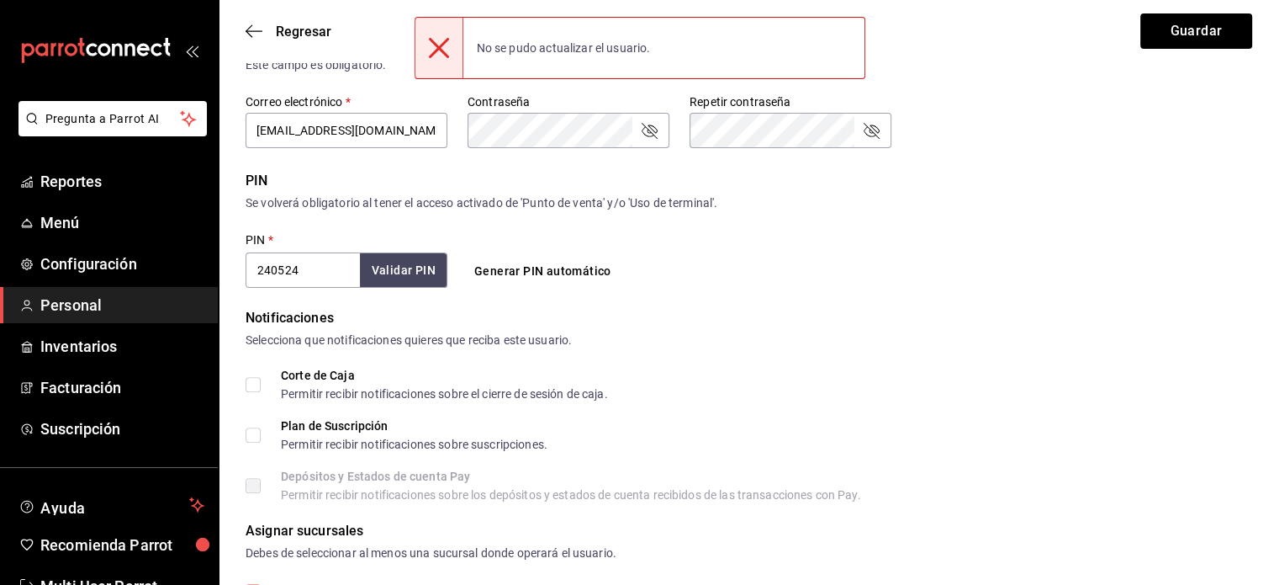
click at [1138, 43] on div "Regresar Guardar" at bounding box center [749, 31] width 1061 height 62
click at [1159, 39] on button "Guardar" at bounding box center [1196, 30] width 112 height 35
click at [1161, 38] on button "Guardar" at bounding box center [1196, 30] width 112 height 35
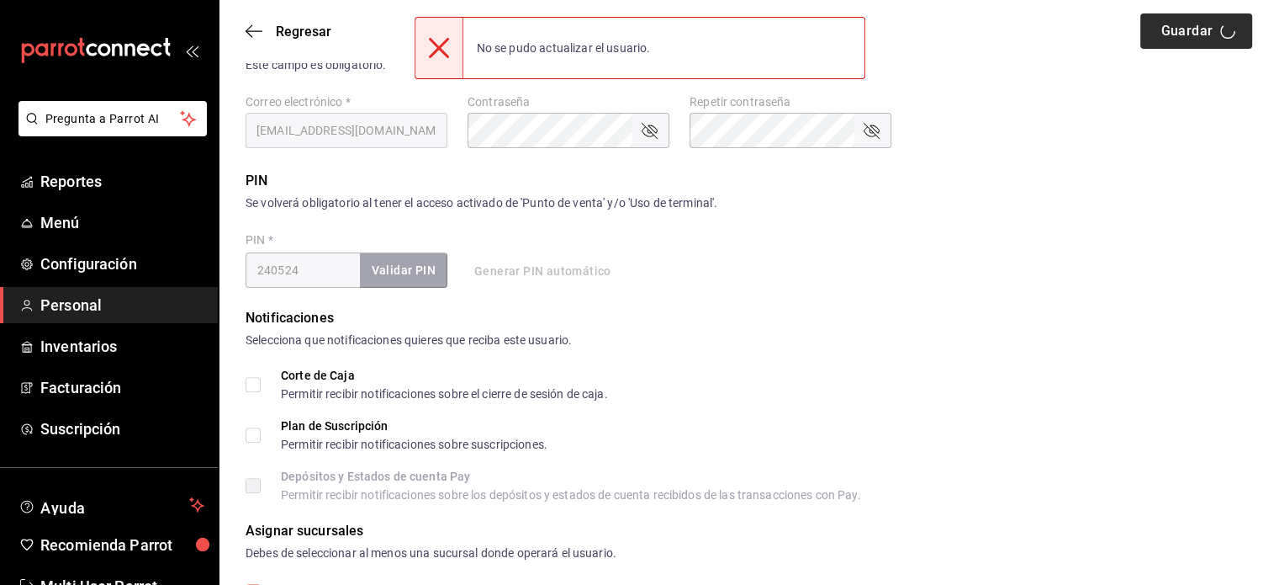
click at [1161, 38] on div "Regresar Guardar" at bounding box center [749, 31] width 1061 height 62
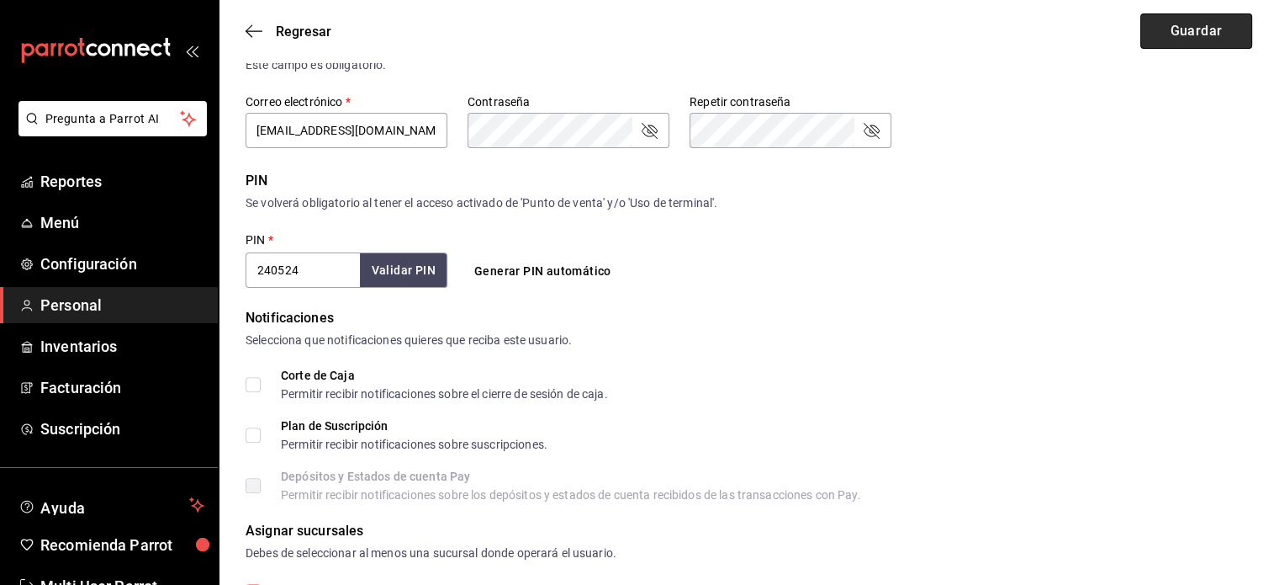
click at [1161, 38] on button "Guardar" at bounding box center [1196, 30] width 112 height 35
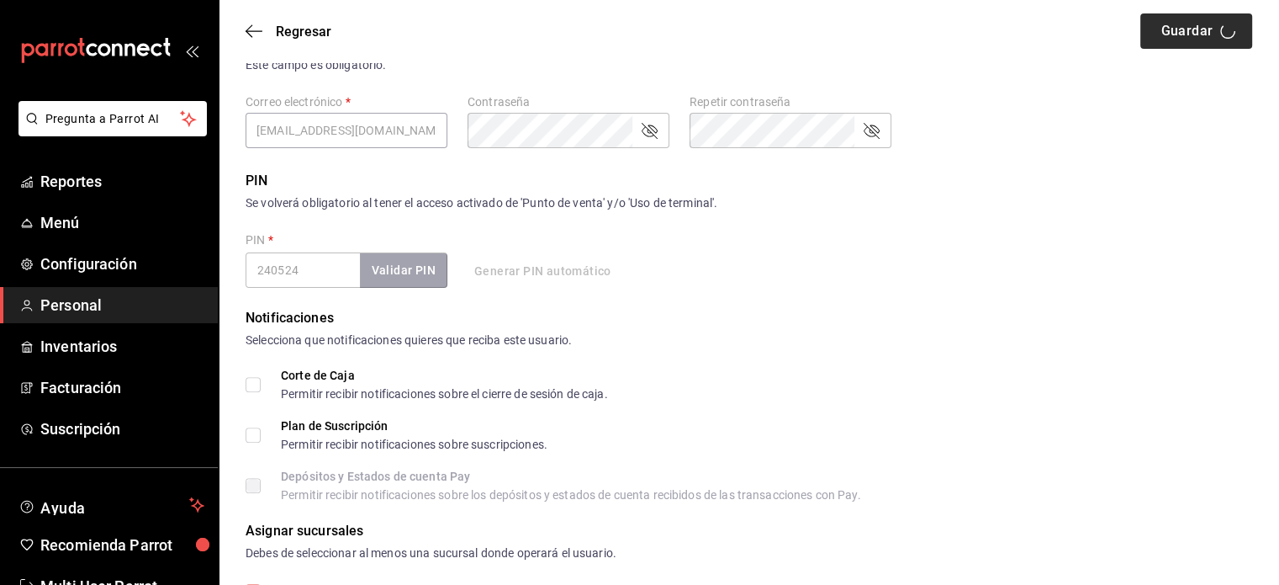
click at [1161, 38] on div "Regresar Guardar" at bounding box center [749, 31] width 1061 height 62
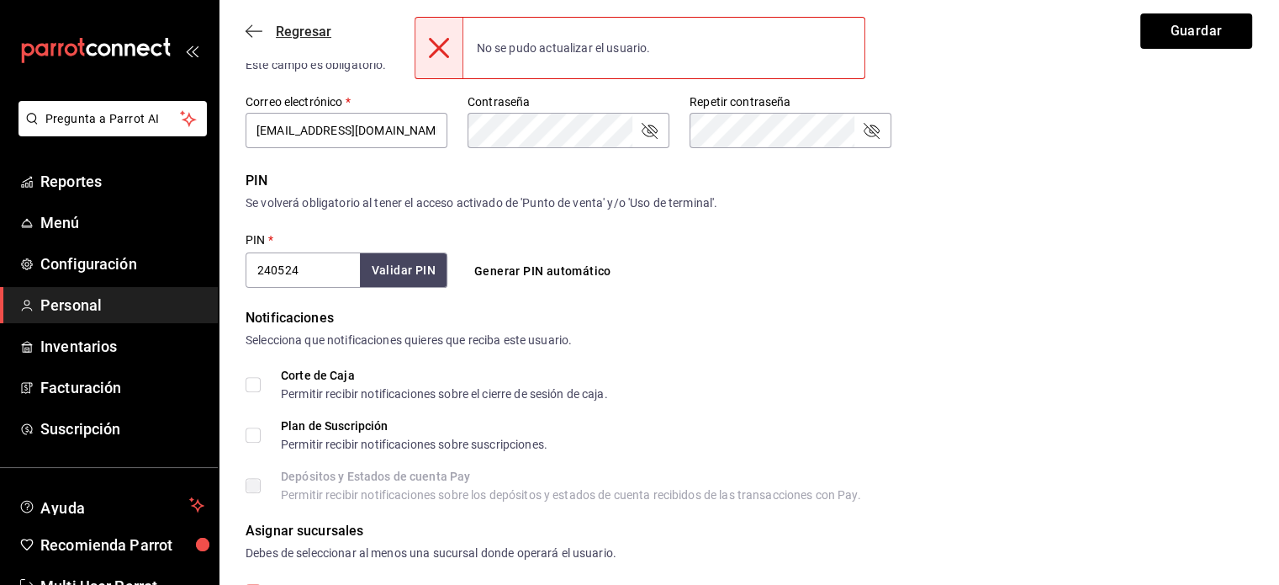
click at [246, 28] on icon "button" at bounding box center [254, 31] width 17 height 15
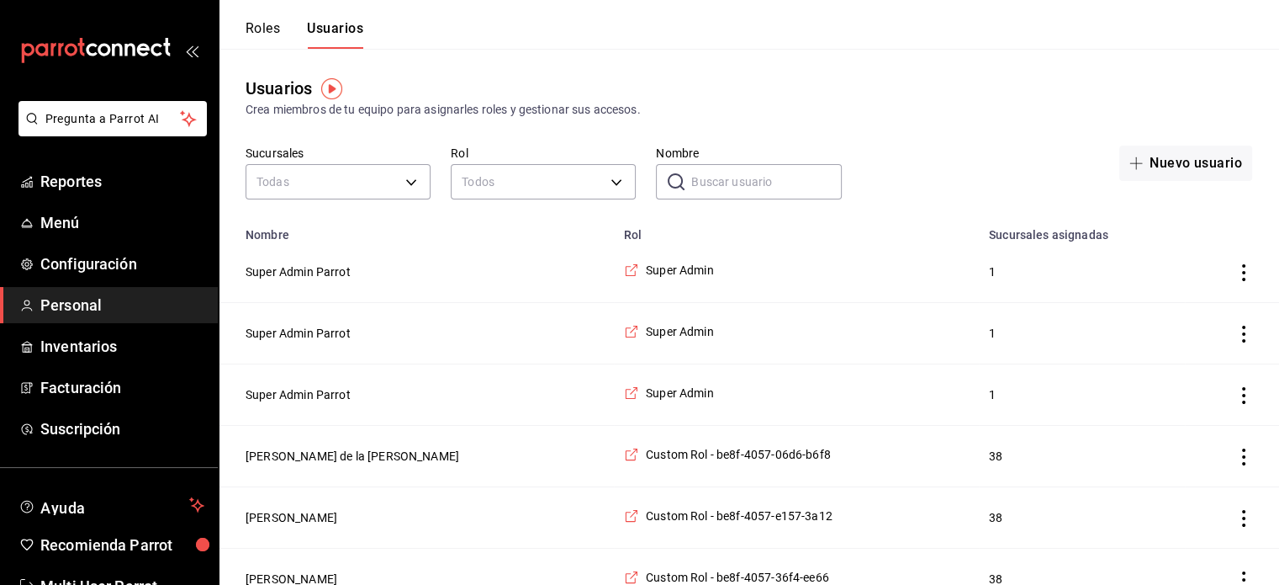
click at [356, 26] on button "Usuarios" at bounding box center [335, 34] width 56 height 29
click at [804, 177] on input "Nombre" at bounding box center [766, 182] width 150 height 34
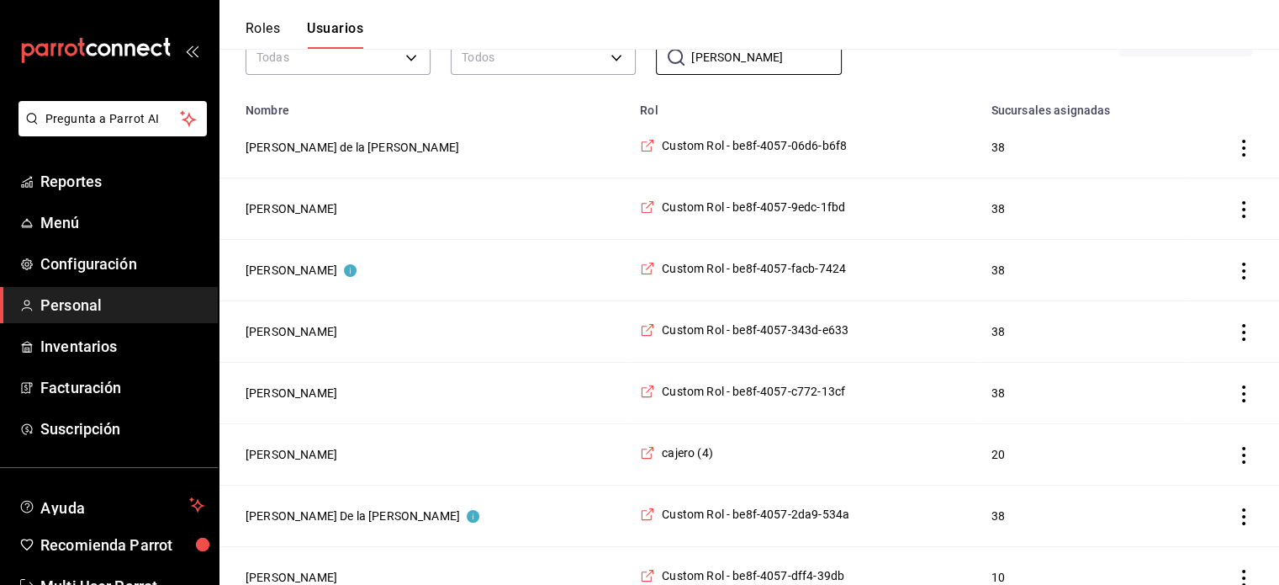
scroll to position [145, 0]
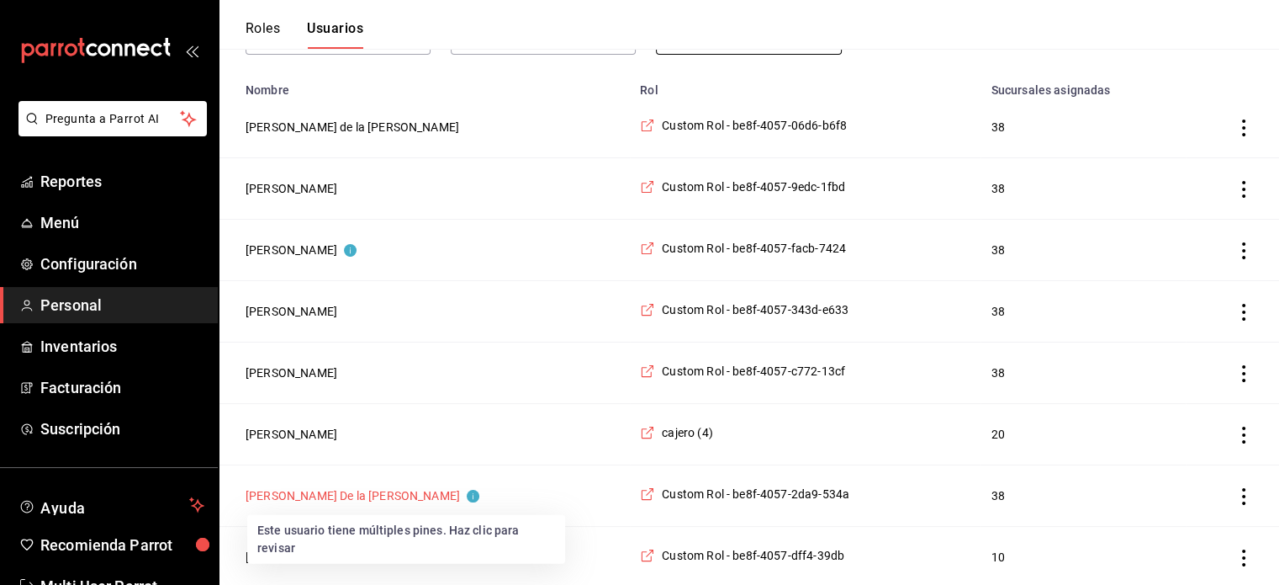
click at [273, 491] on button "[PERSON_NAME] De la [PERSON_NAME]" at bounding box center [363, 495] width 234 height 17
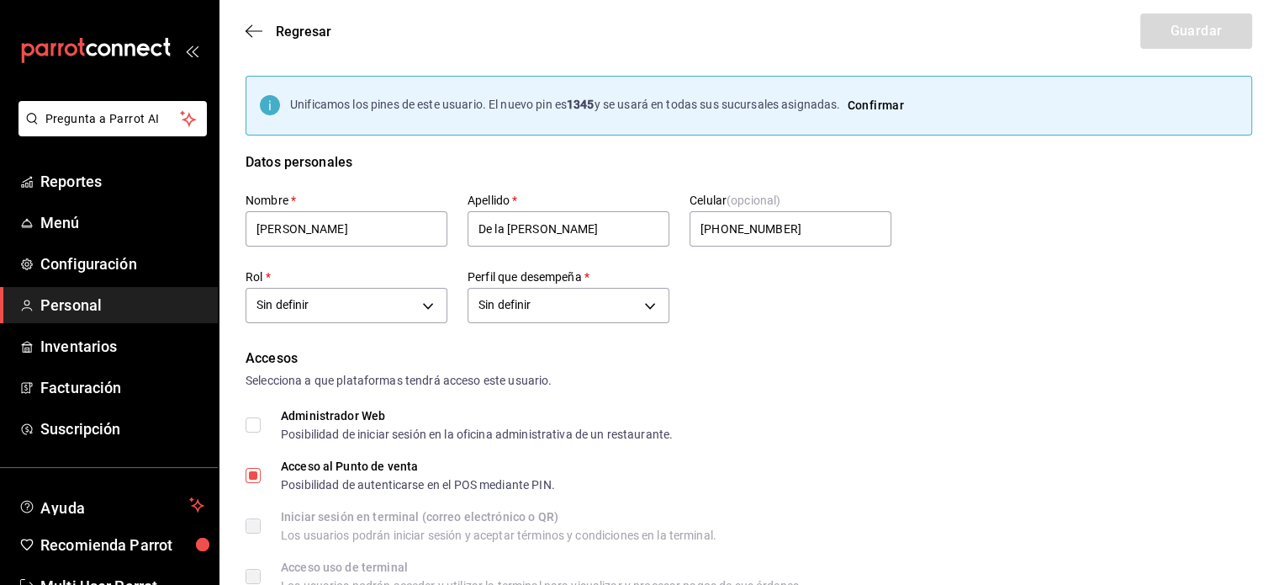
click at [242, 25] on div "Regresar Guardar" at bounding box center [749, 31] width 1061 height 62
click at [251, 35] on icon "button" at bounding box center [254, 31] width 17 height 15
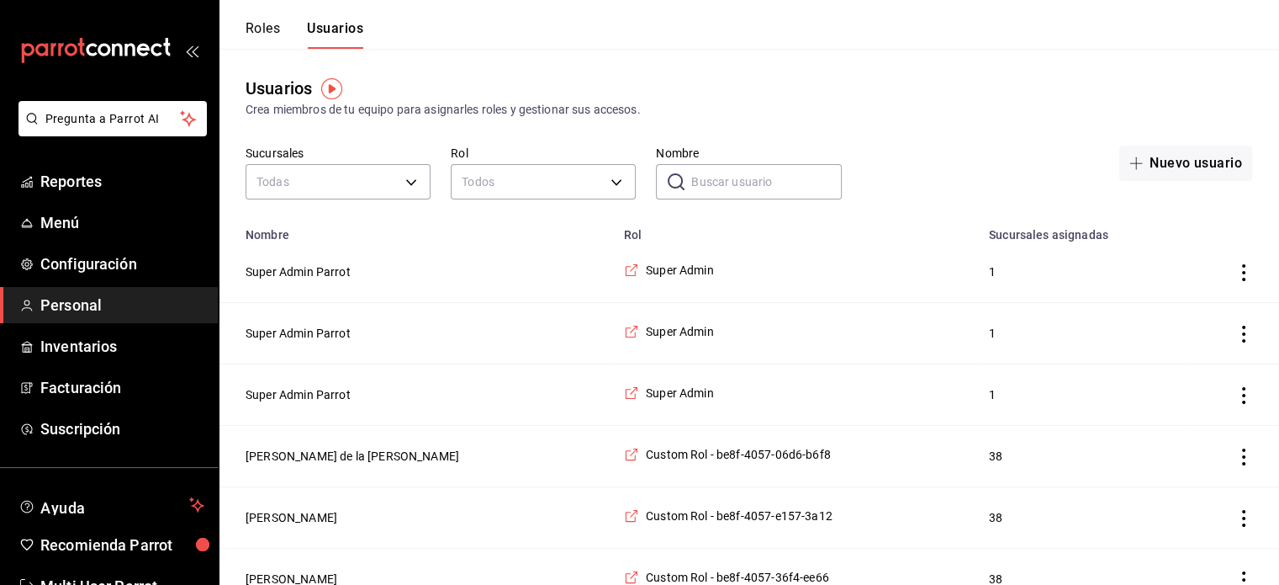
click at [729, 173] on input "Nombre" at bounding box center [766, 182] width 150 height 34
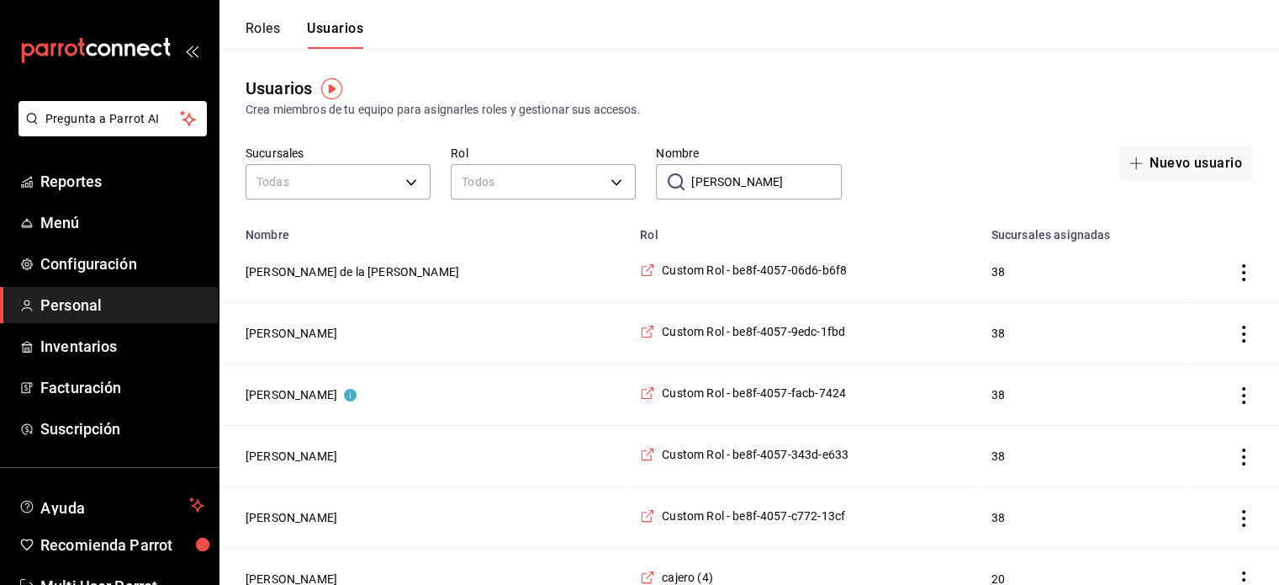
click at [676, 193] on div "​ [PERSON_NAME] Nombre" at bounding box center [748, 181] width 185 height 35
click at [676, 181] on icon at bounding box center [676, 181] width 17 height 17
click at [804, 182] on input "[PERSON_NAME]" at bounding box center [766, 182] width 150 height 34
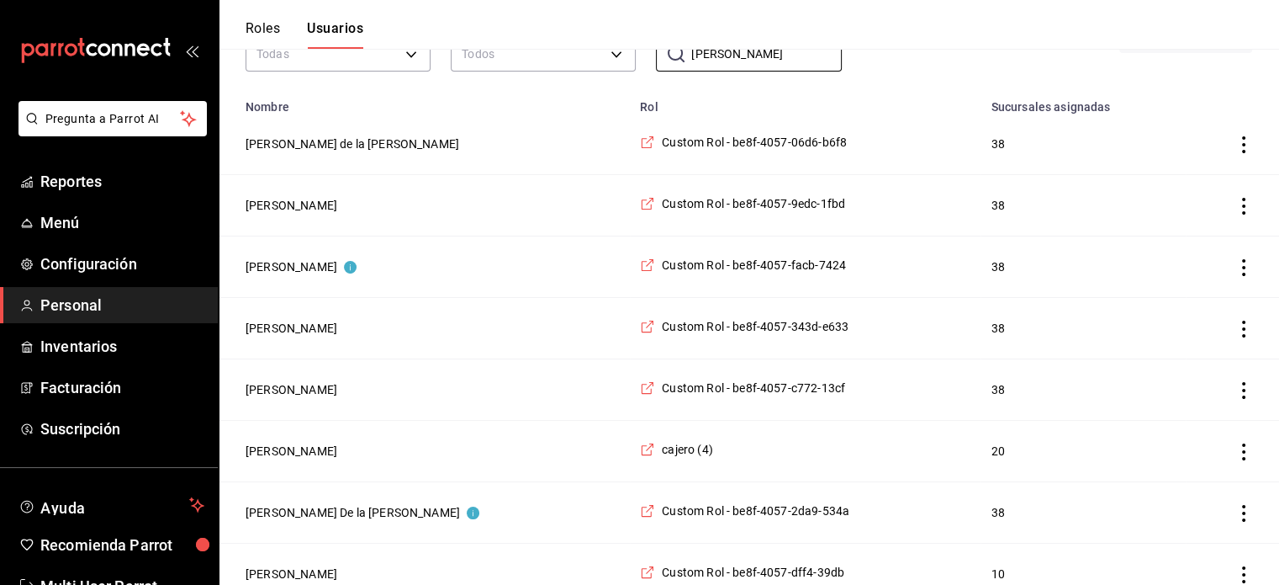
scroll to position [145, 0]
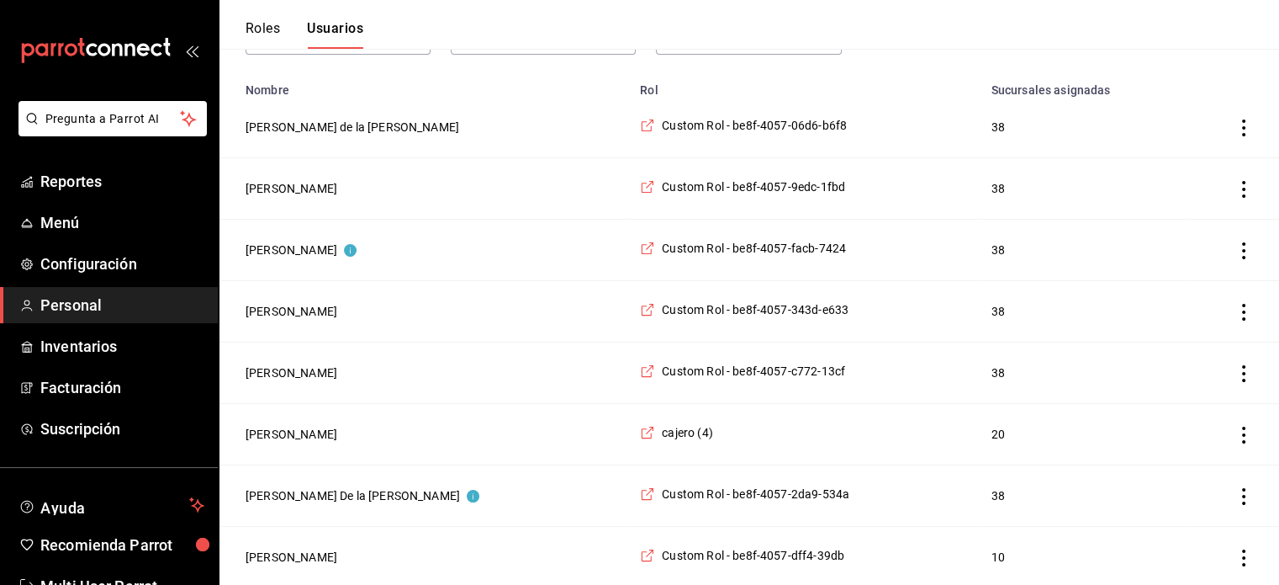
click at [1252, 500] on td "employeesTable" at bounding box center [1232, 495] width 93 height 61
click at [1245, 494] on icon "actions" at bounding box center [1243, 496] width 3 height 17
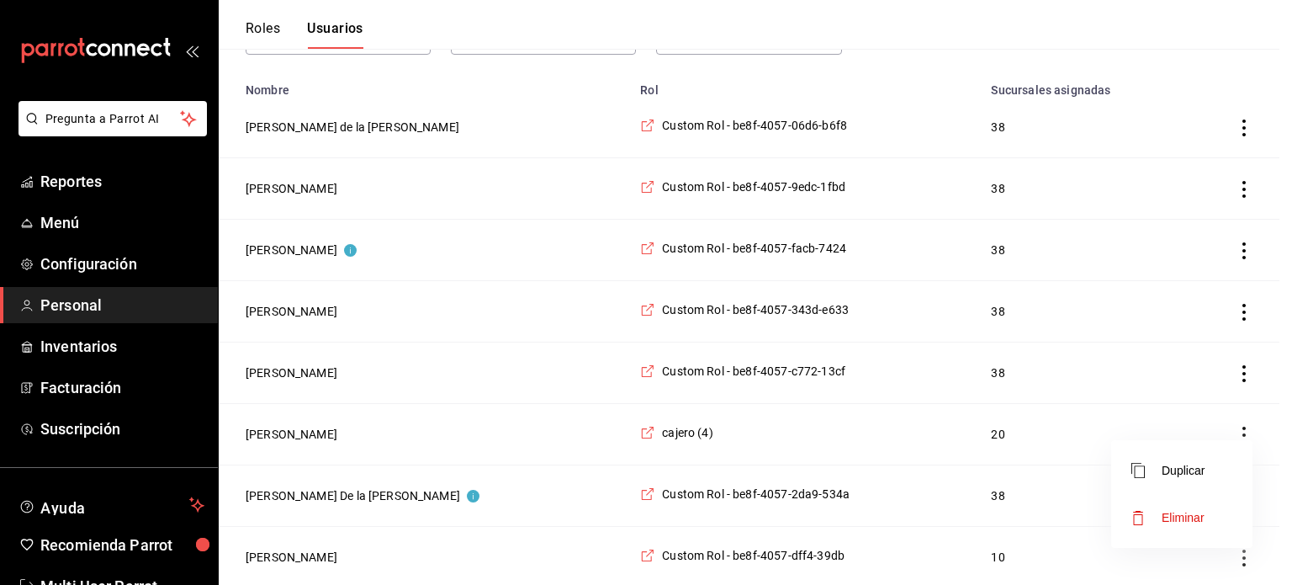
click at [1171, 516] on span "Eliminar" at bounding box center [1182, 517] width 43 height 13
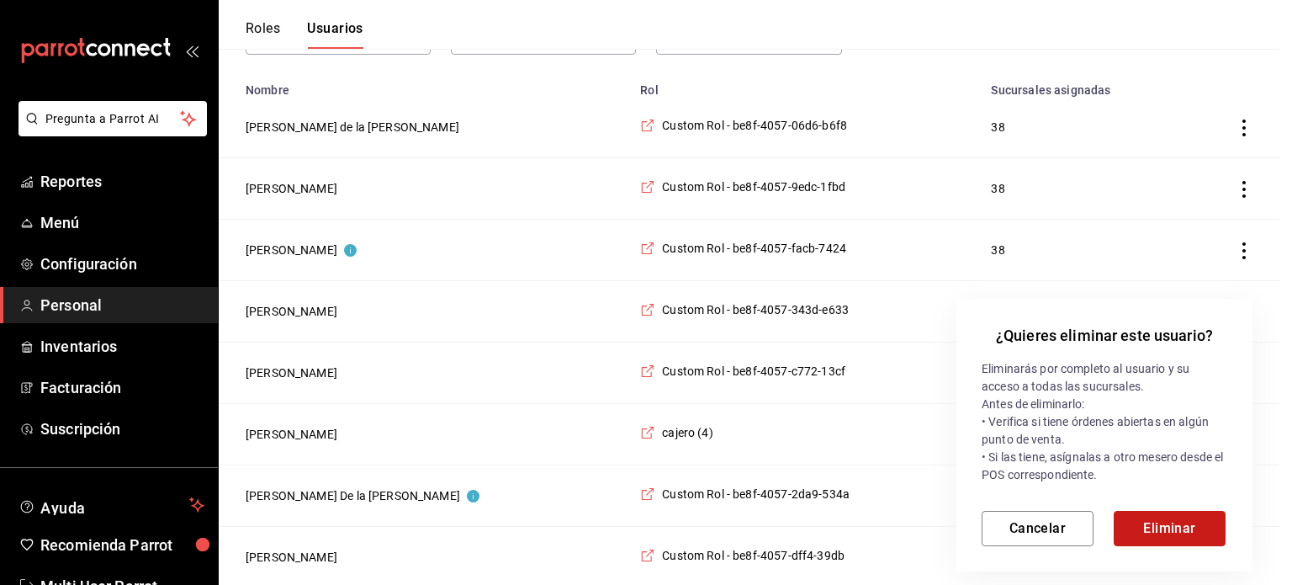
click at [1170, 522] on button "Eliminar" at bounding box center [1170, 528] width 112 height 35
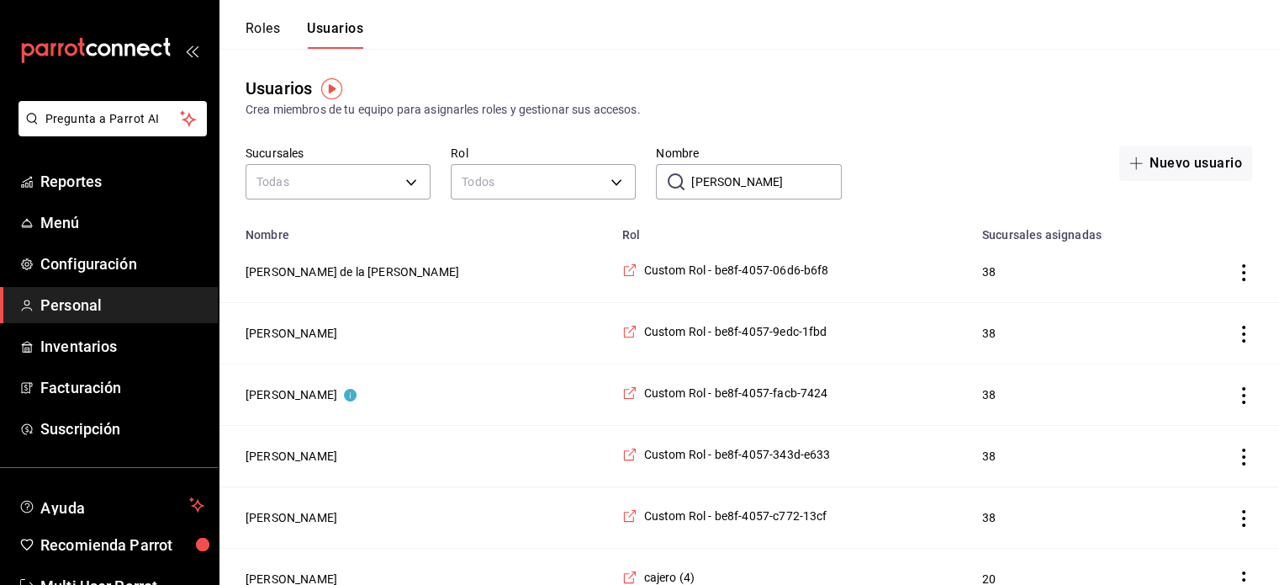
scroll to position [0, 0]
click at [1243, 459] on icon "actions" at bounding box center [1244, 456] width 17 height 17
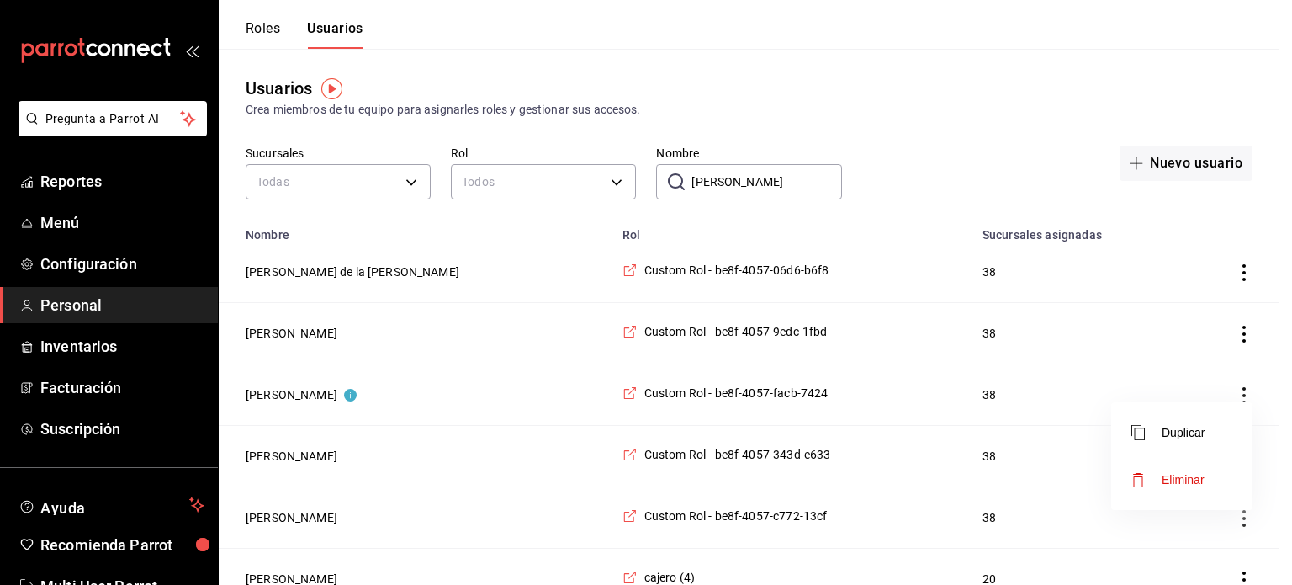
click at [365, 274] on div at bounding box center [646, 292] width 1292 height 585
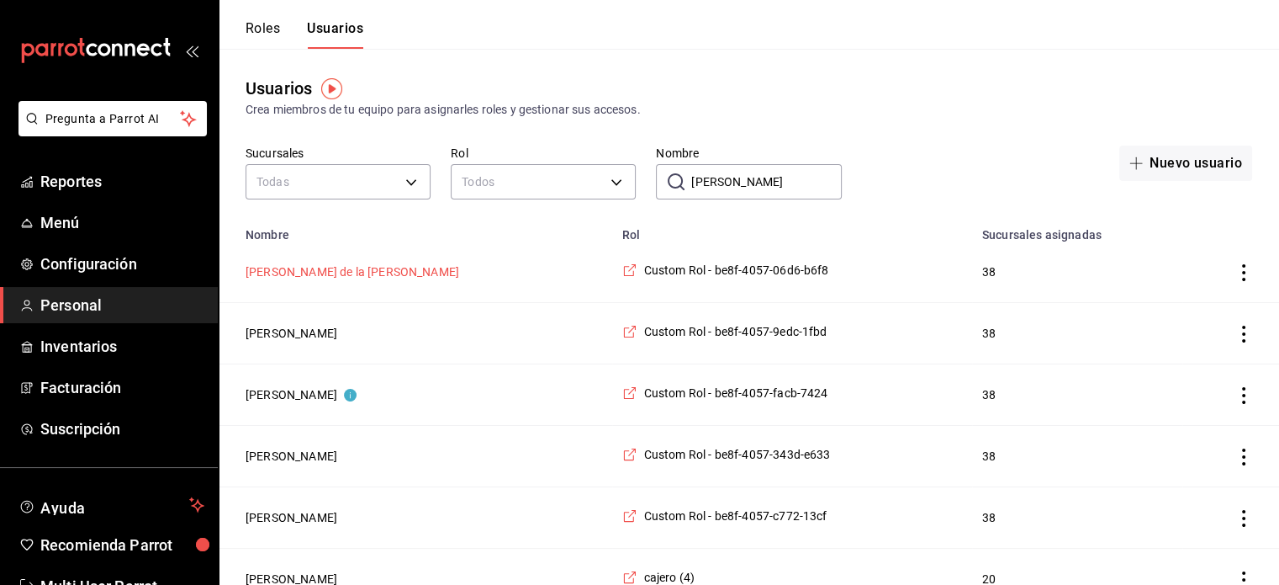
click at [364, 270] on button "[PERSON_NAME] de la [PERSON_NAME]" at bounding box center [353, 271] width 214 height 17
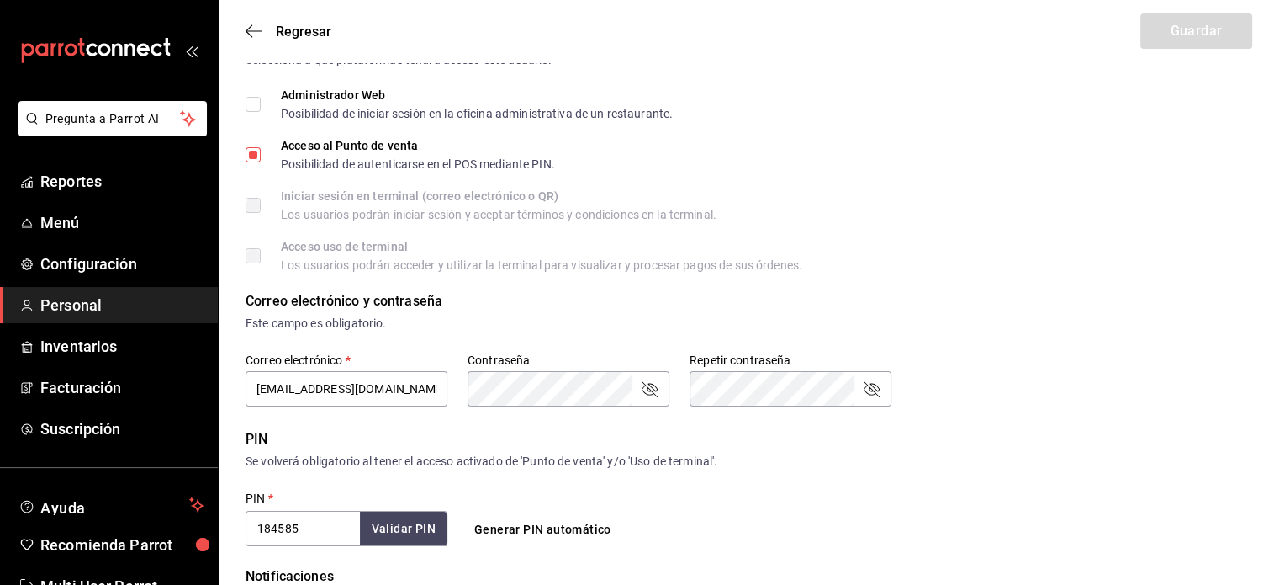
scroll to position [245, 0]
click at [294, 531] on input "184585" at bounding box center [303, 527] width 114 height 35
paste input "240524"
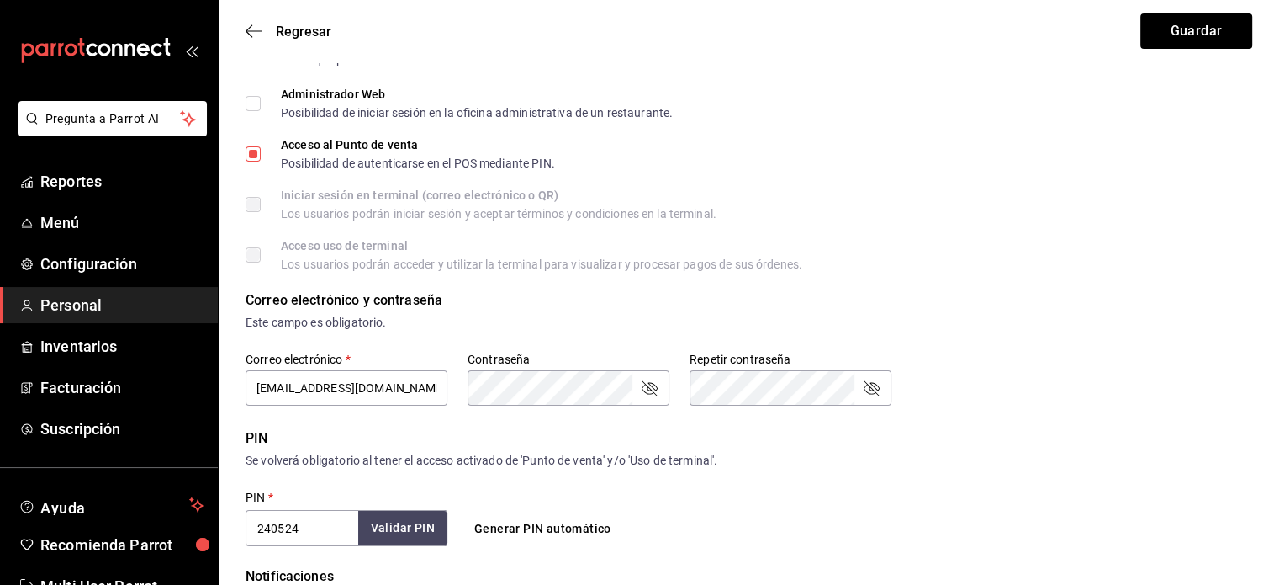
click at [418, 513] on button "Validar PIN" at bounding box center [402, 528] width 89 height 36
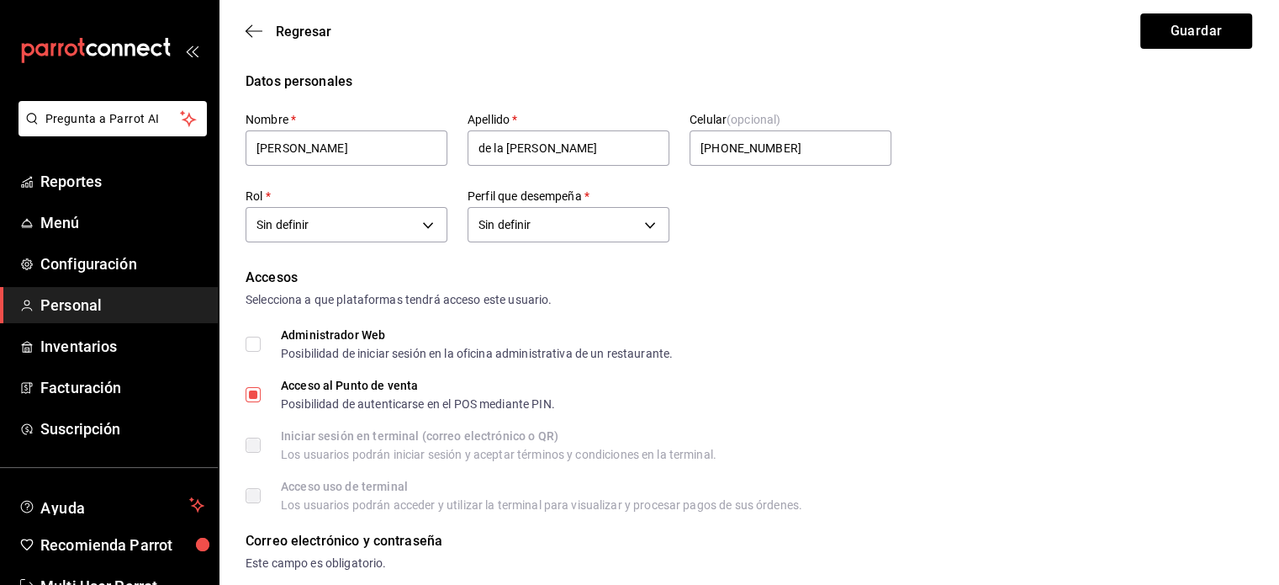
scroll to position [0, 0]
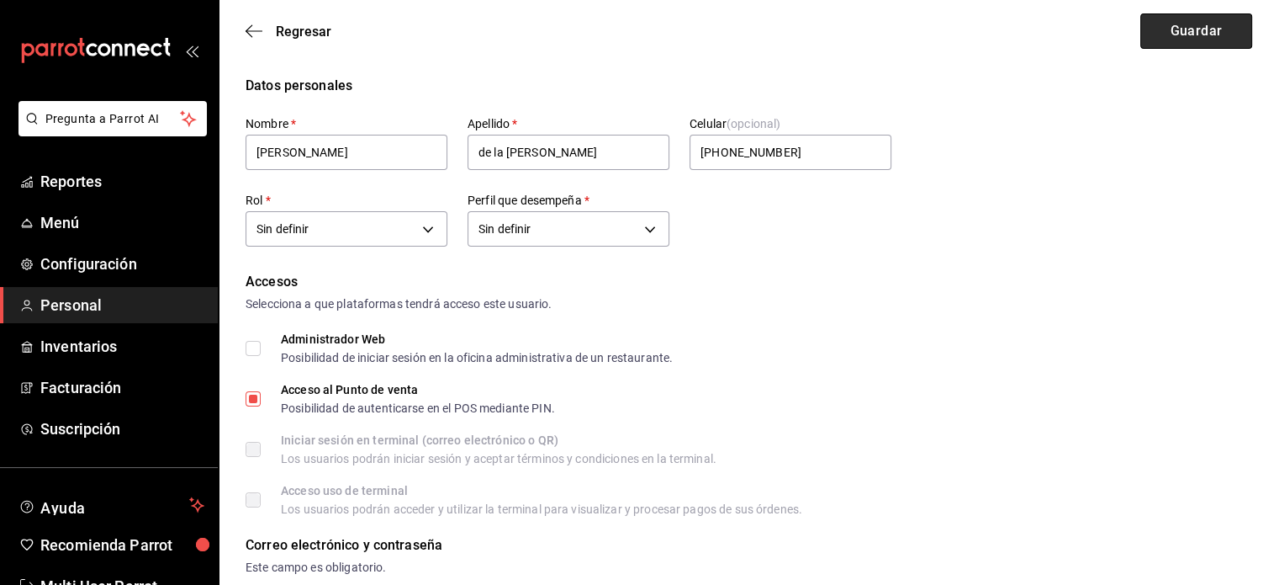
click at [1191, 41] on button "Guardar" at bounding box center [1196, 30] width 112 height 35
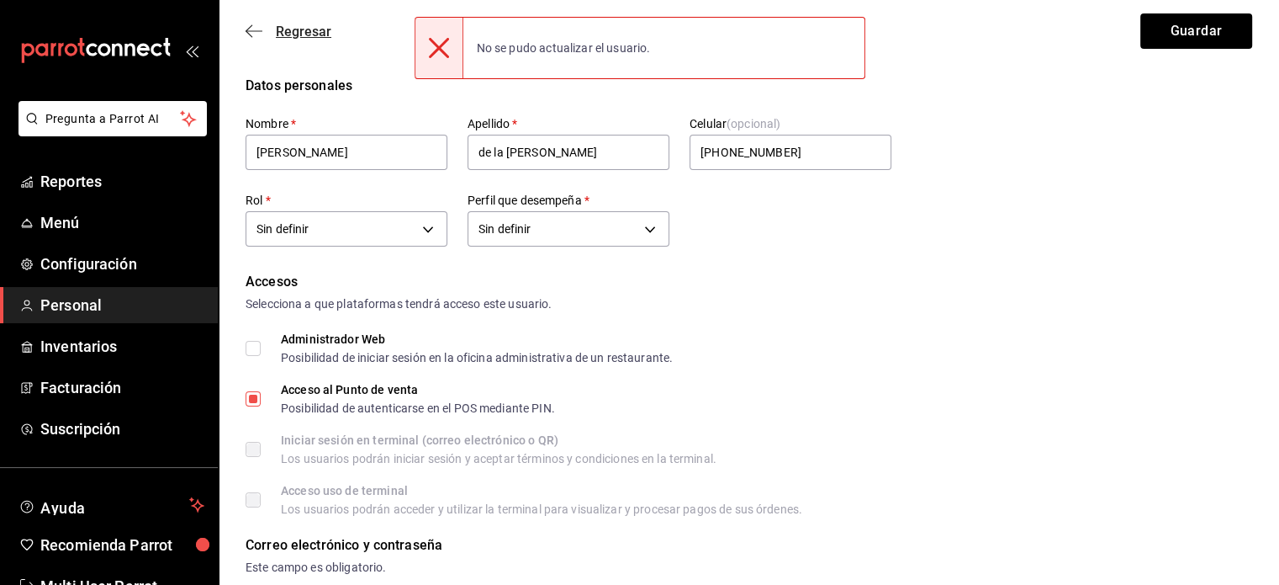
click at [250, 33] on icon "button" at bounding box center [254, 31] width 17 height 15
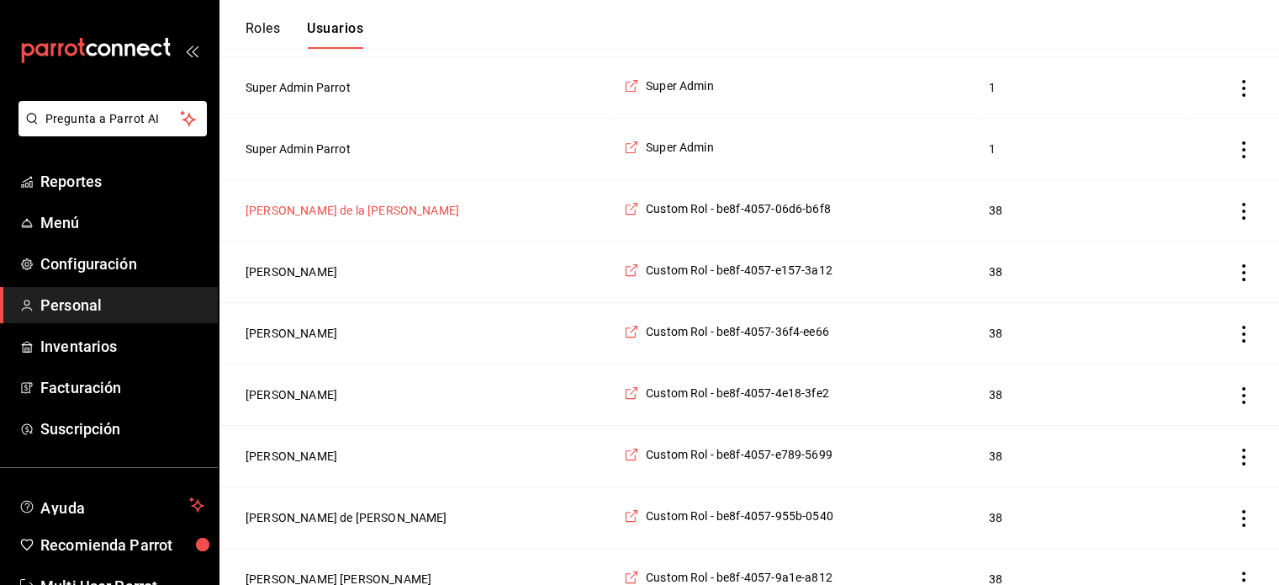
scroll to position [247, 0]
click at [380, 202] on button "[PERSON_NAME] de la [PERSON_NAME]" at bounding box center [353, 208] width 214 height 17
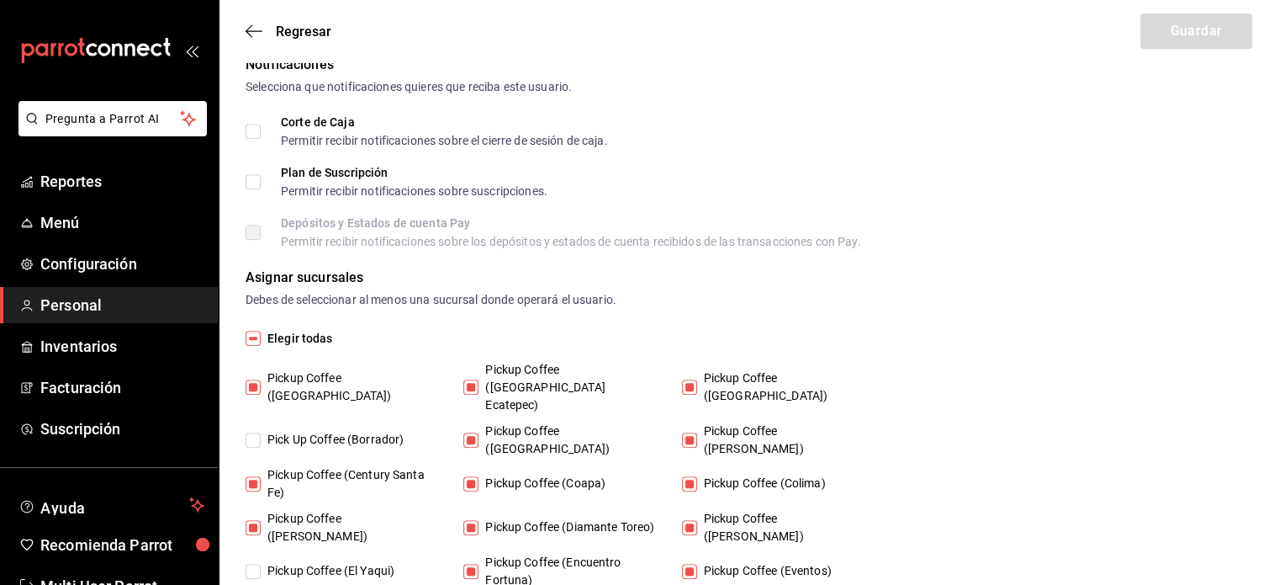
scroll to position [756, 0]
click at [261, 337] on span "Elegir todas" at bounding box center [297, 338] width 72 height 18
click at [261, 337] on input "Elegir todas" at bounding box center [253, 337] width 15 height 15
click at [255, 331] on input "Elegir todas" at bounding box center [253, 337] width 15 height 15
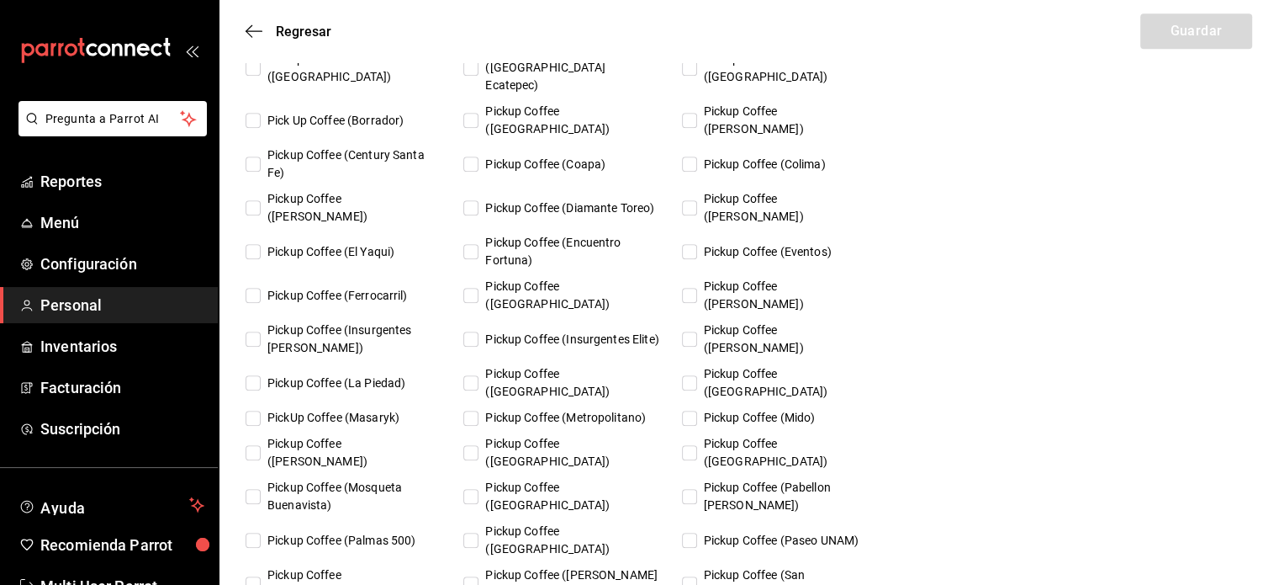
scroll to position [1151, 0]
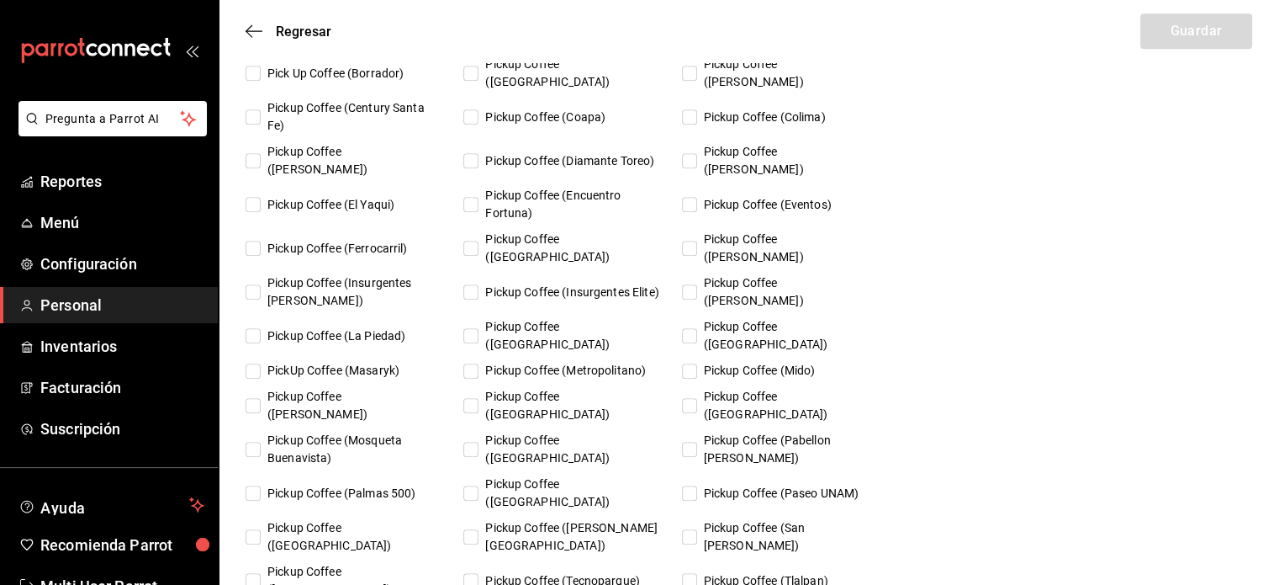
click at [254, 529] on input "Pickup Coffee ([GEOGRAPHIC_DATA])" at bounding box center [253, 536] width 15 height 15
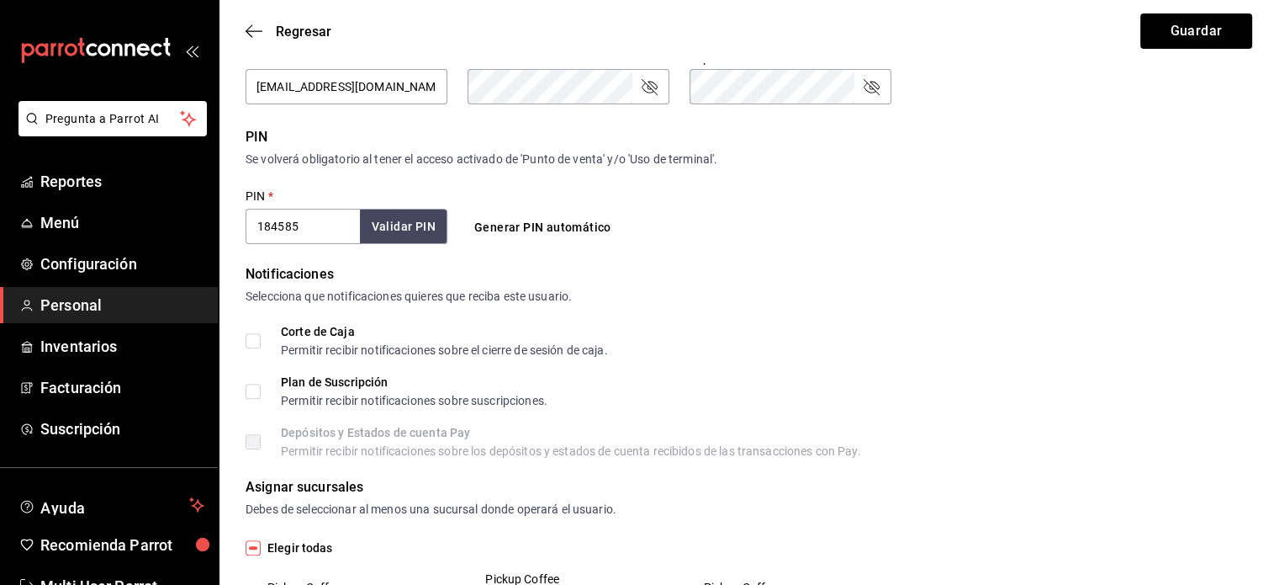
scroll to position [547, 0]
click at [330, 208] on input "184585" at bounding box center [303, 225] width 114 height 35
paste input "240524"
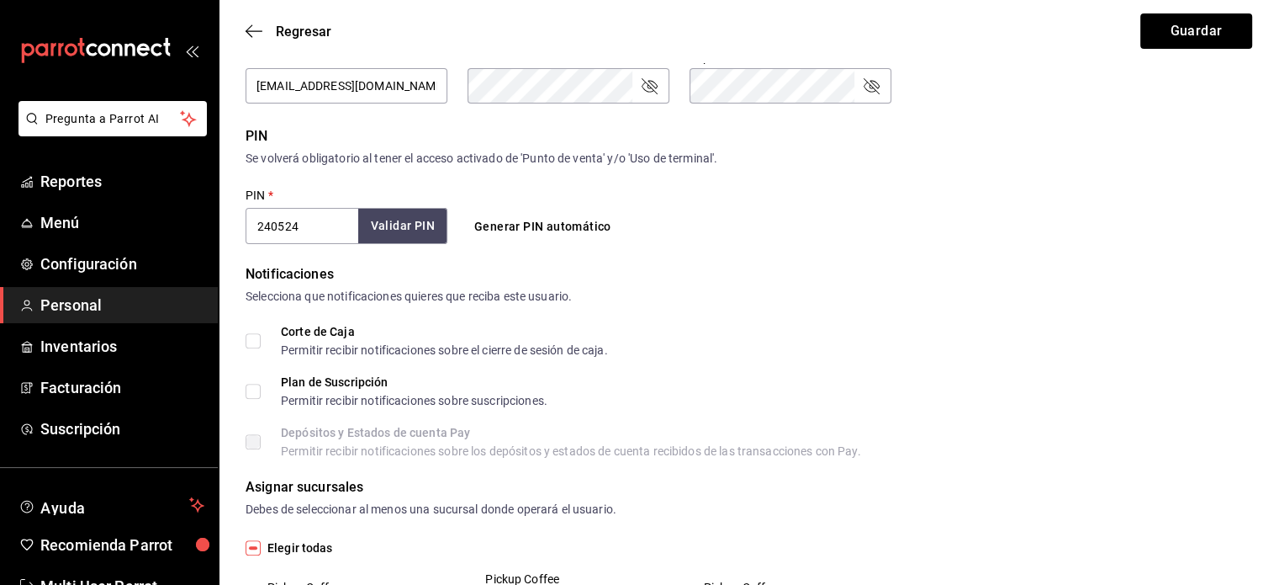
click at [394, 215] on button "Validar PIN" at bounding box center [402, 226] width 89 height 36
click at [399, 241] on button "Validar PIN" at bounding box center [402, 226] width 89 height 36
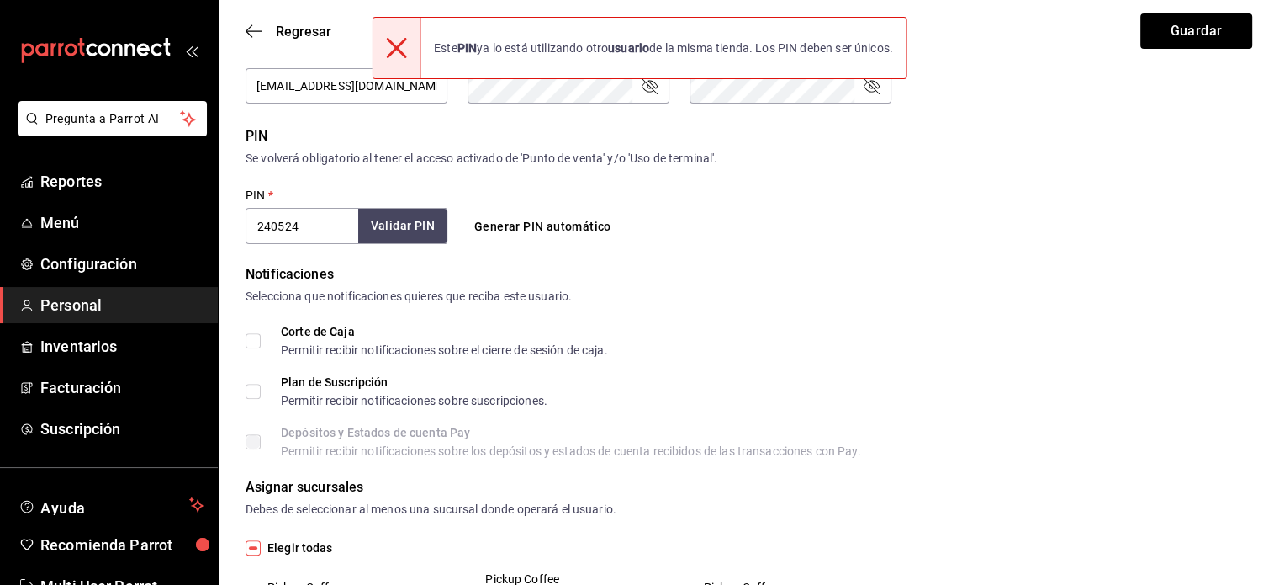
click at [399, 241] on button "Validar PIN" at bounding box center [402, 226] width 89 height 36
click at [399, 240] on div "Validar PIN" at bounding box center [396, 226] width 103 height 34
click at [399, 240] on button "Validar PIN" at bounding box center [395, 226] width 104 height 36
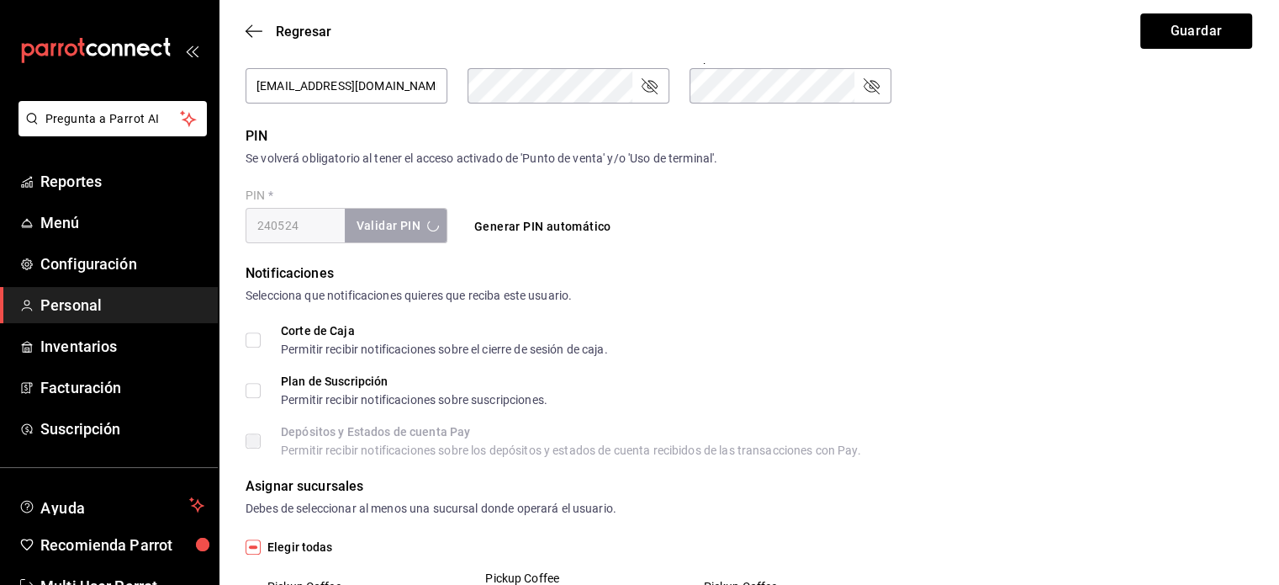
click at [399, 240] on div "Validar PIN" at bounding box center [396, 226] width 103 height 34
click at [399, 240] on button "Validar PIN" at bounding box center [395, 226] width 104 height 36
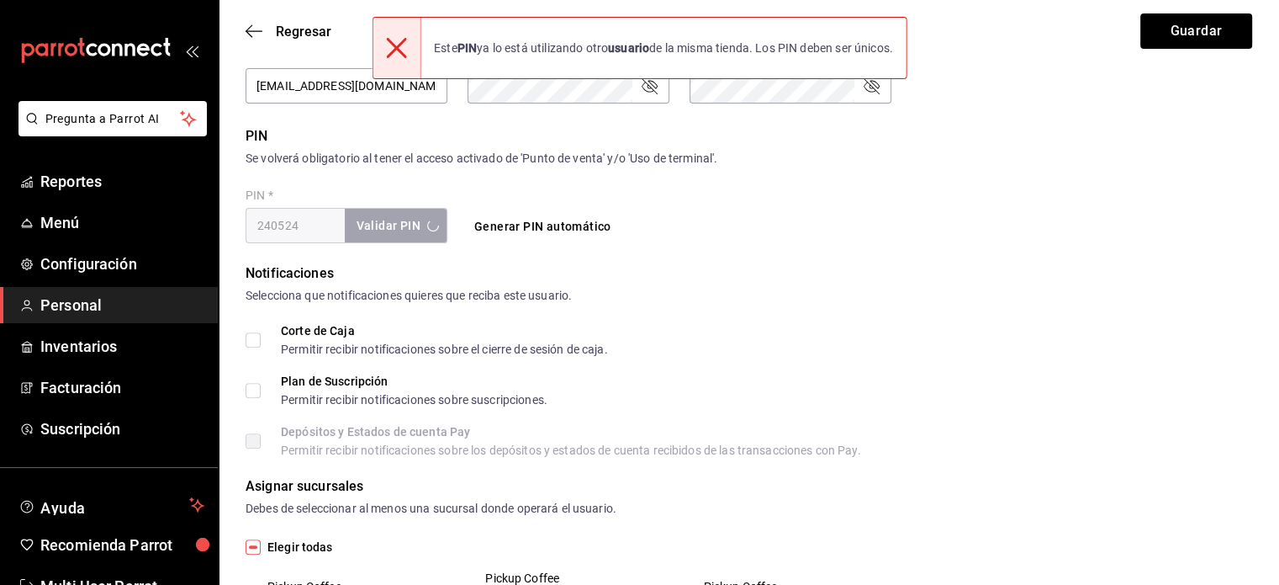
click at [399, 240] on div "Validar PIN" at bounding box center [396, 226] width 103 height 34
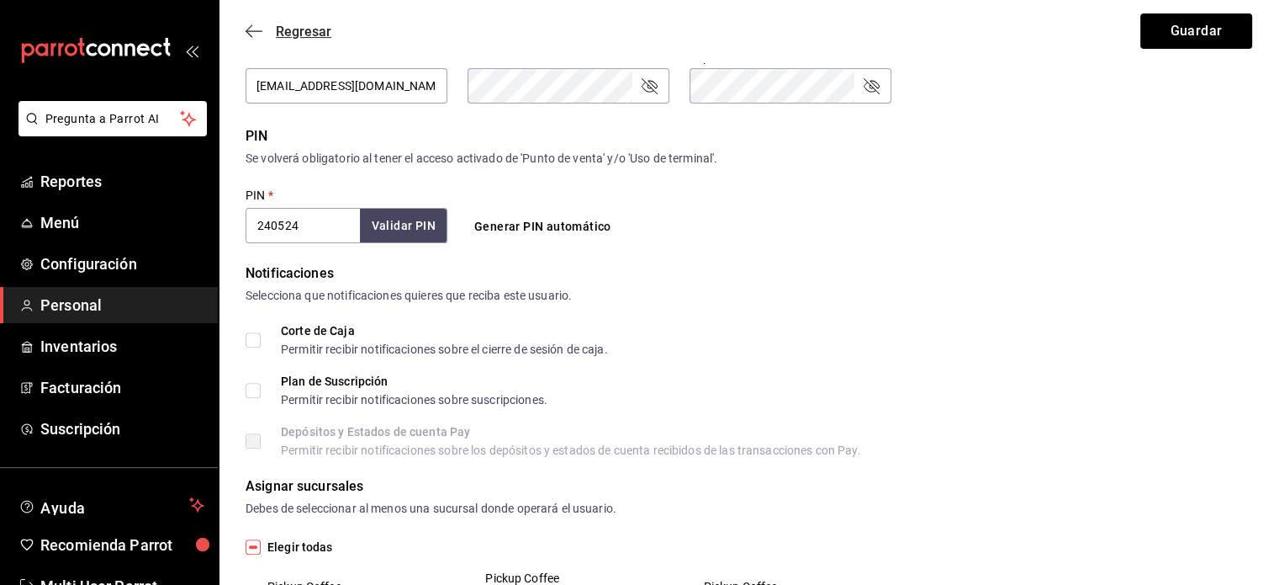
click at [248, 33] on icon "button" at bounding box center [249, 31] width 7 height 13
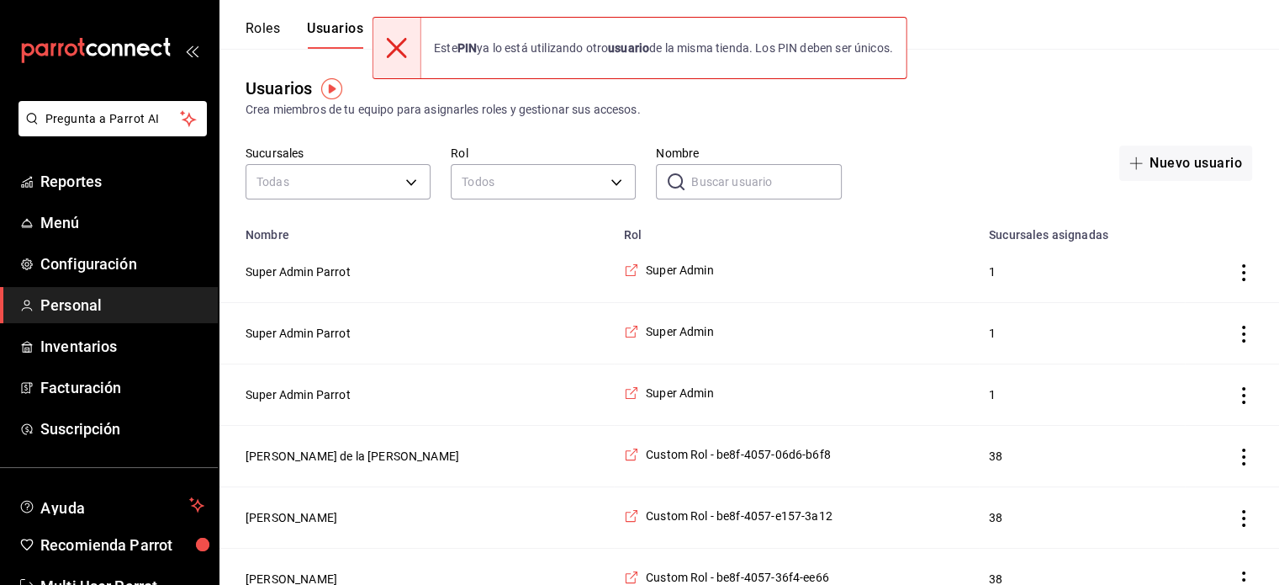
click at [744, 179] on input "Nombre" at bounding box center [766, 182] width 150 height 34
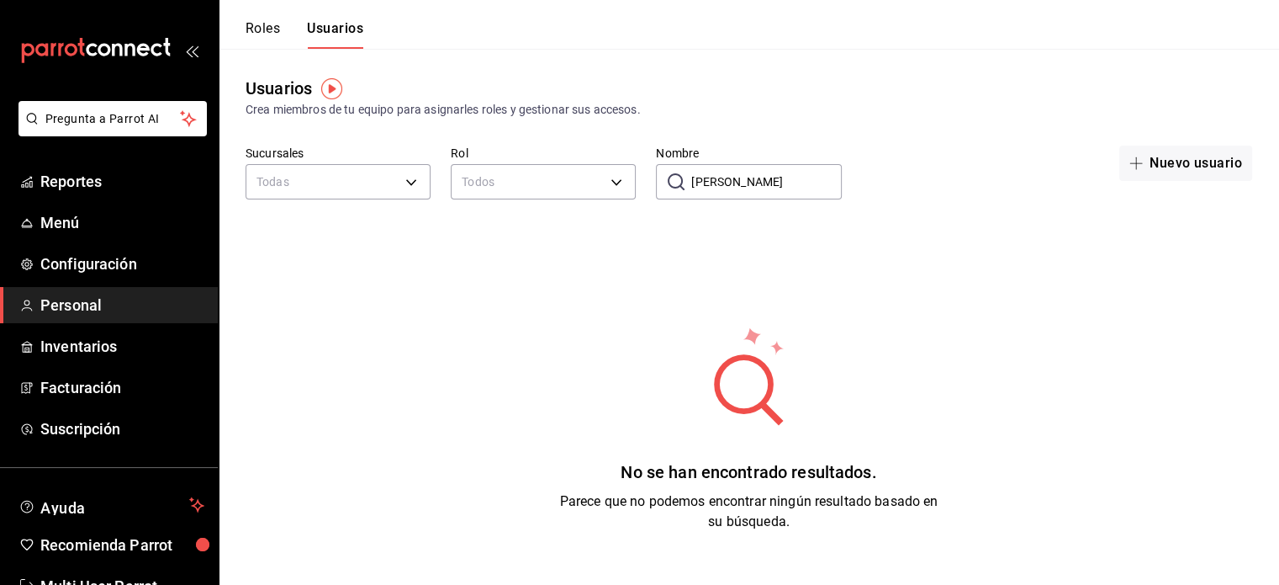
click at [750, 176] on input "[PERSON_NAME]" at bounding box center [766, 182] width 150 height 34
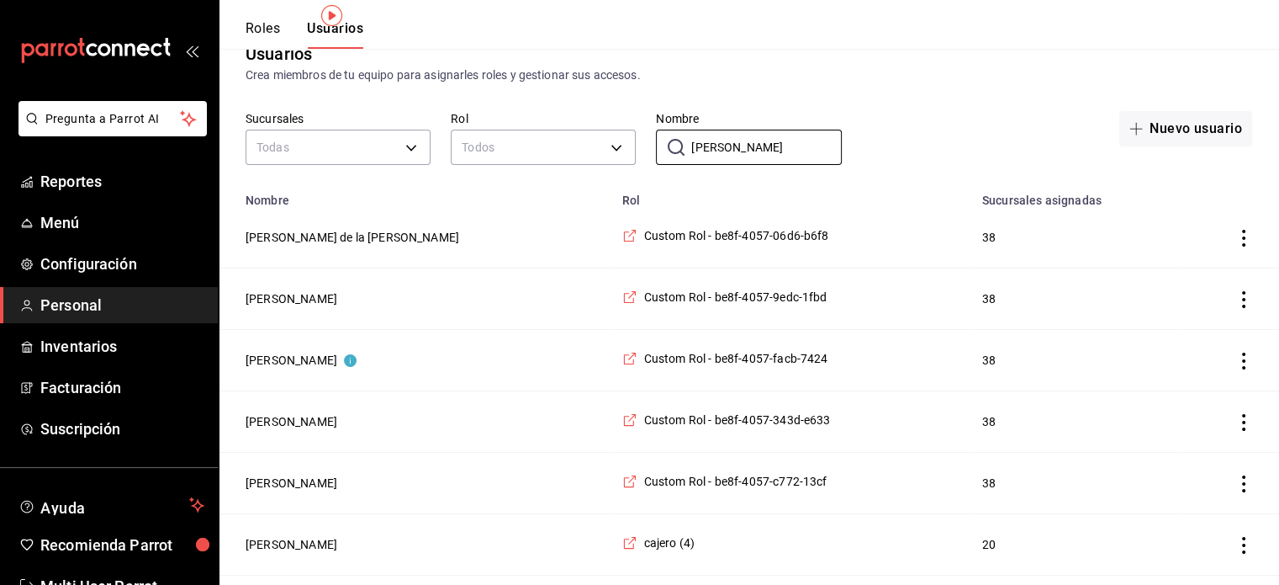
scroll to position [84, 0]
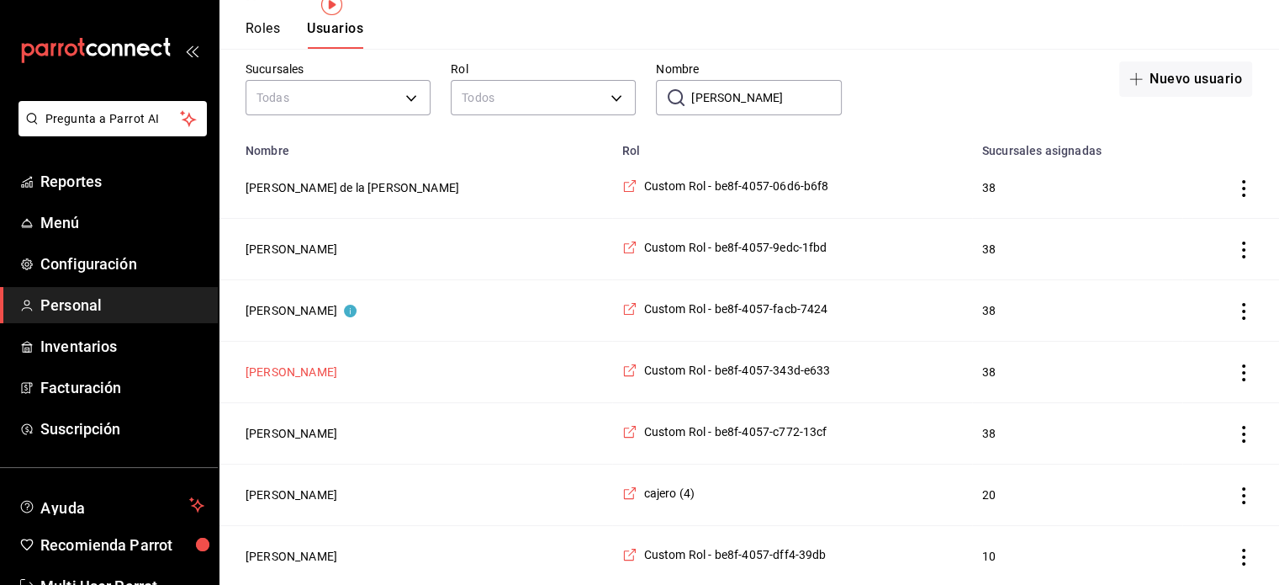
click at [337, 376] on button "[PERSON_NAME]" at bounding box center [292, 371] width 92 height 17
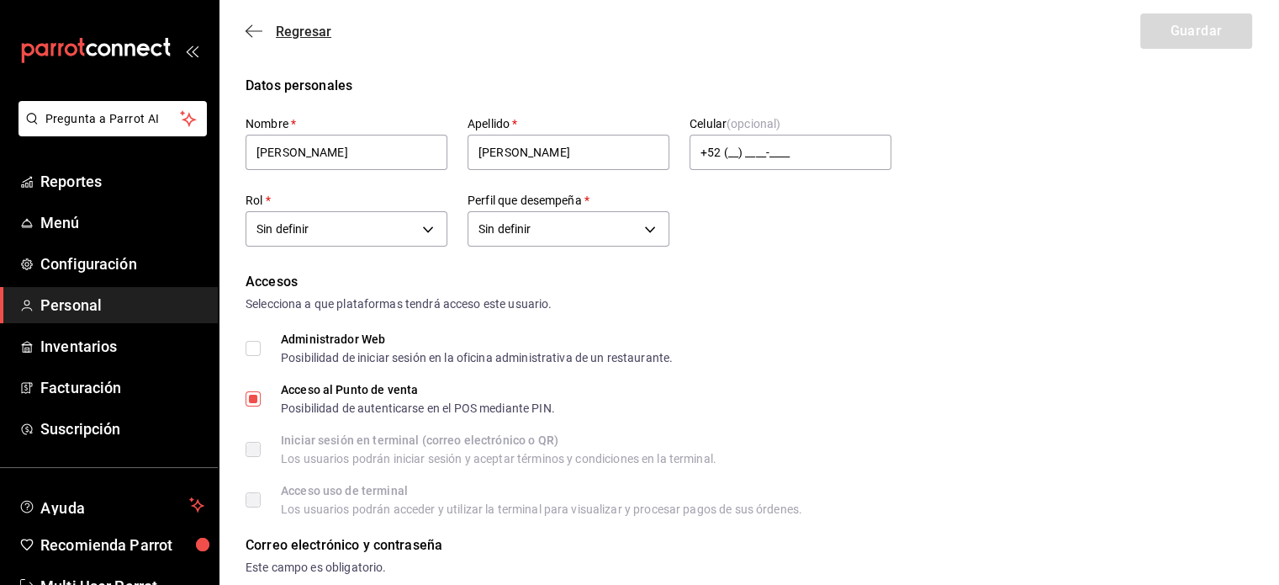
click at [257, 30] on icon "button" at bounding box center [254, 30] width 17 height 1
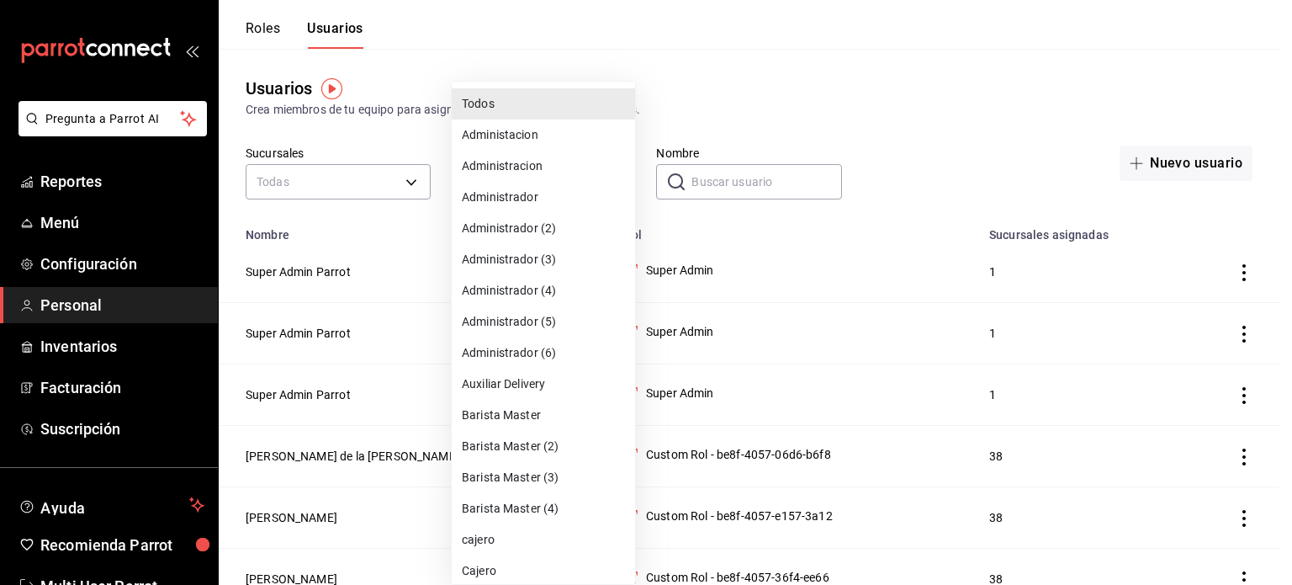
click at [713, 177] on div at bounding box center [646, 292] width 1292 height 585
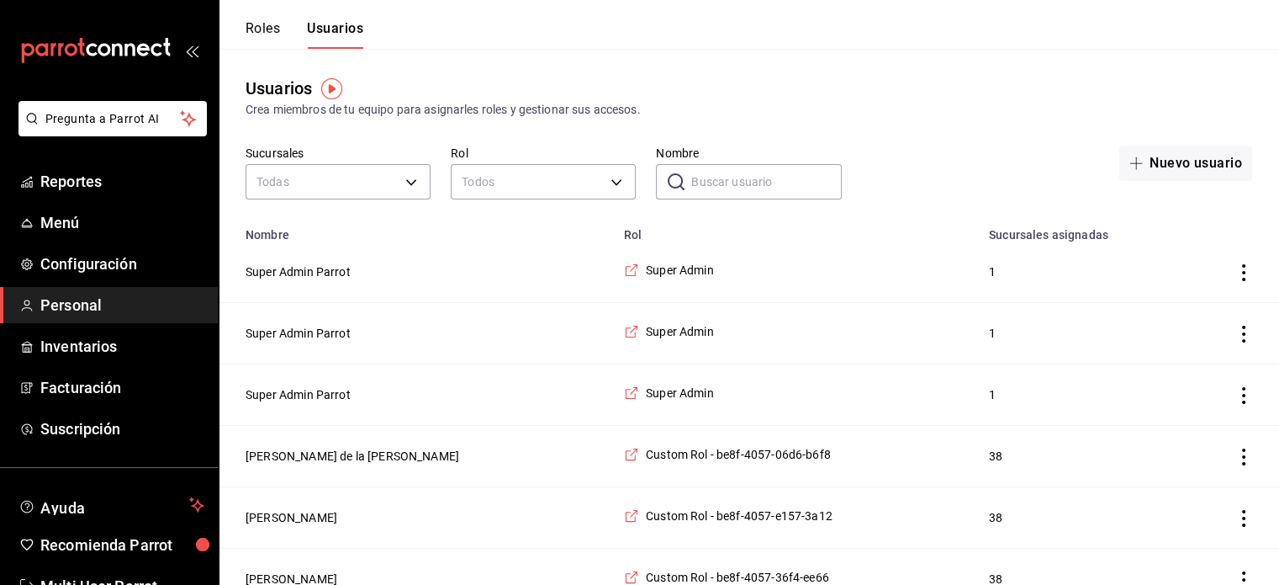
click at [734, 182] on input "Nombre" at bounding box center [766, 182] width 150 height 34
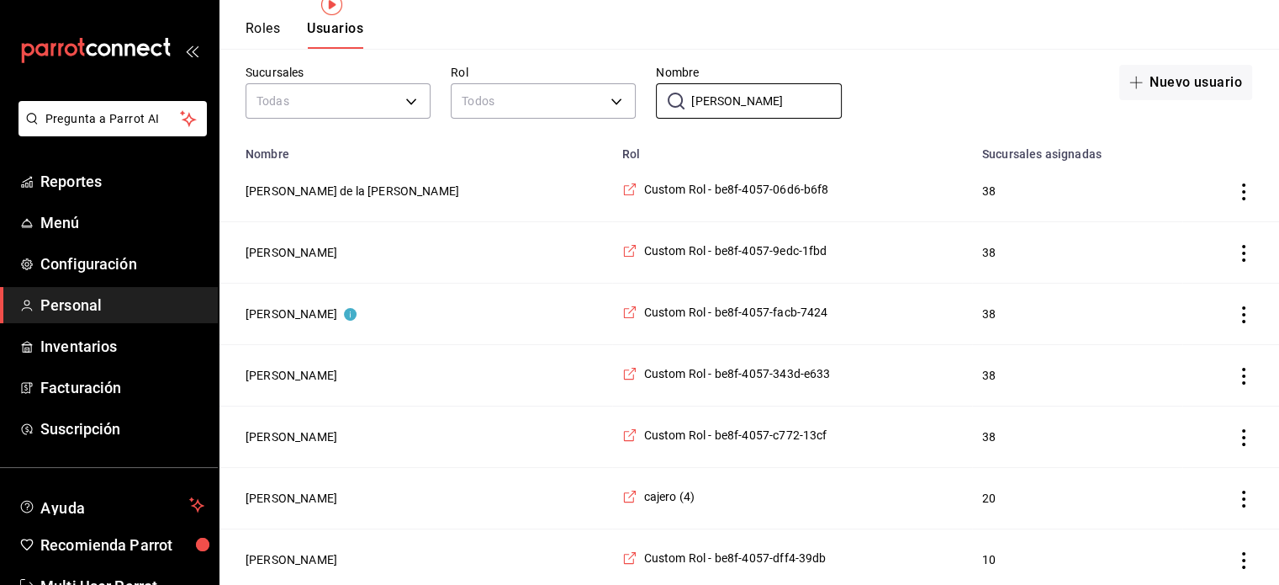
scroll to position [84, 0]
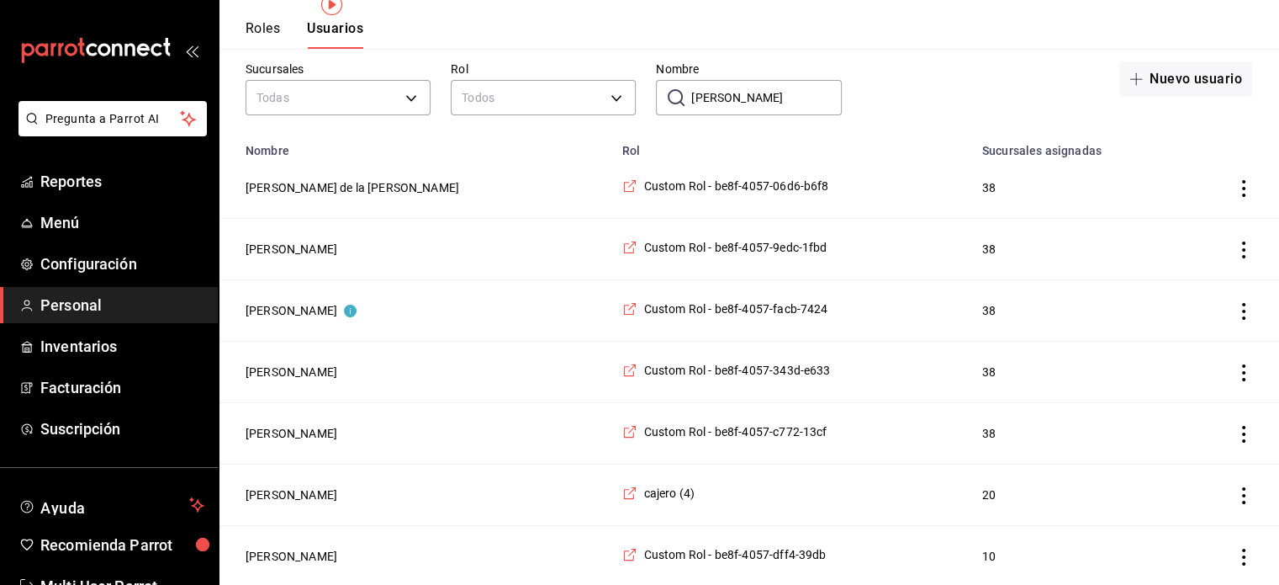
click at [1236, 380] on td "employeesTable" at bounding box center [1231, 371] width 97 height 61
click at [1241, 376] on icon "actions" at bounding box center [1244, 372] width 17 height 17
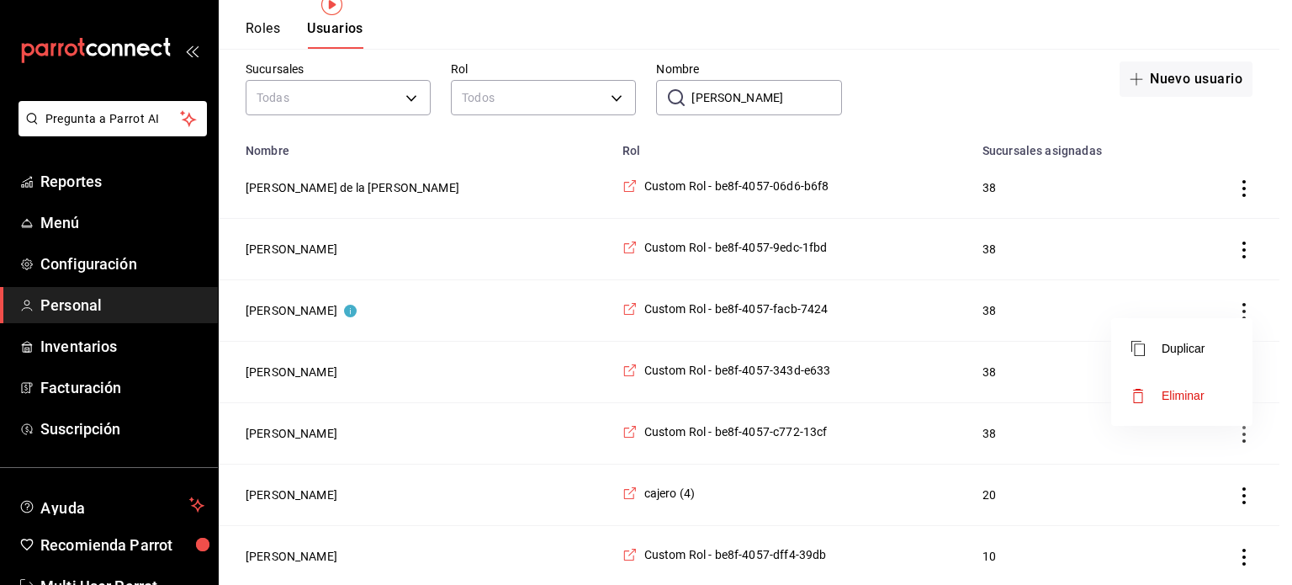
click at [1134, 399] on icon "button" at bounding box center [1138, 395] width 20 height 20
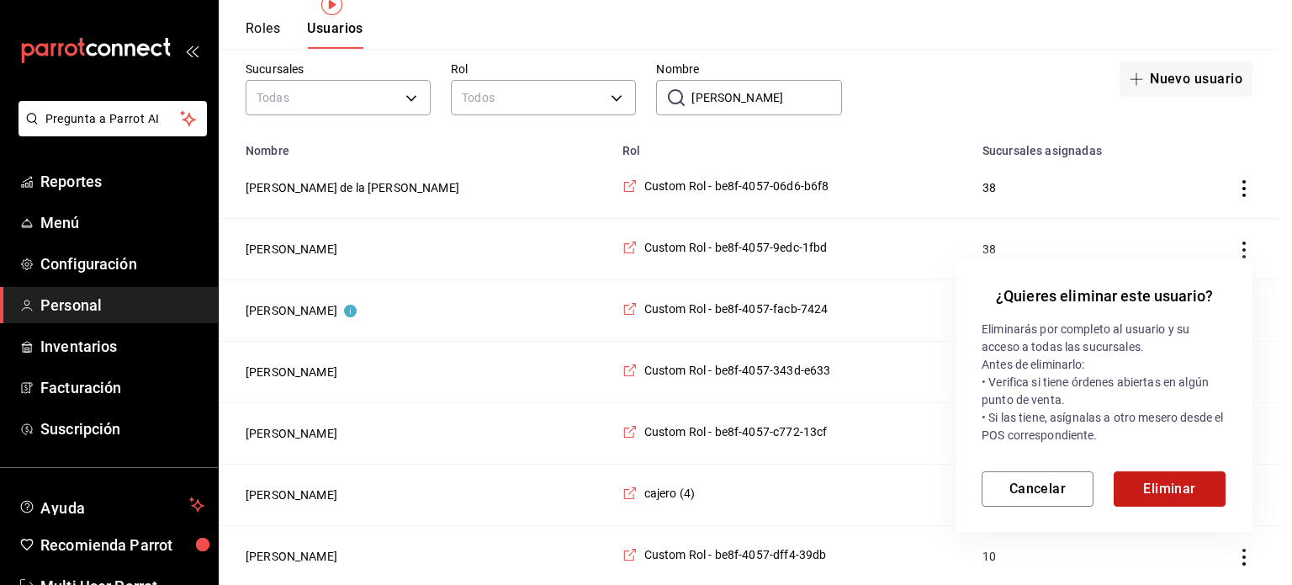
click at [1197, 477] on button "Eliminar" at bounding box center [1170, 488] width 112 height 35
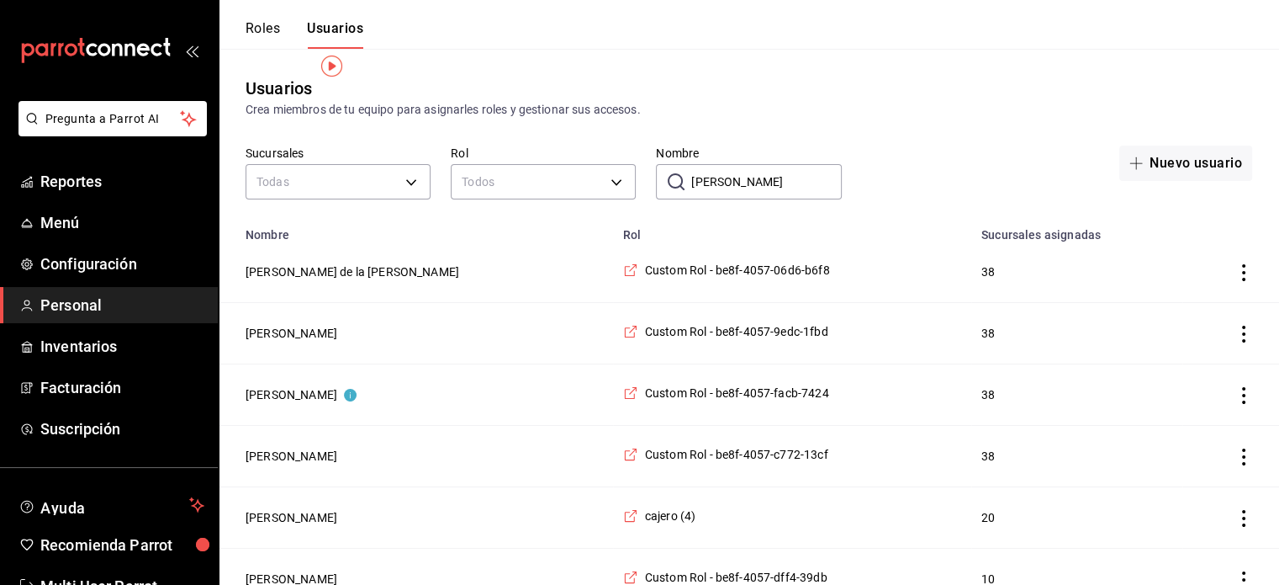
scroll to position [23, 0]
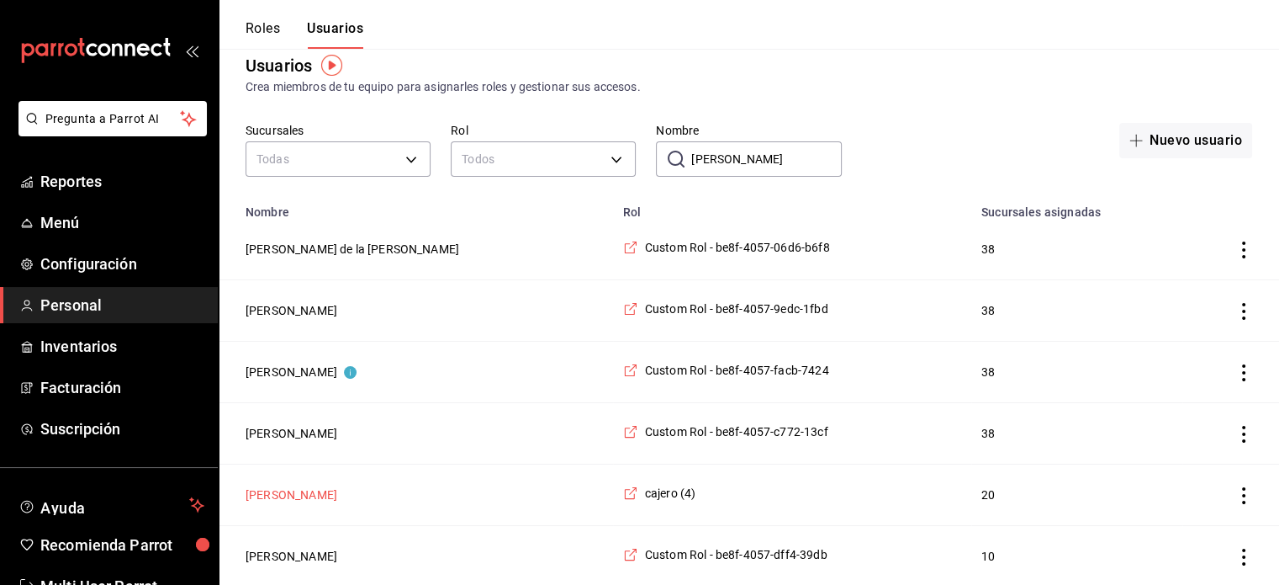
click at [331, 494] on button "[PERSON_NAME]" at bounding box center [292, 494] width 92 height 17
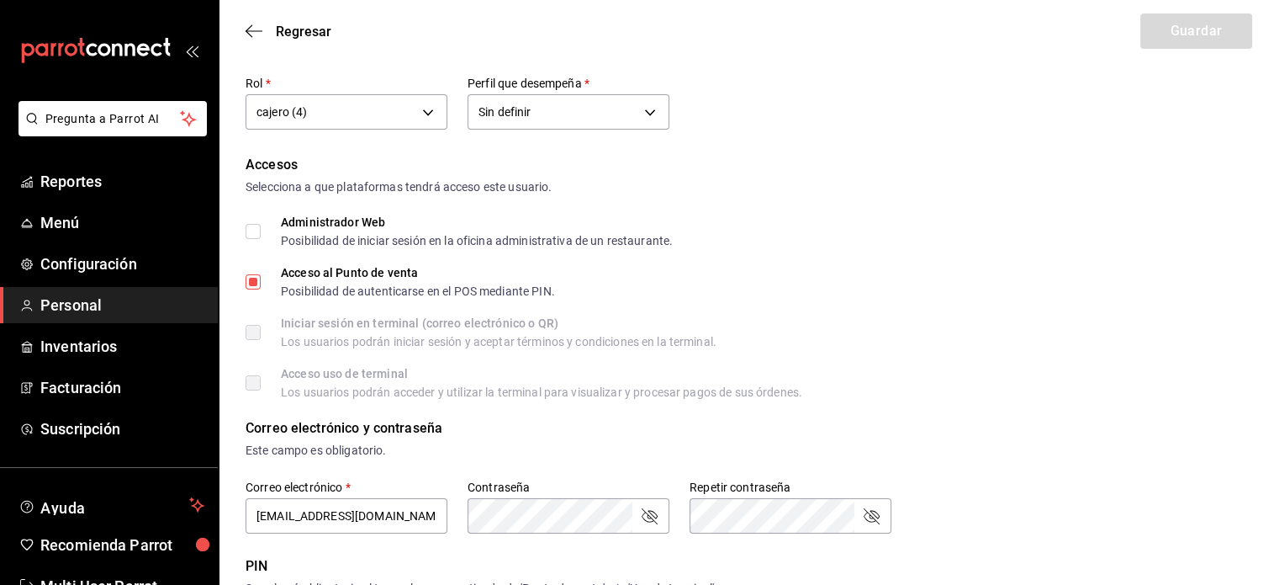
scroll to position [114, 0]
click at [244, 29] on div "Regresar Guardar" at bounding box center [749, 31] width 1061 height 62
click at [250, 29] on icon "button" at bounding box center [254, 31] width 17 height 15
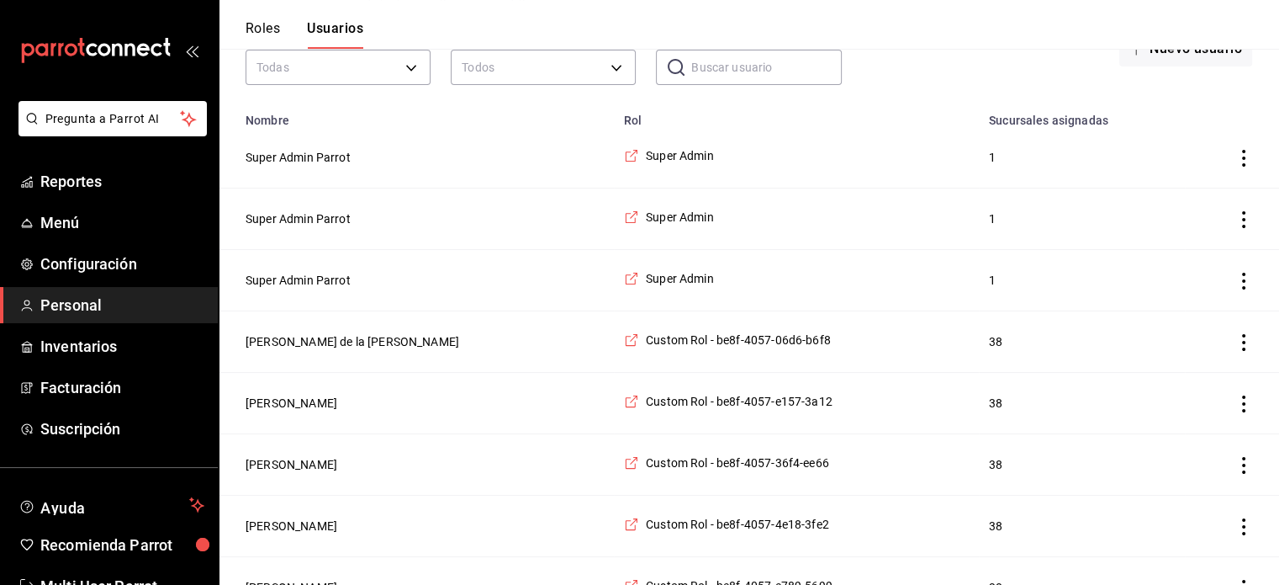
click at [1236, 336] on icon "actions" at bounding box center [1244, 342] width 17 height 17
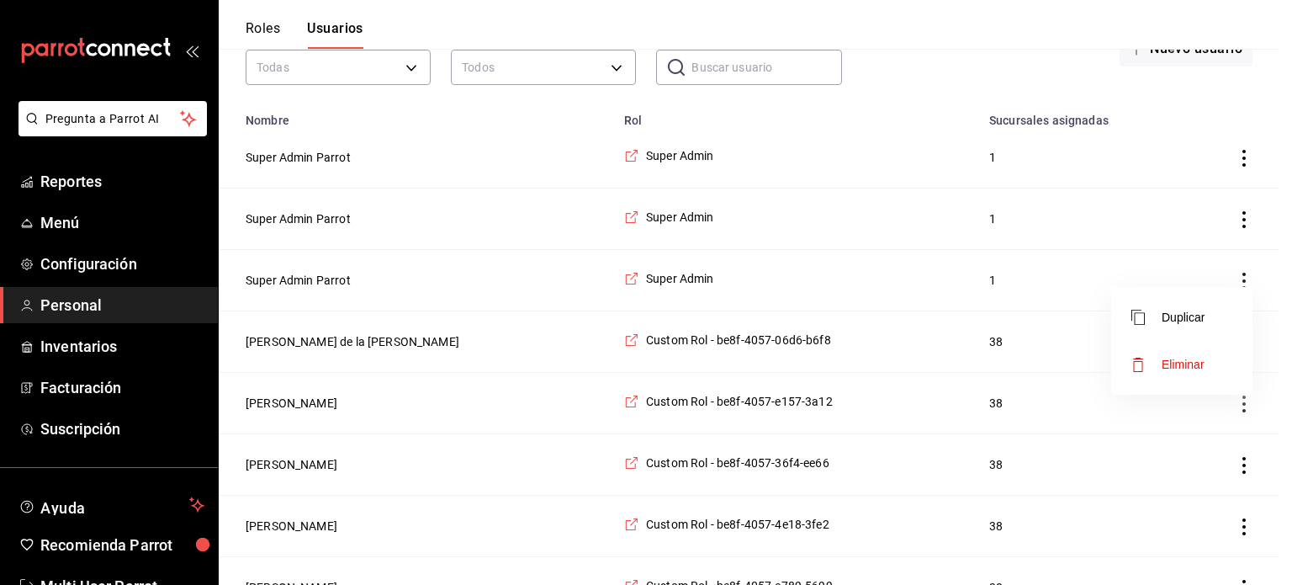
click at [377, 340] on div at bounding box center [646, 292] width 1292 height 585
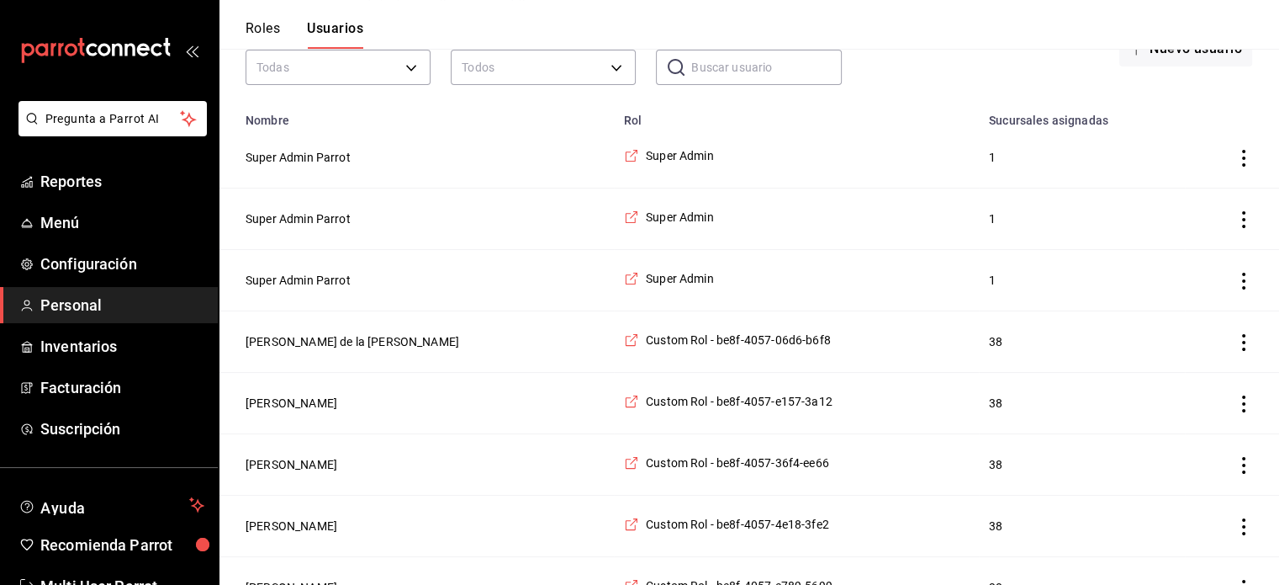
click at [373, 340] on button "[PERSON_NAME] de la [PERSON_NAME]" at bounding box center [353, 341] width 214 height 17
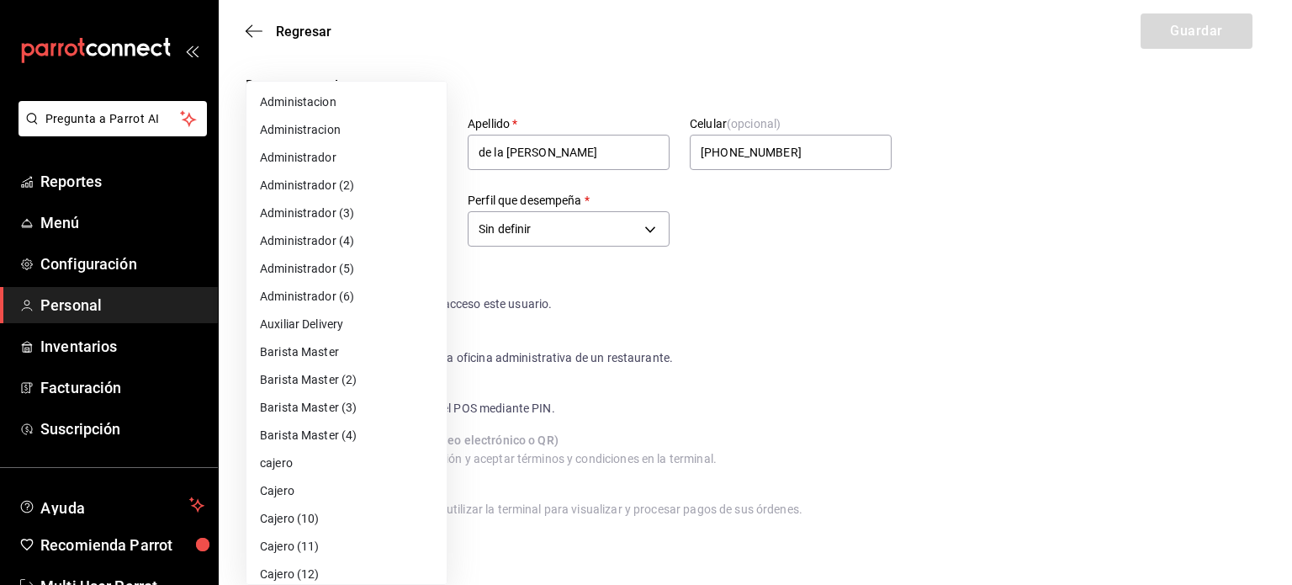
click at [1244, 246] on div at bounding box center [646, 292] width 1292 height 585
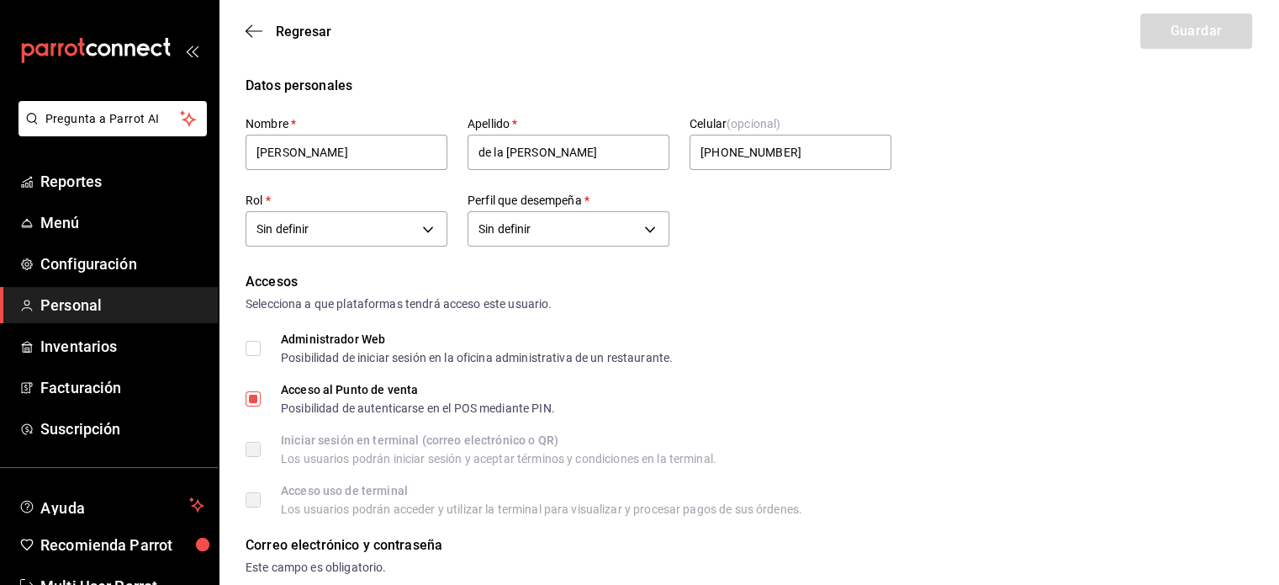
click at [957, 246] on div "Datos personales Nombre   * [PERSON_NAME]   * de la [PERSON_NAME] Celular (opci…" at bounding box center [749, 164] width 1007 height 176
